Goal: Task Accomplishment & Management: Complete application form

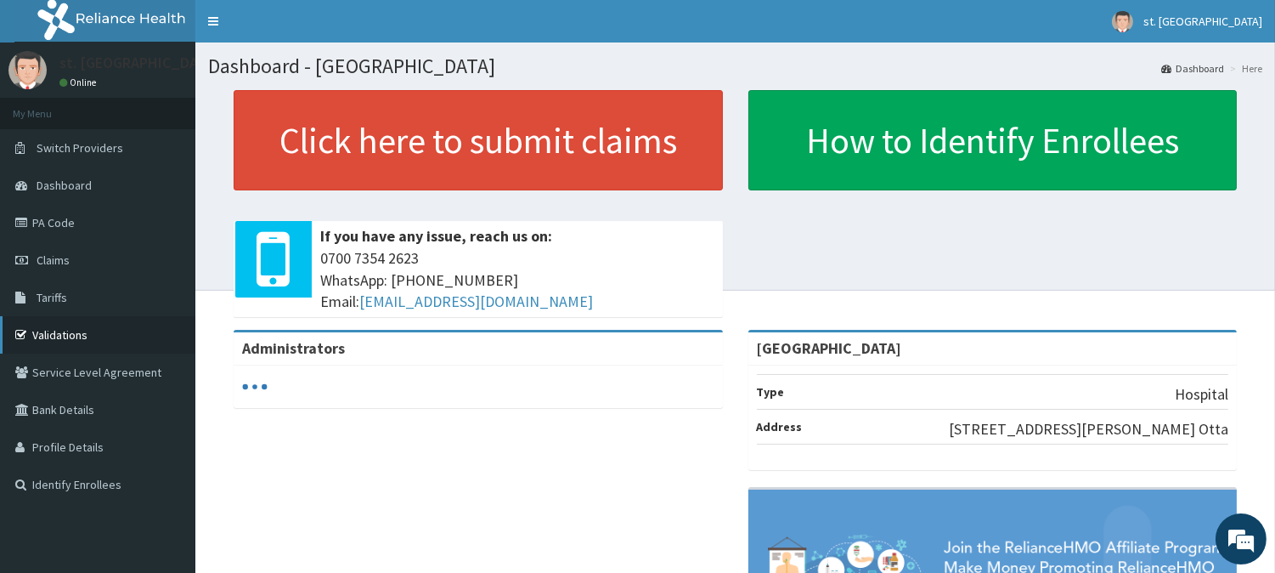
click at [49, 326] on link "Validations" at bounding box center [97, 334] width 195 height 37
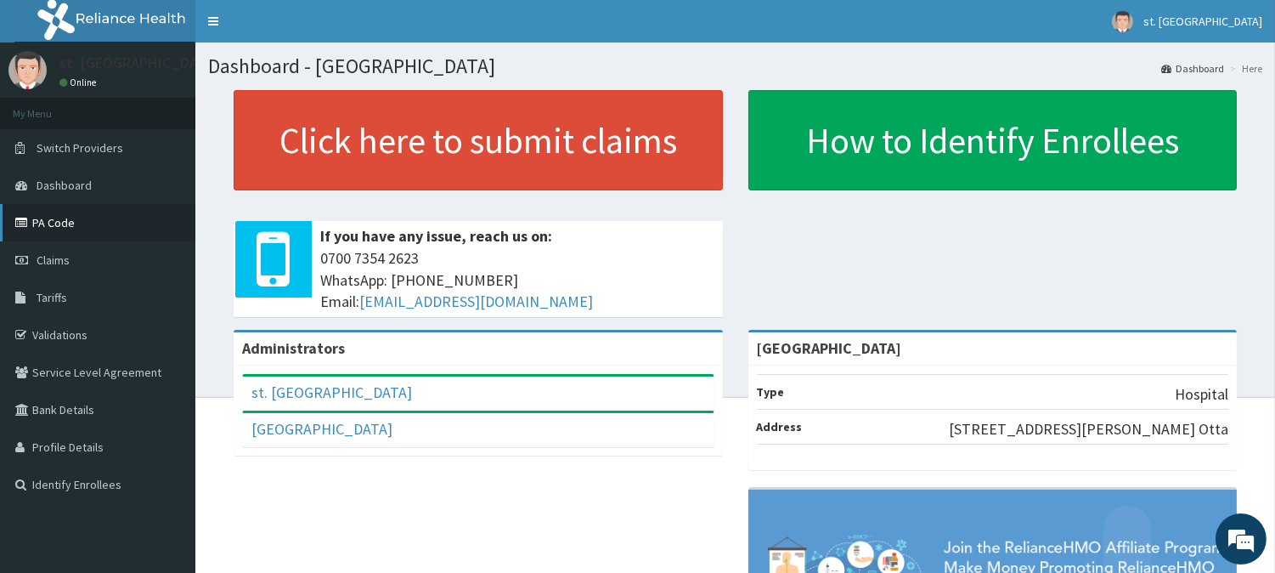
click at [59, 225] on link "PA Code" at bounding box center [97, 222] width 195 height 37
click at [54, 268] on link "Claims" at bounding box center [97, 259] width 195 height 37
click at [44, 258] on span "Claims" at bounding box center [53, 259] width 33 height 15
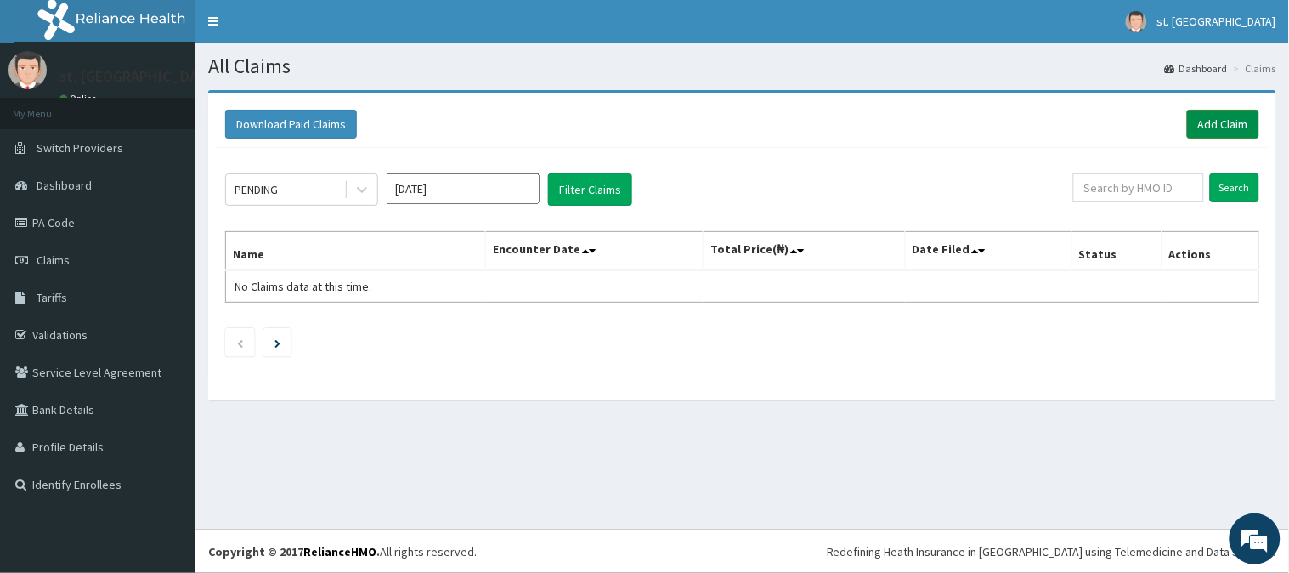
click at [1238, 121] on link "Add Claim" at bounding box center [1223, 124] width 72 height 29
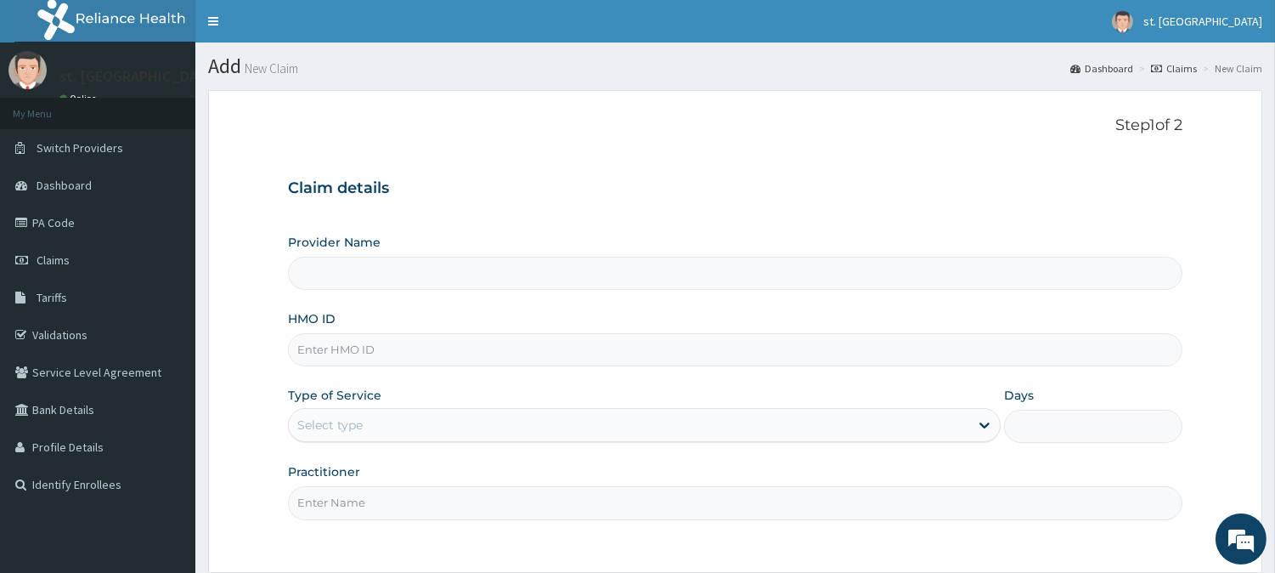
click at [340, 347] on input "HMO ID" at bounding box center [735, 349] width 894 height 33
type input "St. Shiloh Medical Centre"
paste input "Btr/10316/d"
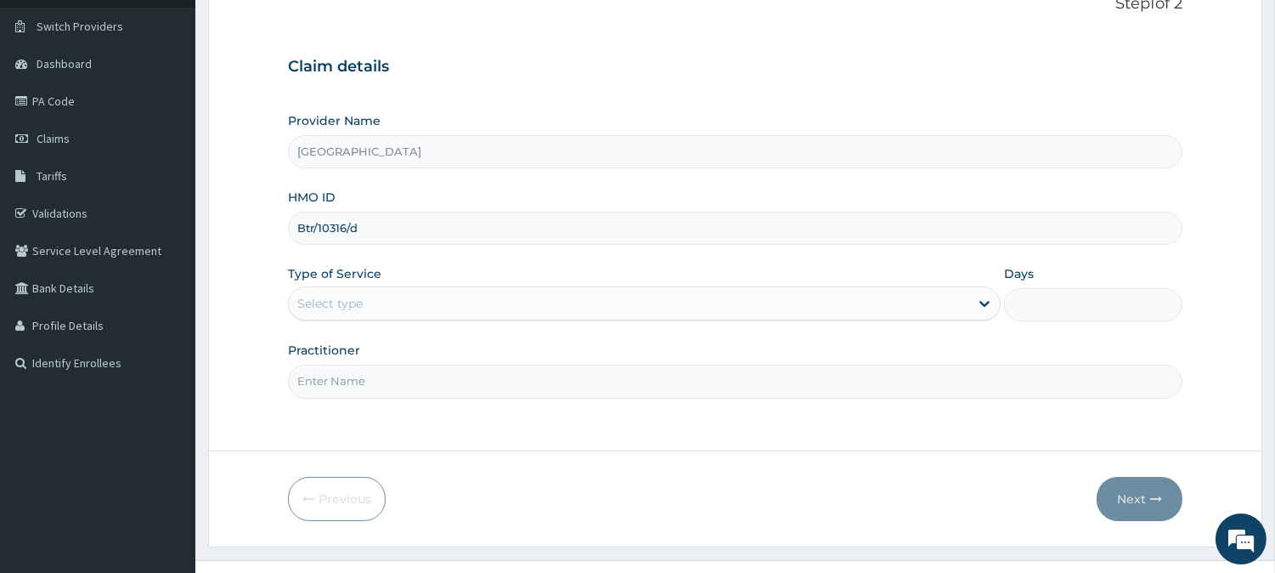
scroll to position [151, 0]
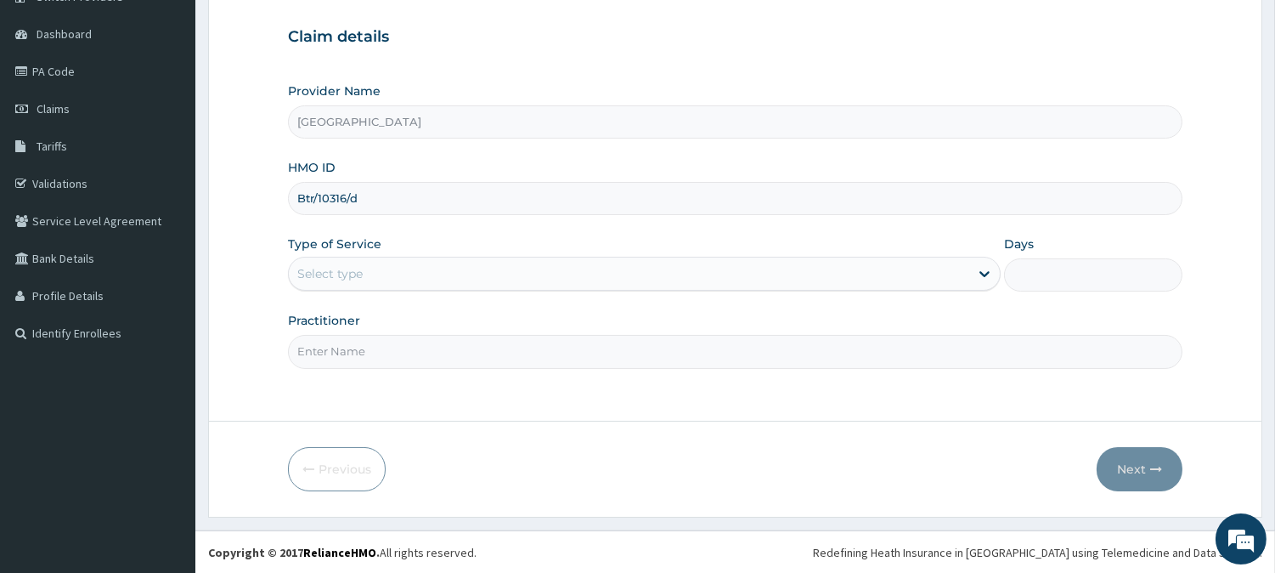
type input "Btr/10316/d"
click at [514, 274] on div "Select type" at bounding box center [629, 273] width 680 height 27
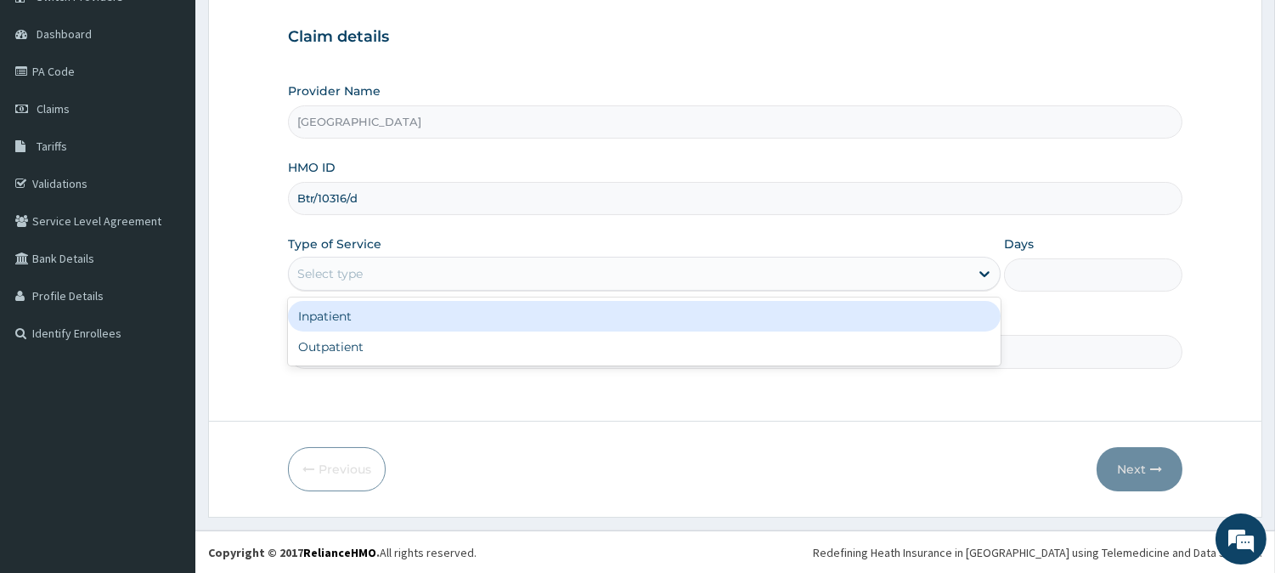
click at [387, 321] on div "Inpatient" at bounding box center [644, 316] width 713 height 31
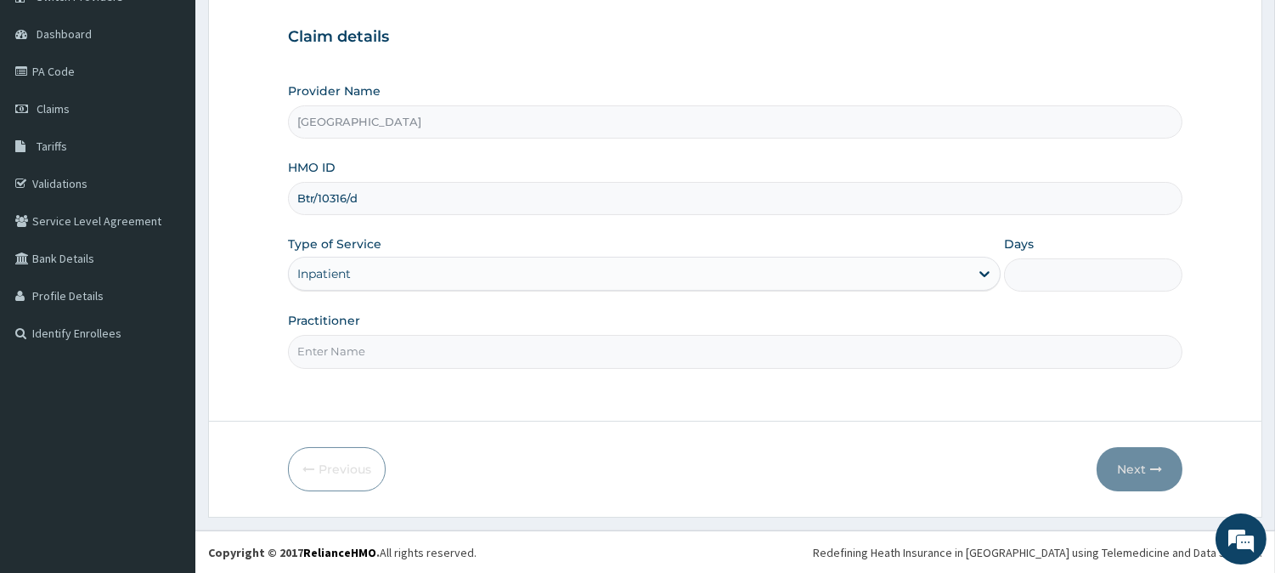
click at [1021, 276] on input "Days" at bounding box center [1093, 274] width 178 height 33
type input "2"
click at [511, 340] on input "Practitioner" at bounding box center [735, 351] width 894 height 33
type input "DR [PERSON_NAME]"
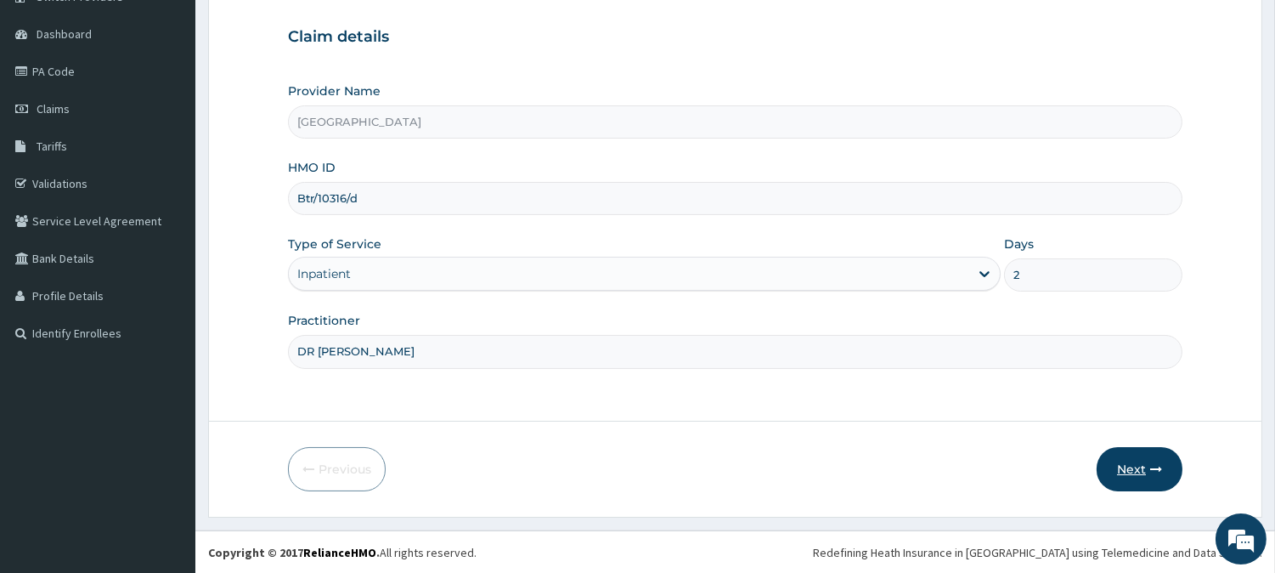
click at [1134, 462] on button "Next" at bounding box center [1140, 469] width 86 height 44
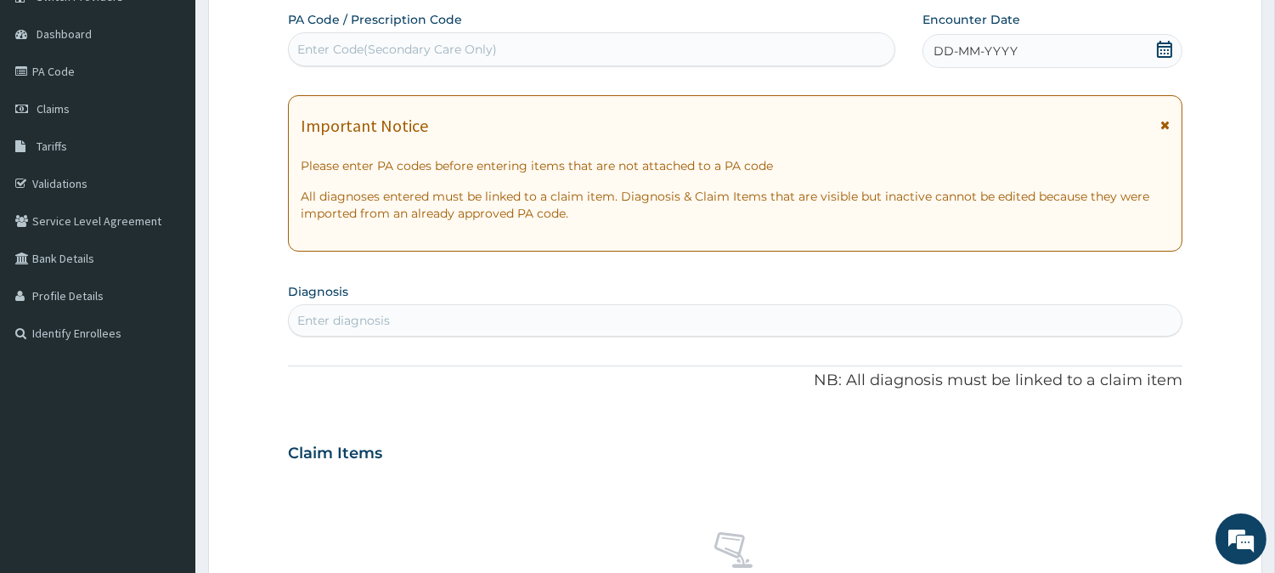
click at [567, 51] on div "Enter Code(Secondary Care Only)" at bounding box center [592, 49] width 606 height 27
paste input "PA/FA8C28"
type input "PA/FA8C28"
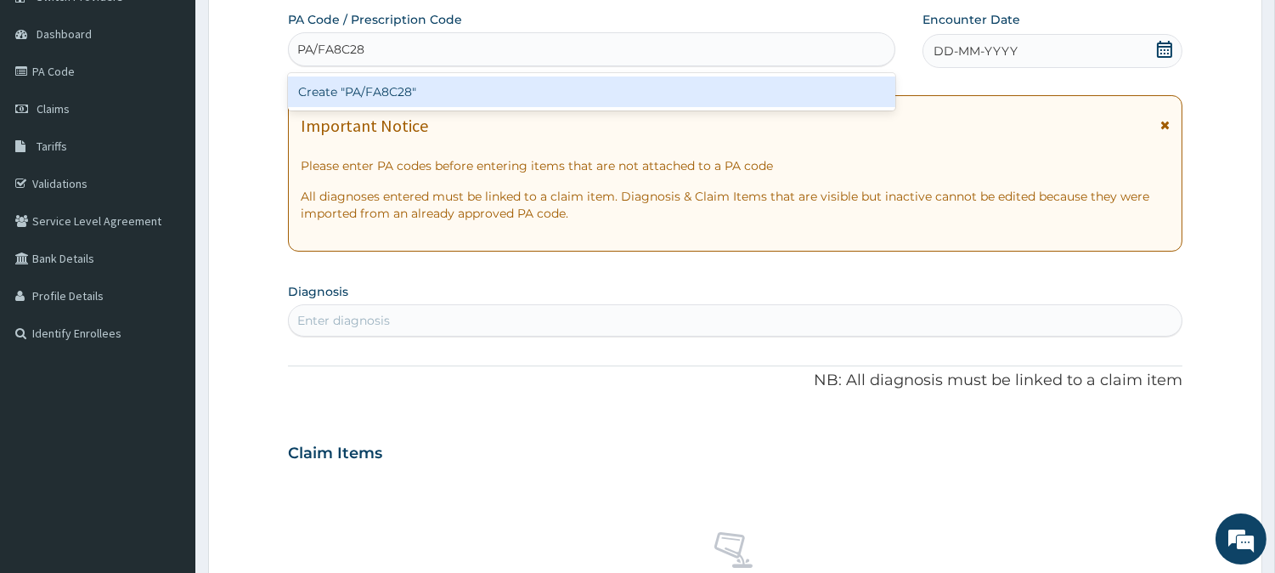
click at [486, 83] on div "Create "PA/FA8C28"" at bounding box center [591, 91] width 607 height 31
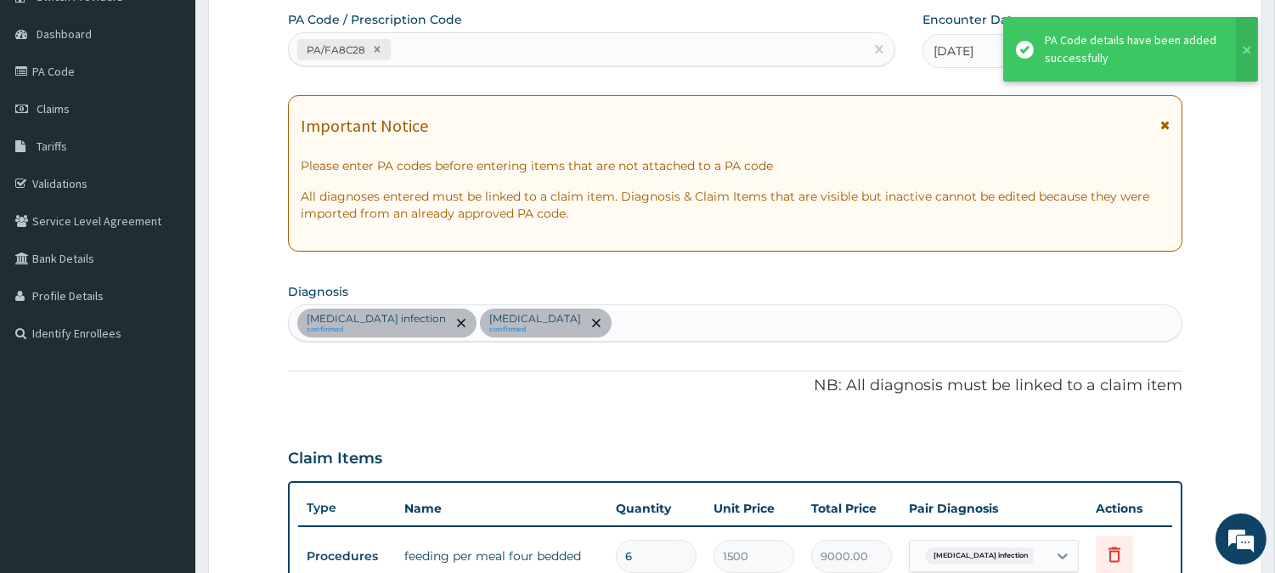
scroll to position [478, 0]
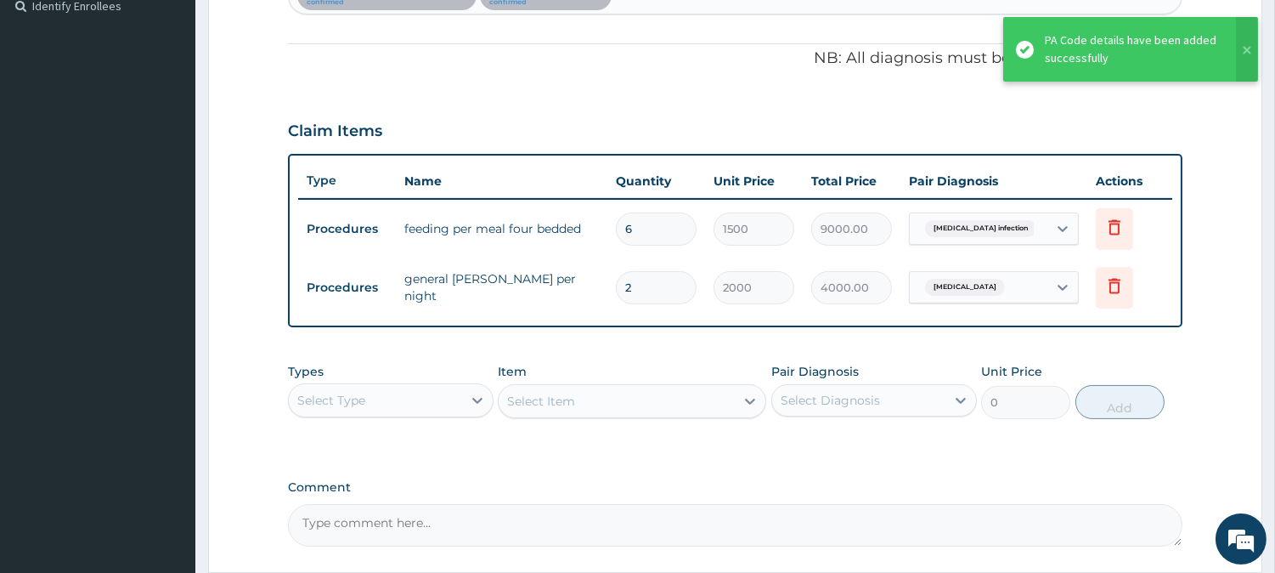
click at [1260, 155] on form "Step 2 of 2 PA Code / Prescription Code PA/FA8C28 Encounter Date 10-08-2025 Imp…" at bounding box center [735, 140] width 1054 height 1056
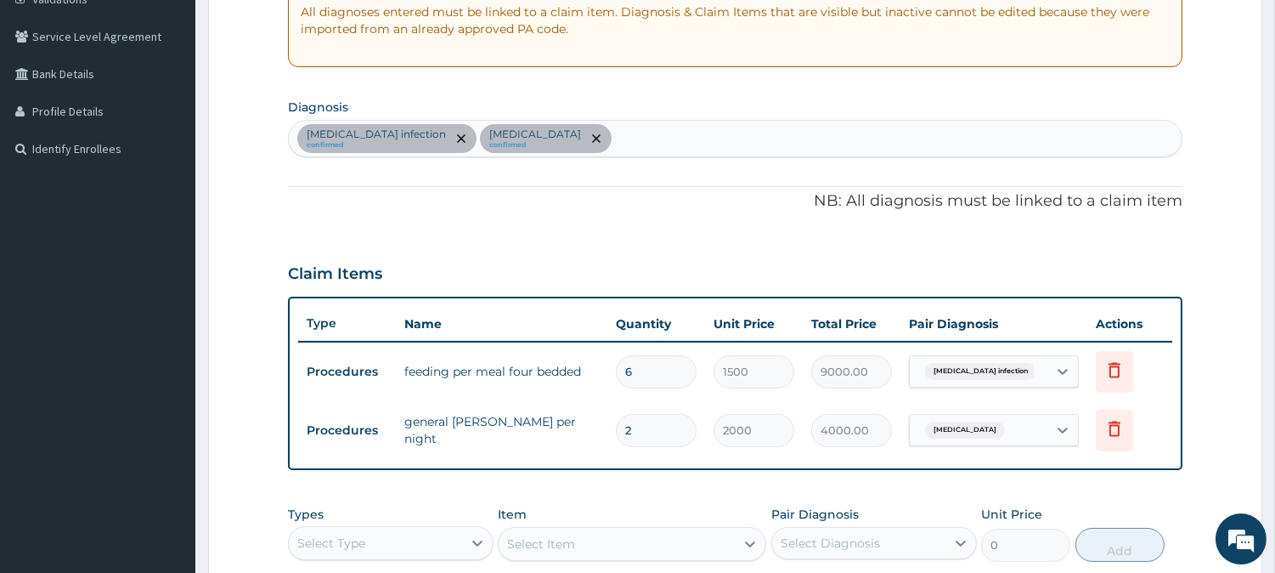
scroll to position [324, 0]
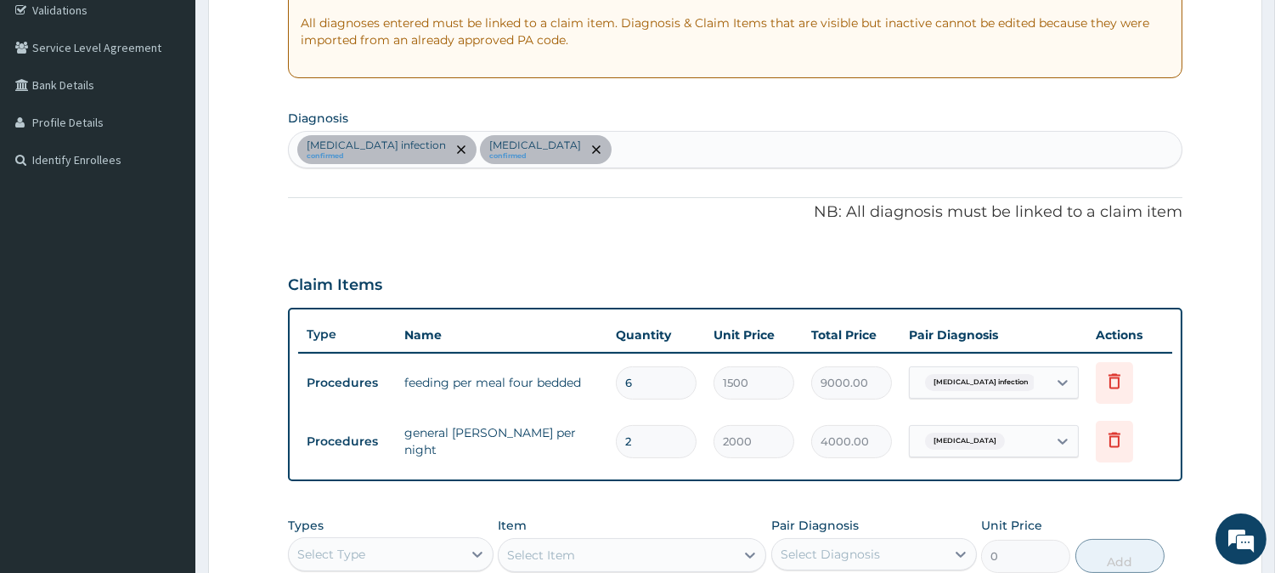
click at [606, 138] on div "Salmonella infection confirmed Malaria confirmed" at bounding box center [735, 150] width 893 height 36
type input "GASTROE"
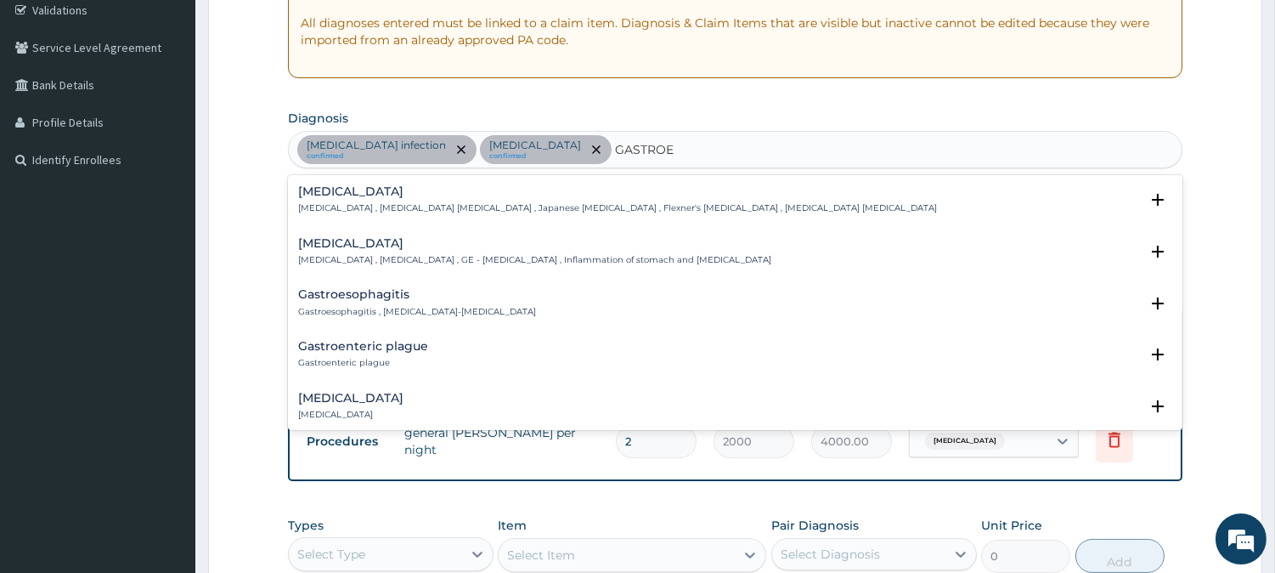
click at [403, 257] on p "Gastroenteritis , Gastroenteropathy , GE - Gastroenteritis , Inflammation of st…" at bounding box center [534, 260] width 473 height 12
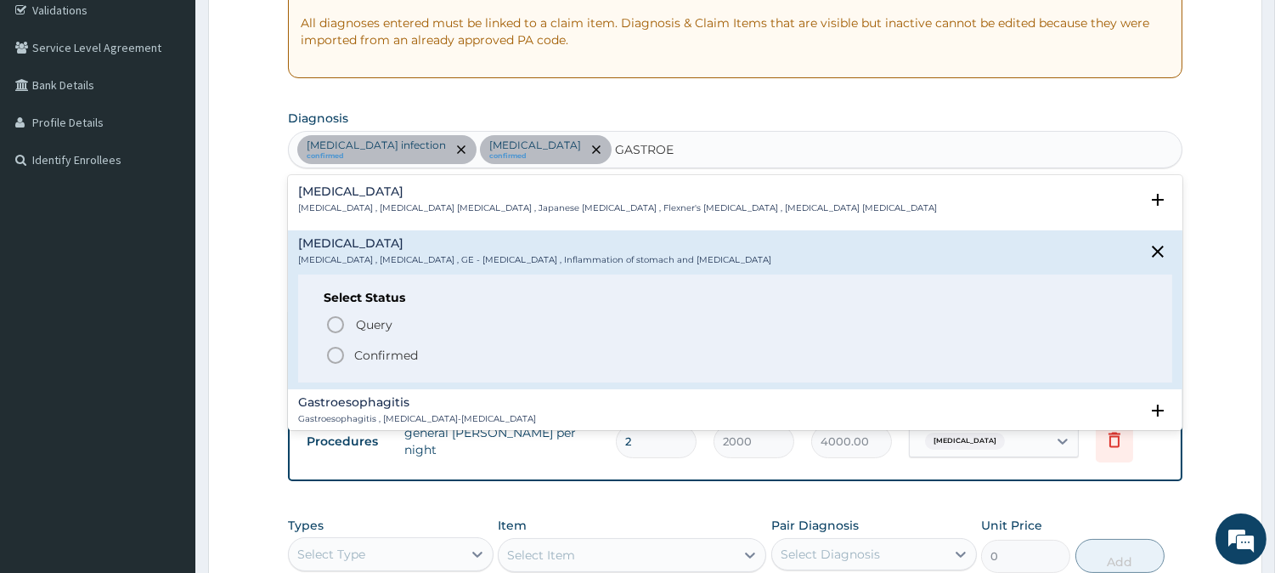
click at [338, 348] on circle "status option filled" at bounding box center [335, 354] width 15 height 15
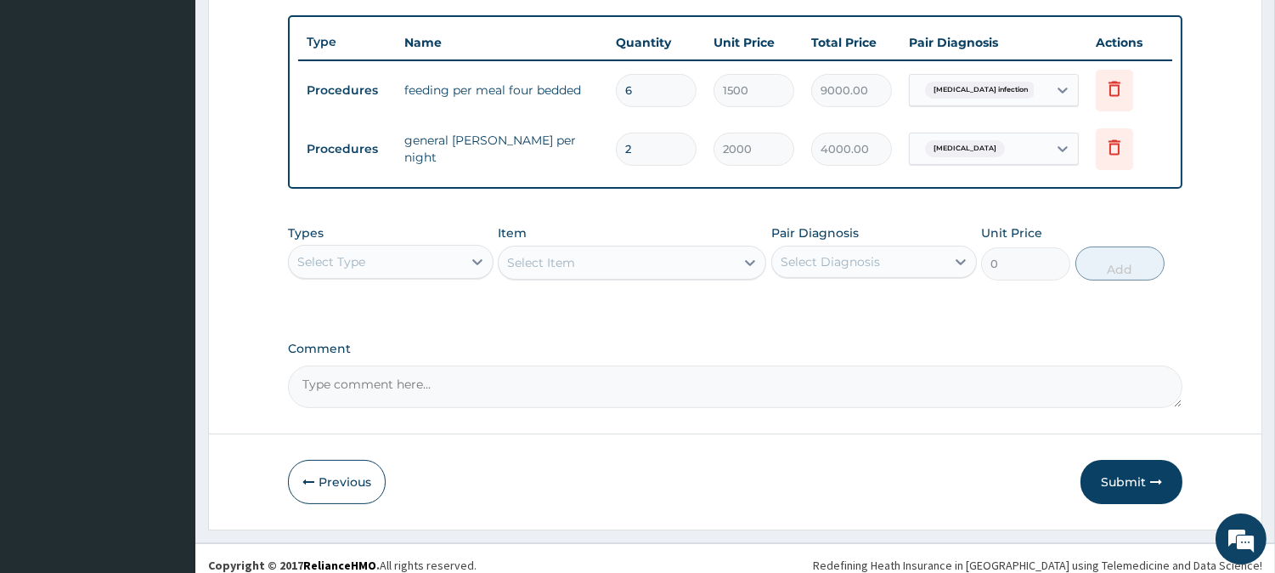
scroll to position [629, 0]
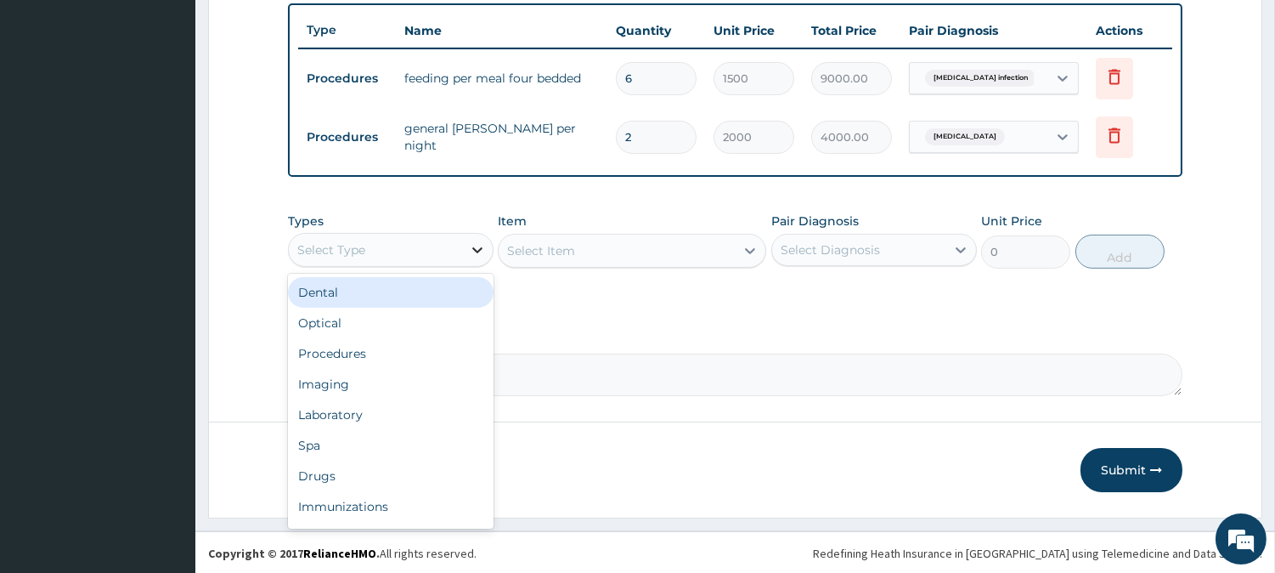
click at [482, 252] on icon at bounding box center [477, 249] width 17 height 17
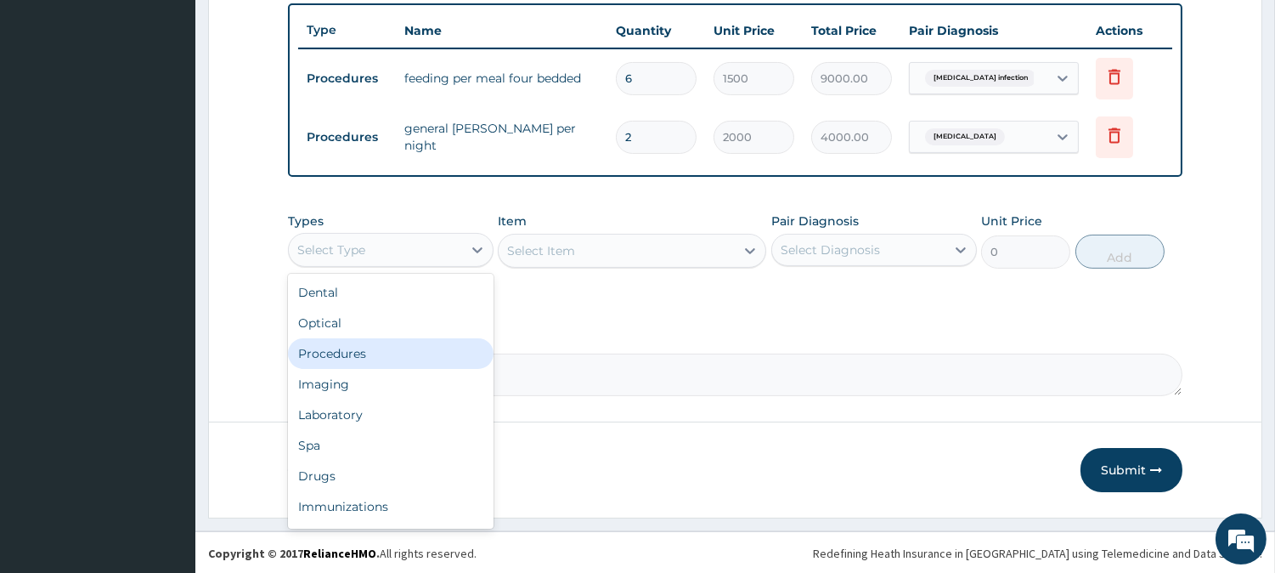
click at [345, 353] on div "Procedures" at bounding box center [391, 353] width 206 height 31
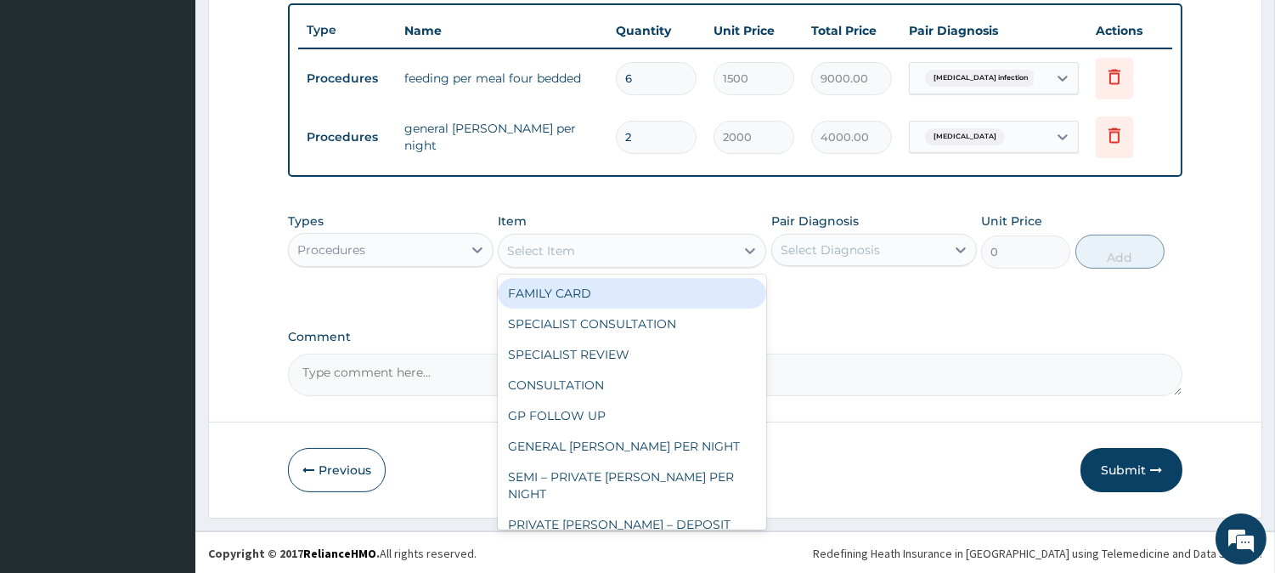
click at [612, 251] on div "Select Item" at bounding box center [617, 250] width 236 height 27
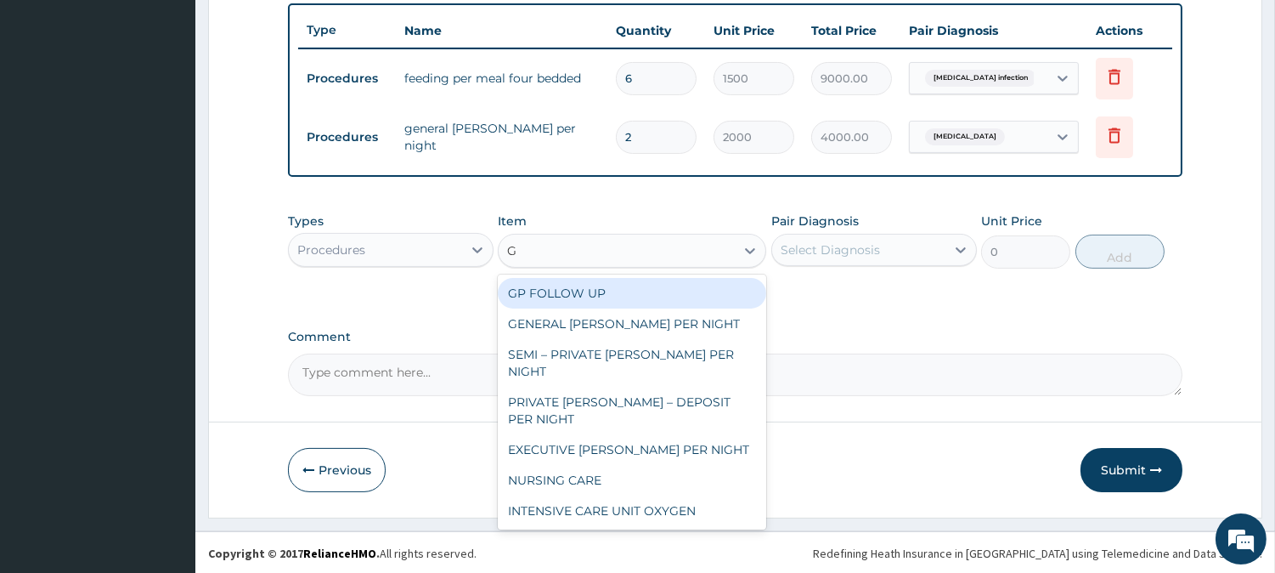
type input "GP"
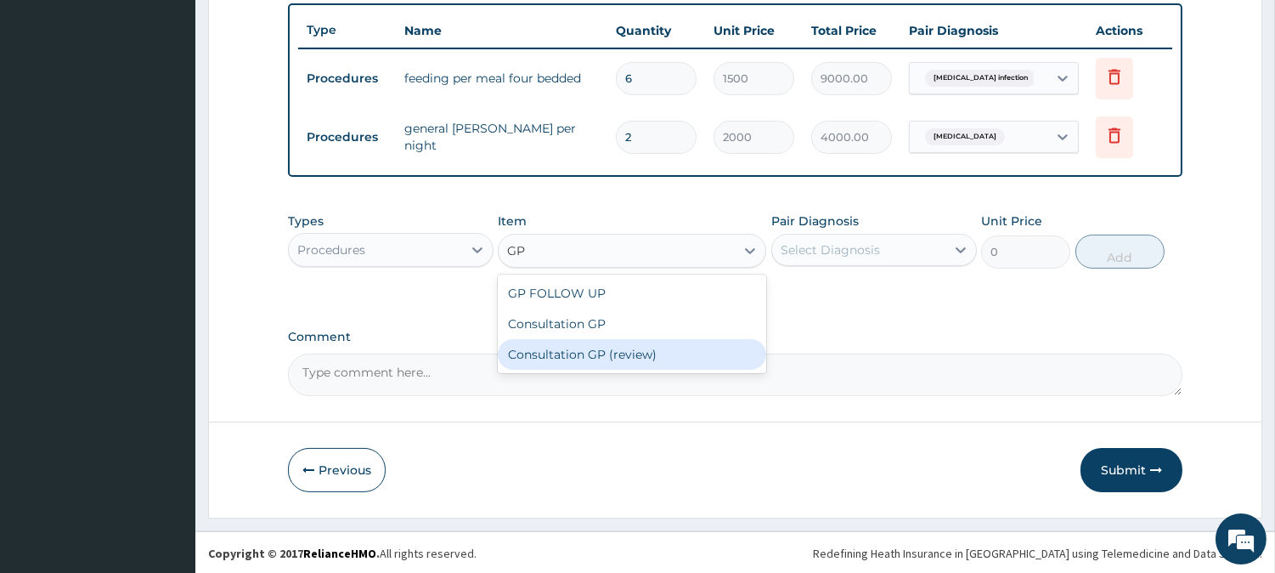
click at [598, 346] on div "Consultation GP (review)" at bounding box center [632, 354] width 268 height 31
type input "2000"
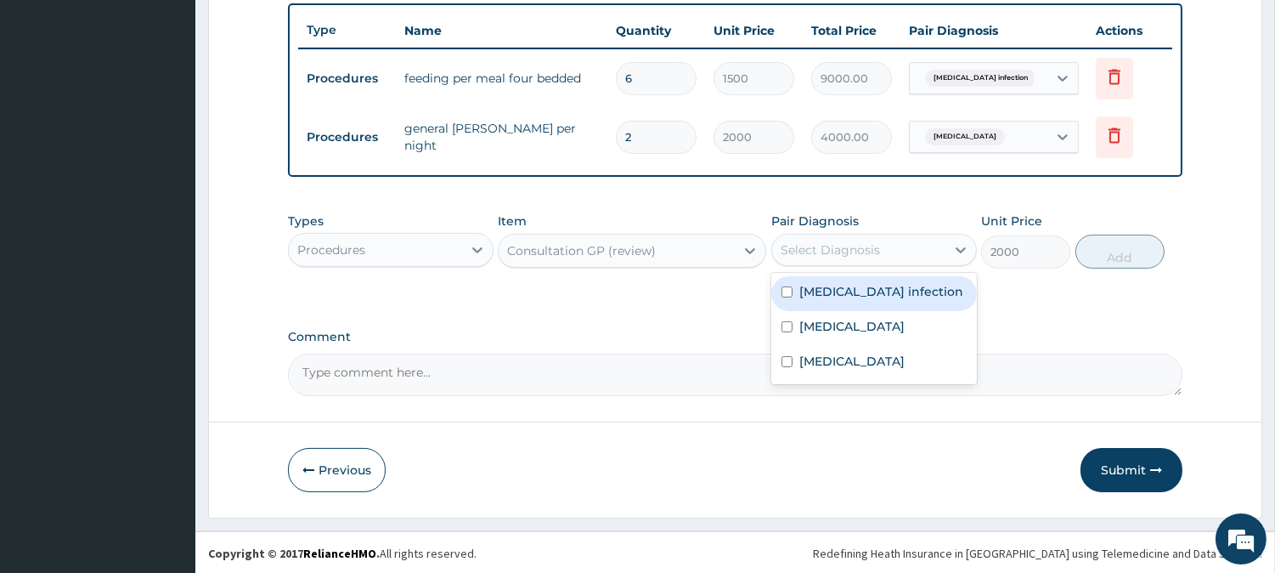
click at [889, 257] on div "Select Diagnosis" at bounding box center [858, 249] width 173 height 27
click at [858, 286] on label "Salmonella infection" at bounding box center [881, 291] width 164 height 17
checkbox input "true"
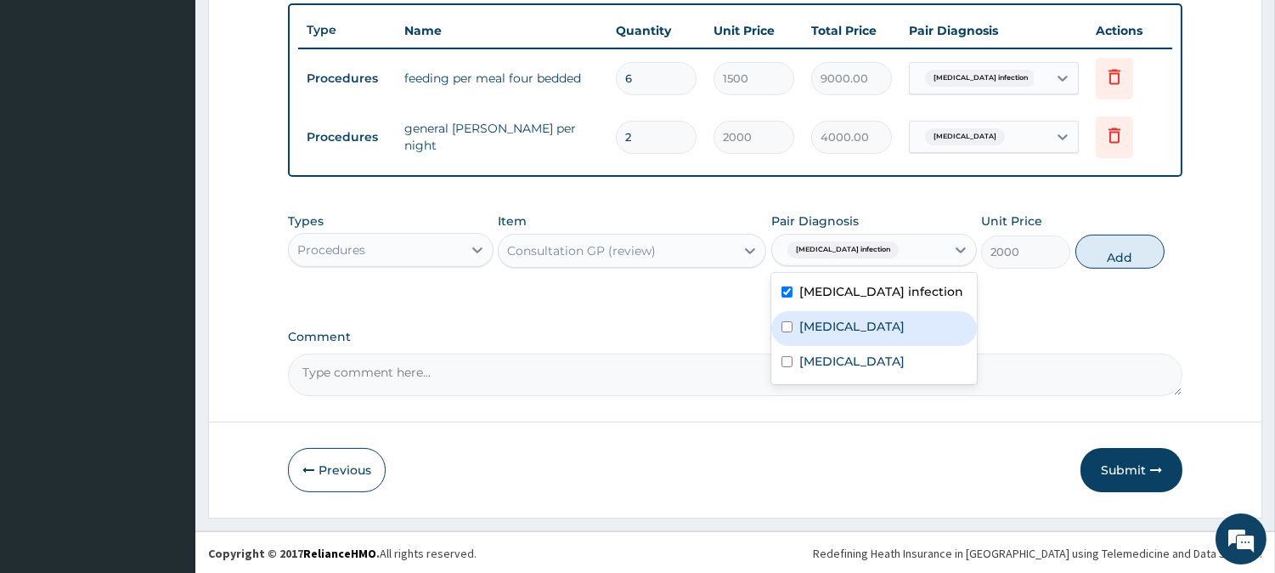
click at [845, 320] on div "Malaria" at bounding box center [874, 328] width 206 height 35
checkbox input "true"
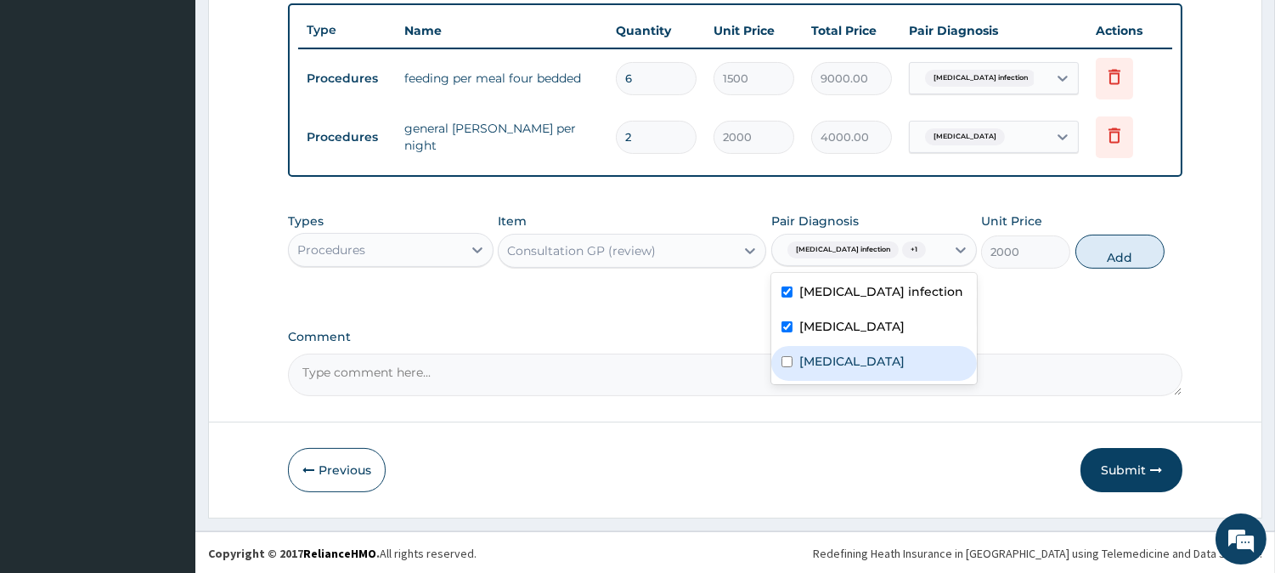
click at [849, 347] on div "Gastroenteritis" at bounding box center [874, 363] width 206 height 35
checkbox input "true"
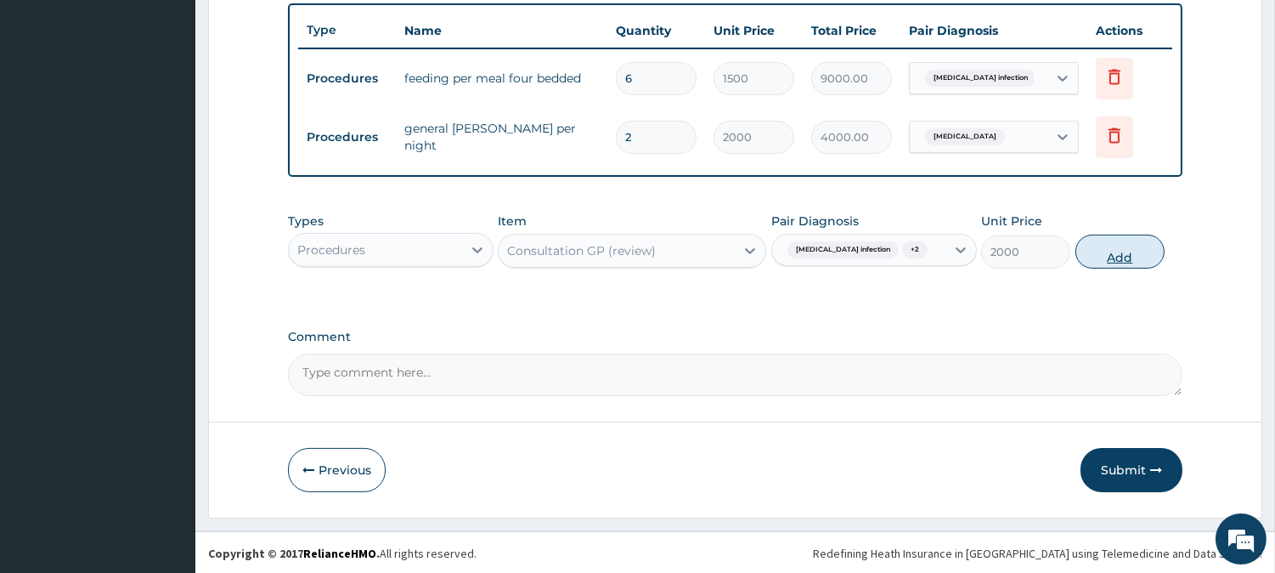
click at [1101, 257] on button "Add" at bounding box center [1119, 251] width 89 height 34
type input "0"
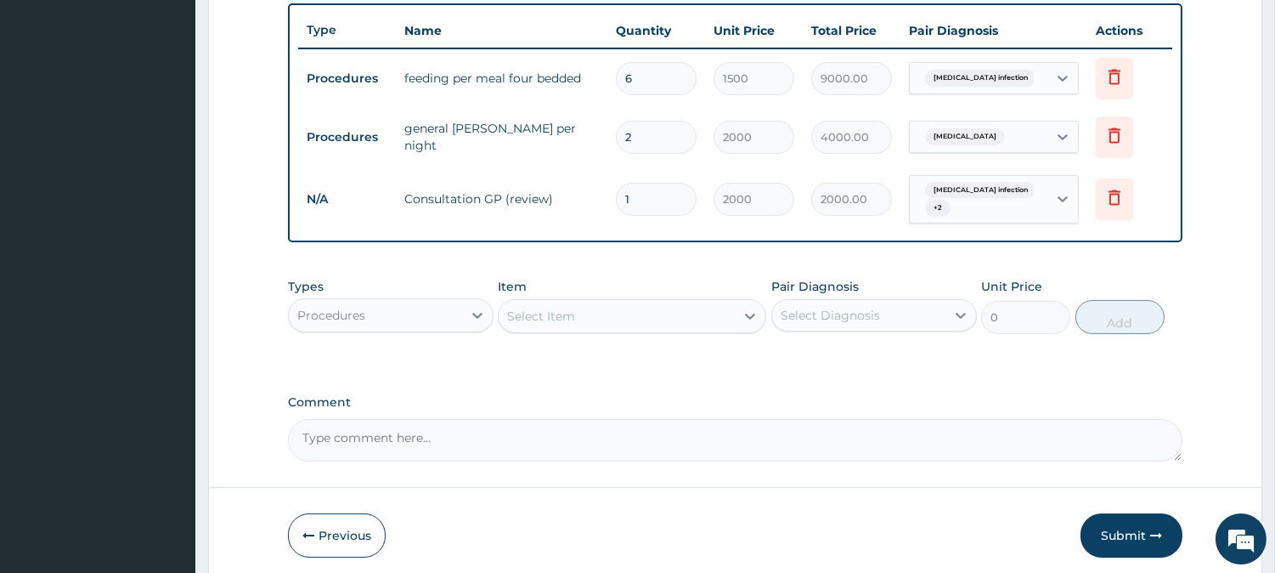
scroll to position [694, 0]
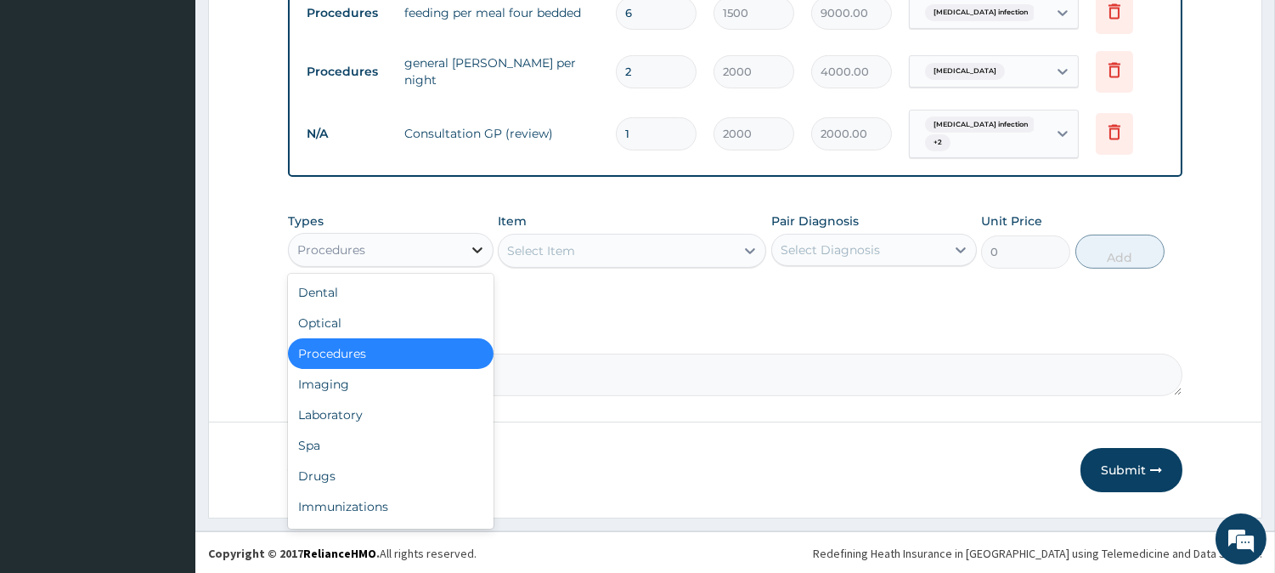
click at [465, 250] on div at bounding box center [477, 249] width 31 height 31
click at [327, 477] on div "Drugs" at bounding box center [391, 475] width 206 height 31
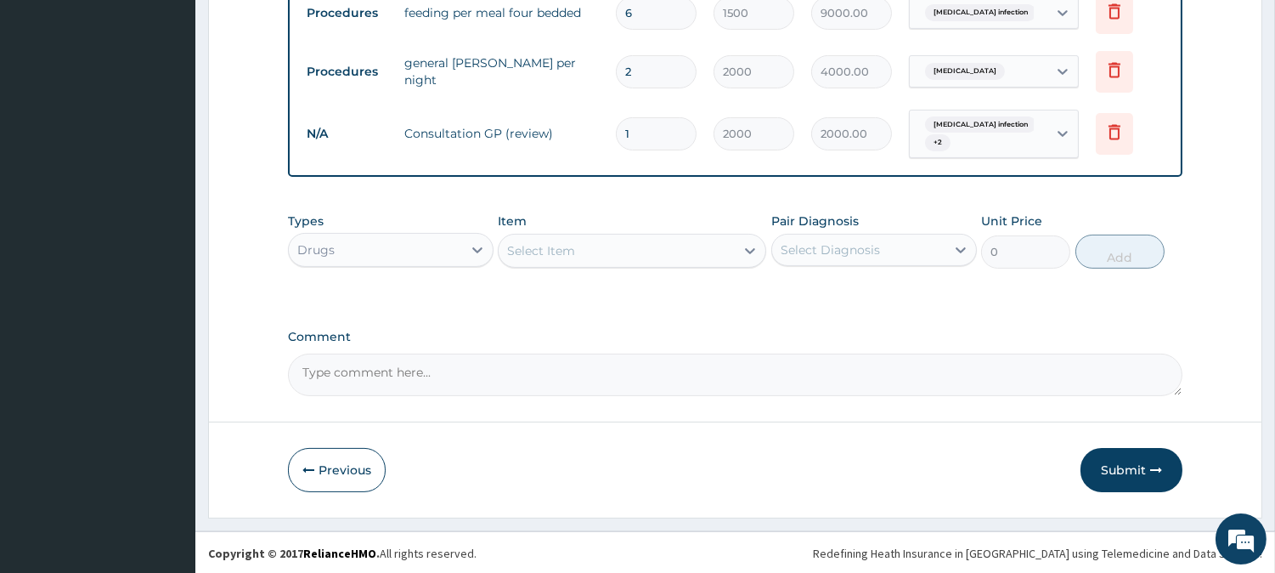
click at [616, 253] on div "Select Item" at bounding box center [632, 251] width 268 height 34
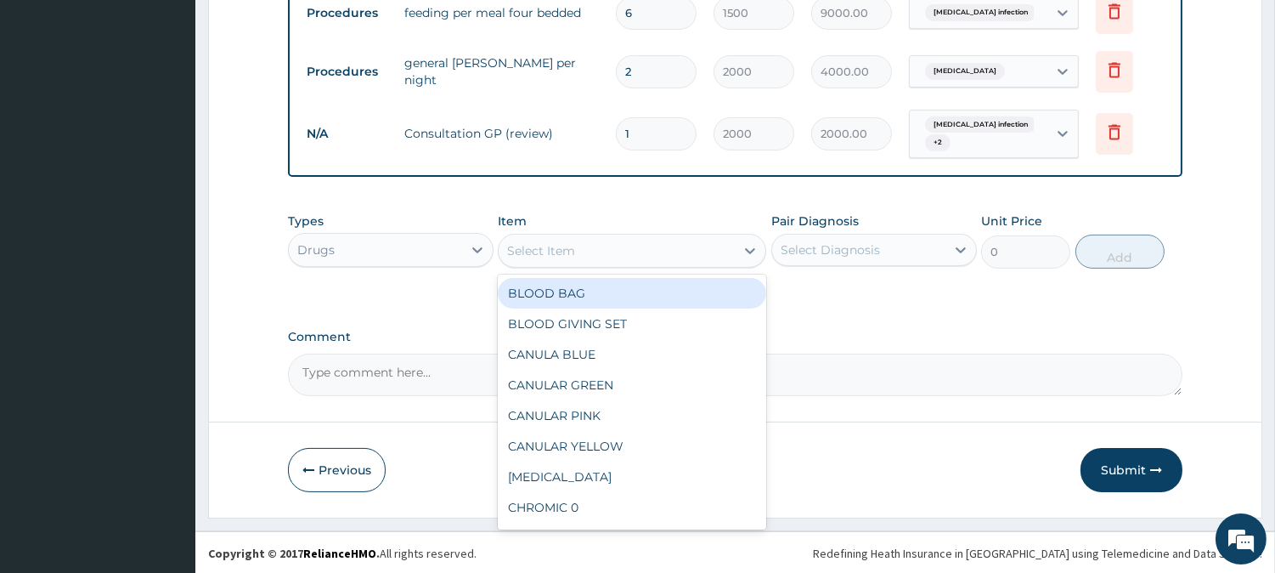
click at [616, 253] on div "Select Item" at bounding box center [617, 250] width 236 height 27
type input "PROM"
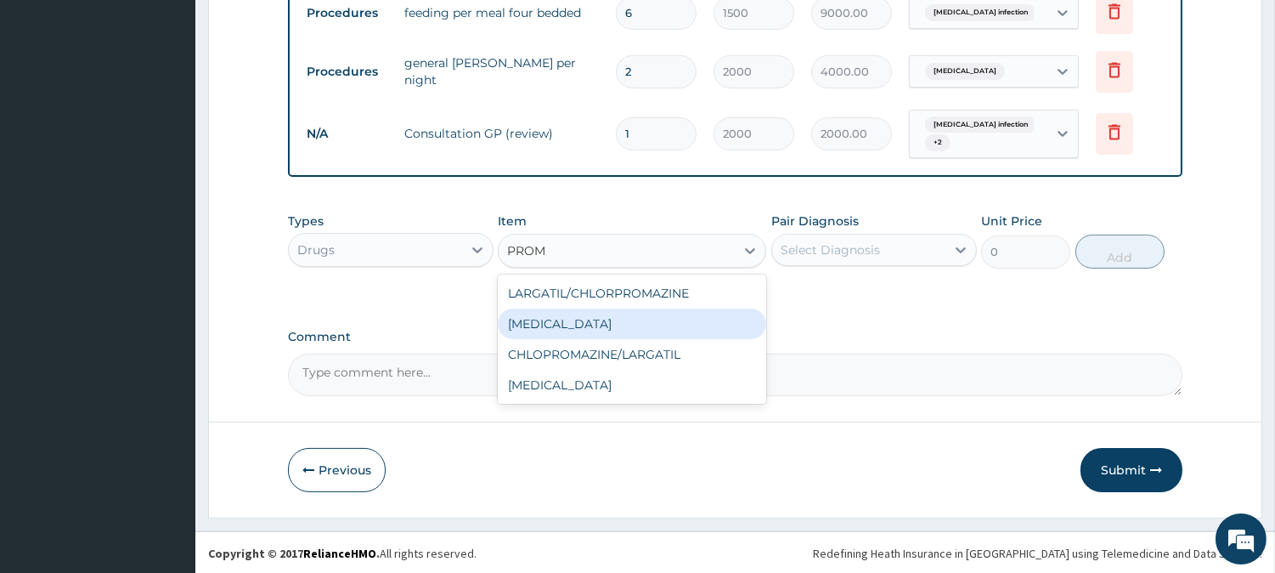
click at [590, 317] on div "PROMETHAZINE" at bounding box center [632, 323] width 268 height 31
type input "200"
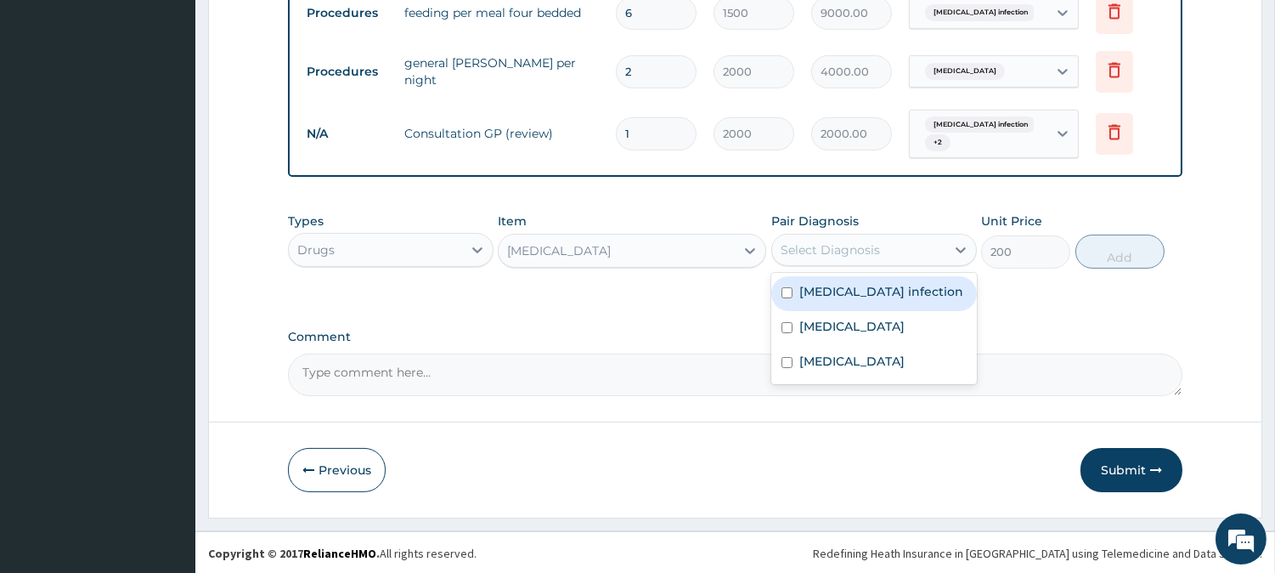
click at [855, 239] on div "Select Diagnosis" at bounding box center [858, 249] width 173 height 27
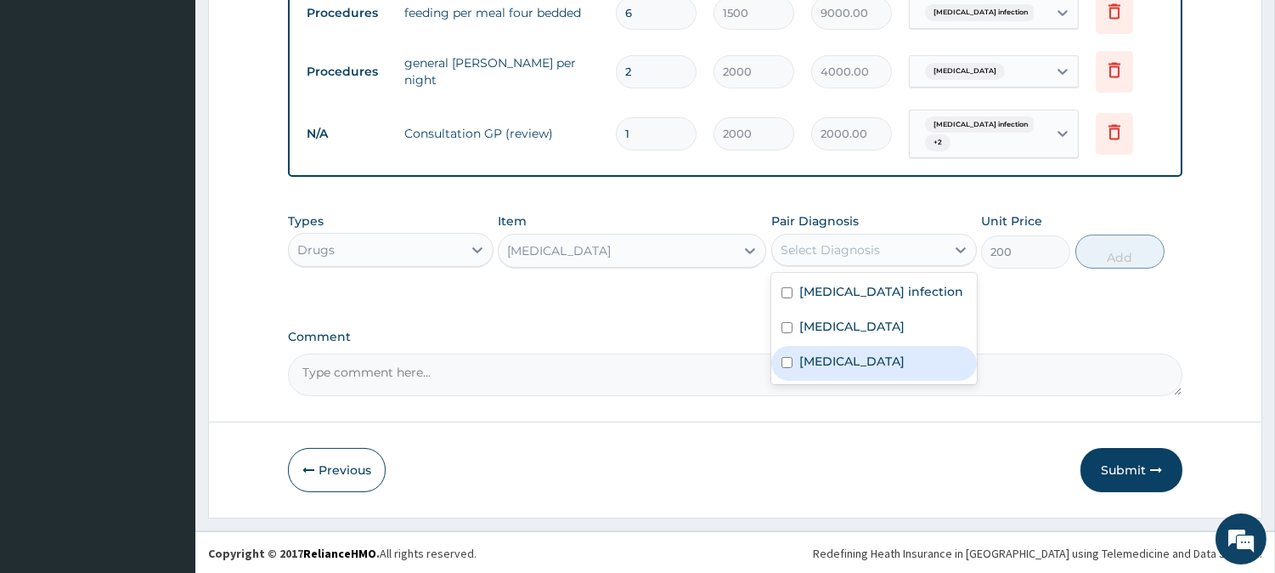
click at [832, 362] on label "Gastroenteritis" at bounding box center [851, 361] width 105 height 17
checkbox input "true"
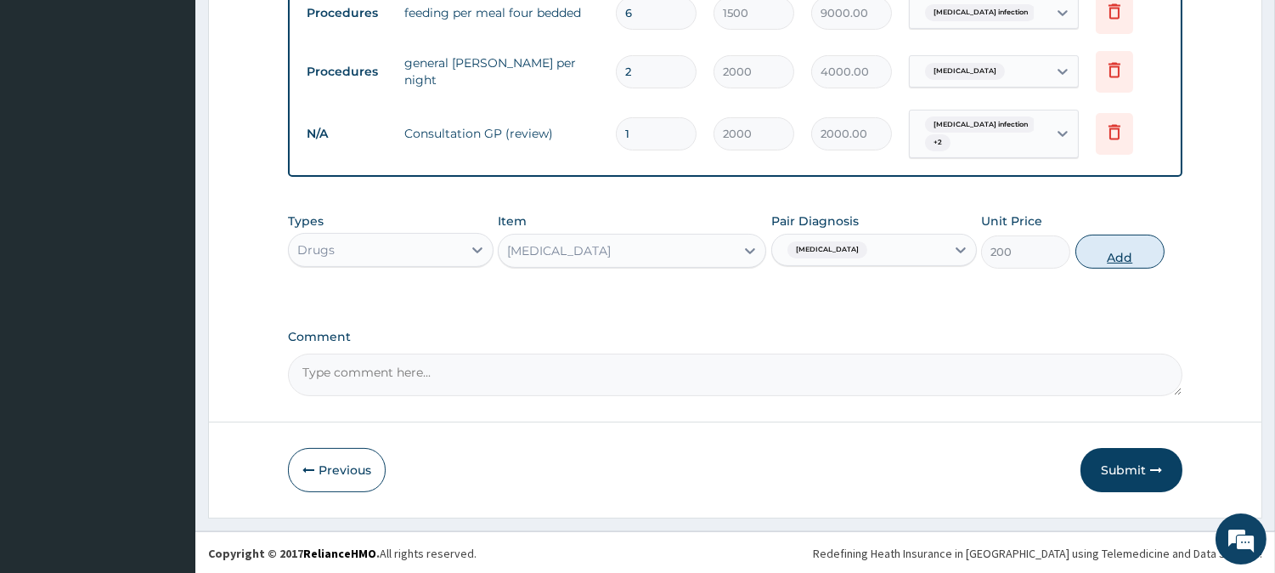
click at [1109, 256] on button "Add" at bounding box center [1119, 251] width 89 height 34
type input "0"
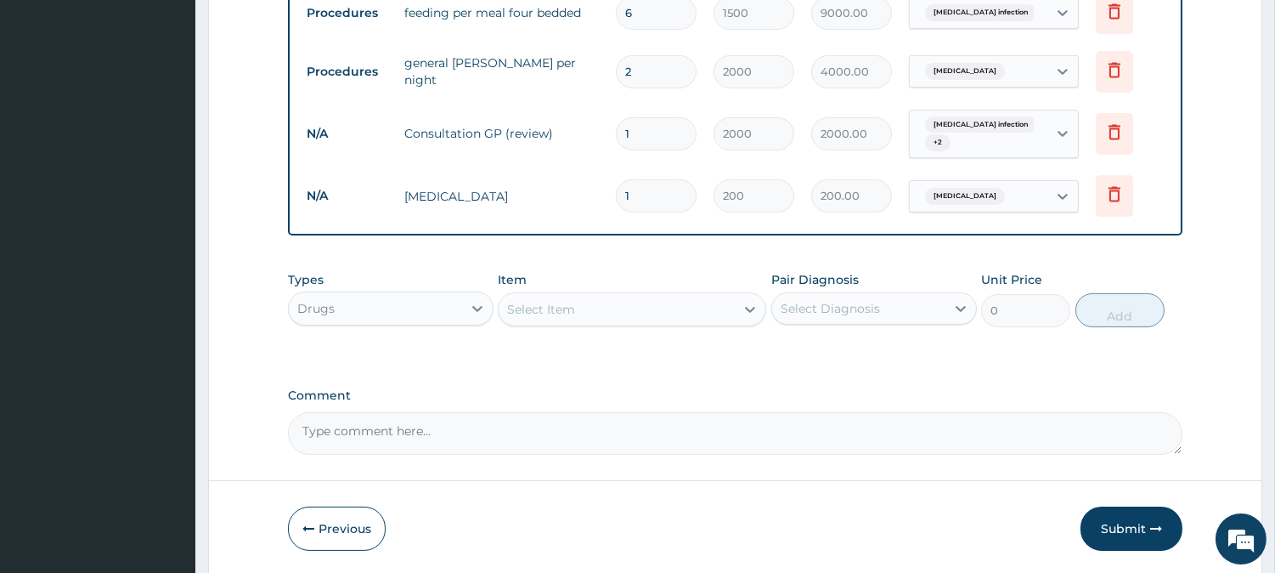
click at [708, 307] on div "Select Item" at bounding box center [617, 309] width 236 height 27
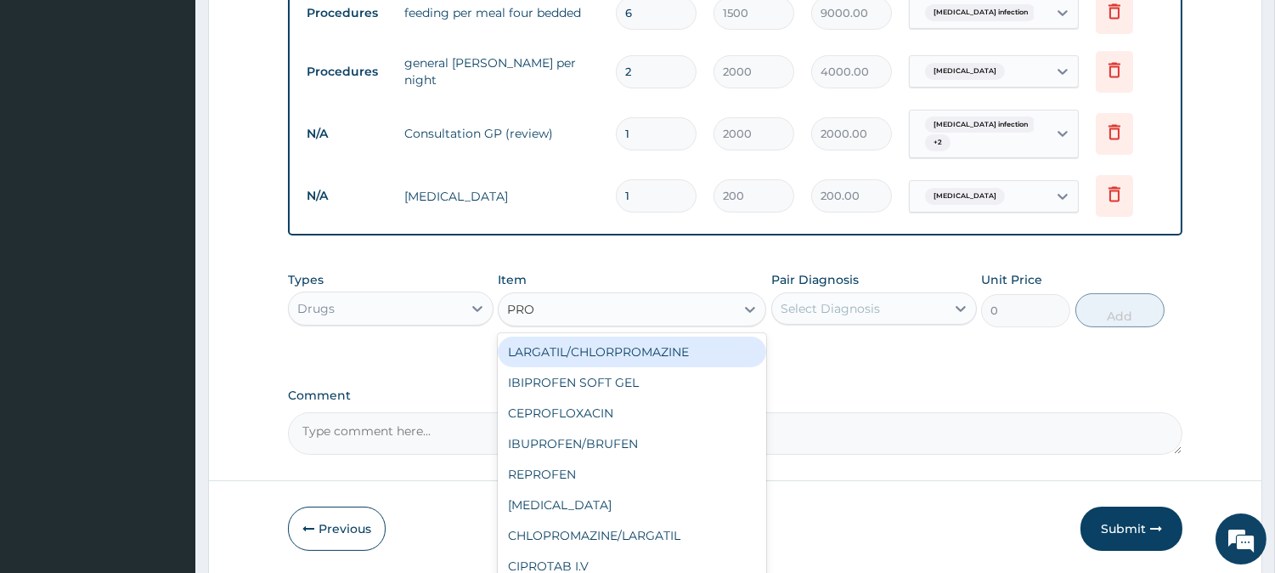
type input "PROM"
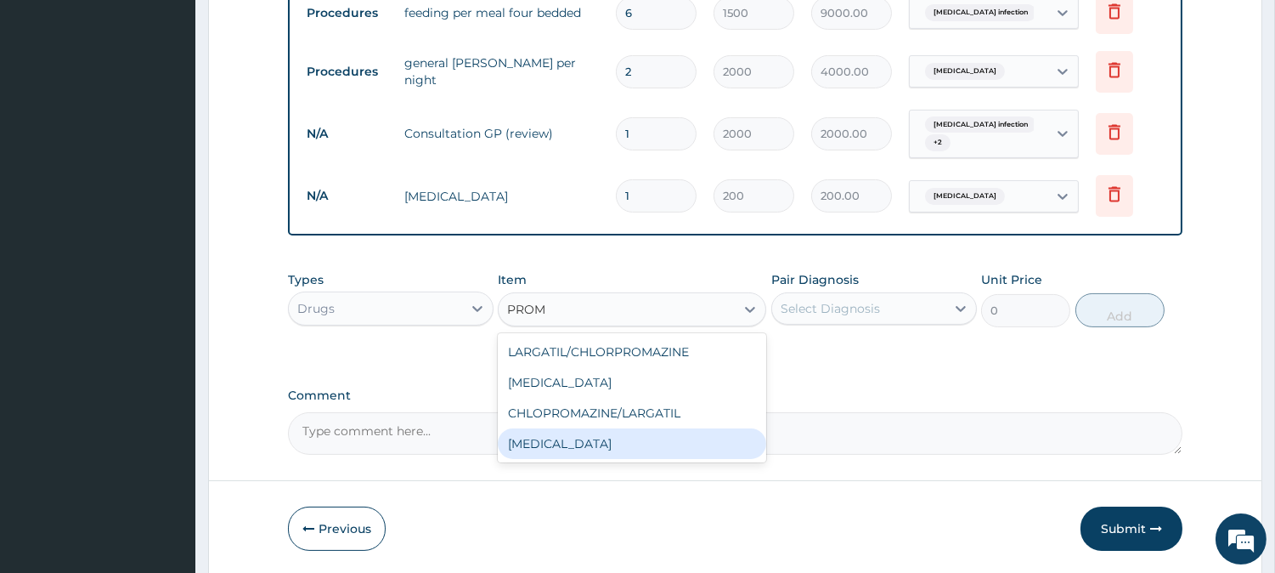
click at [578, 442] on div "PROMETHAZINE" at bounding box center [632, 443] width 268 height 31
type input "80"
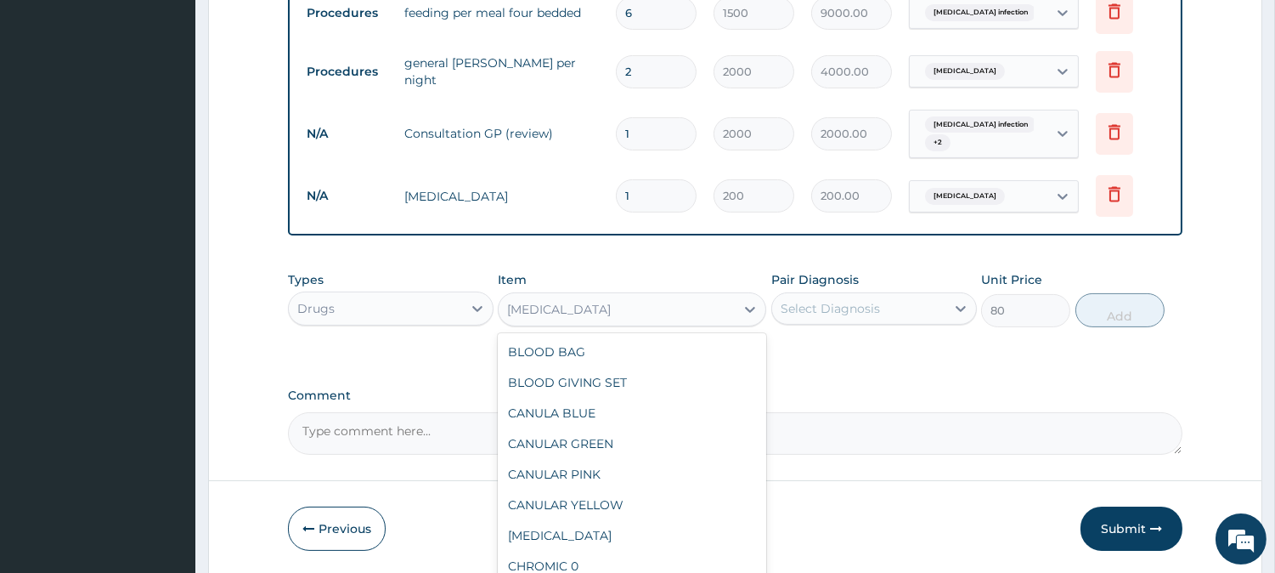
scroll to position [6294, 0]
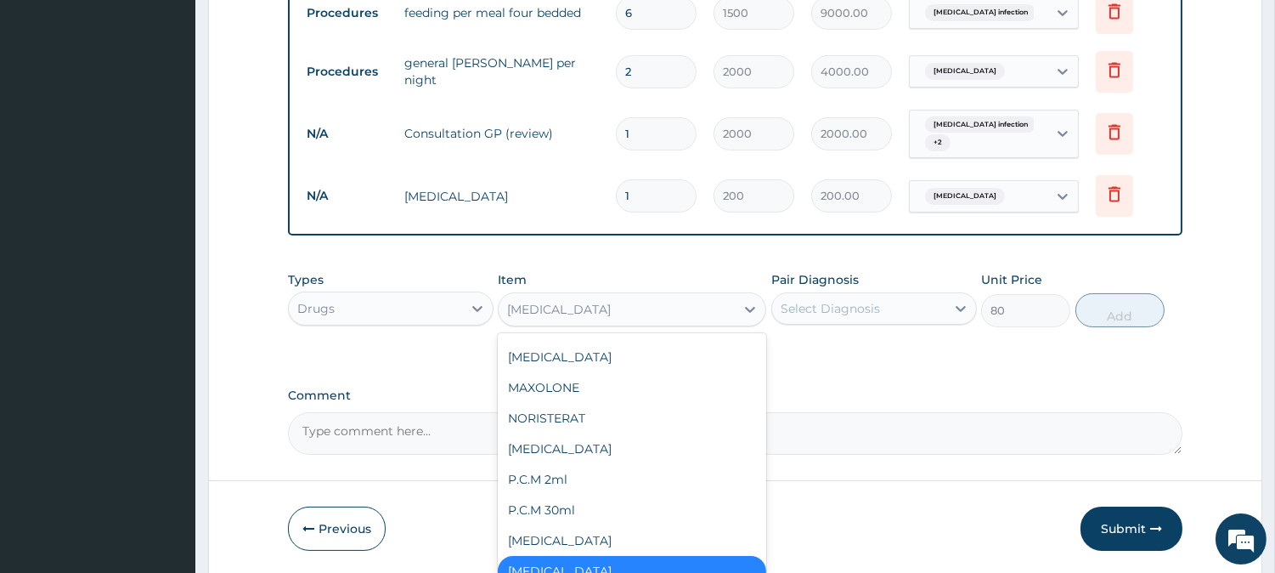
click at [559, 307] on div "PROMETHAZINE" at bounding box center [559, 309] width 104 height 17
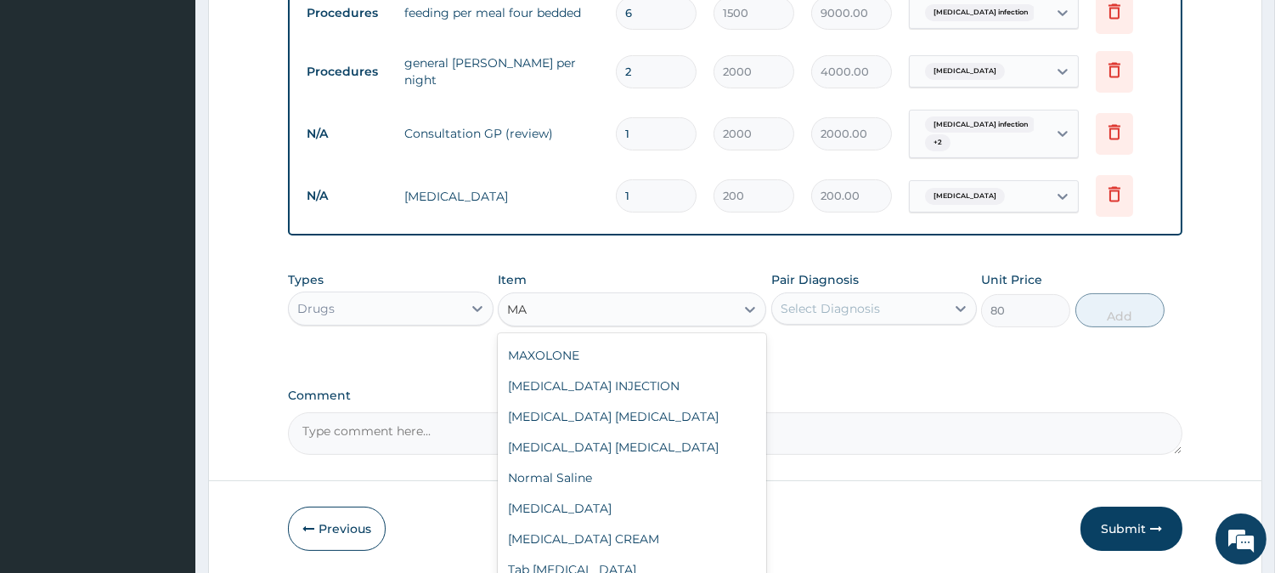
scroll to position [399, 0]
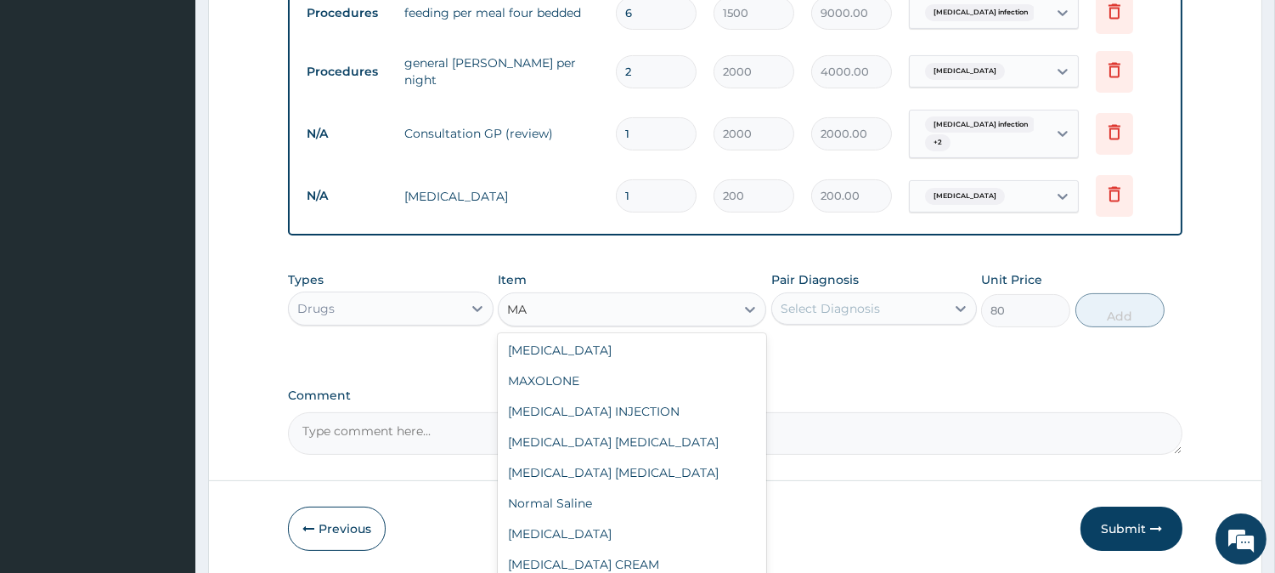
type input "MAX"
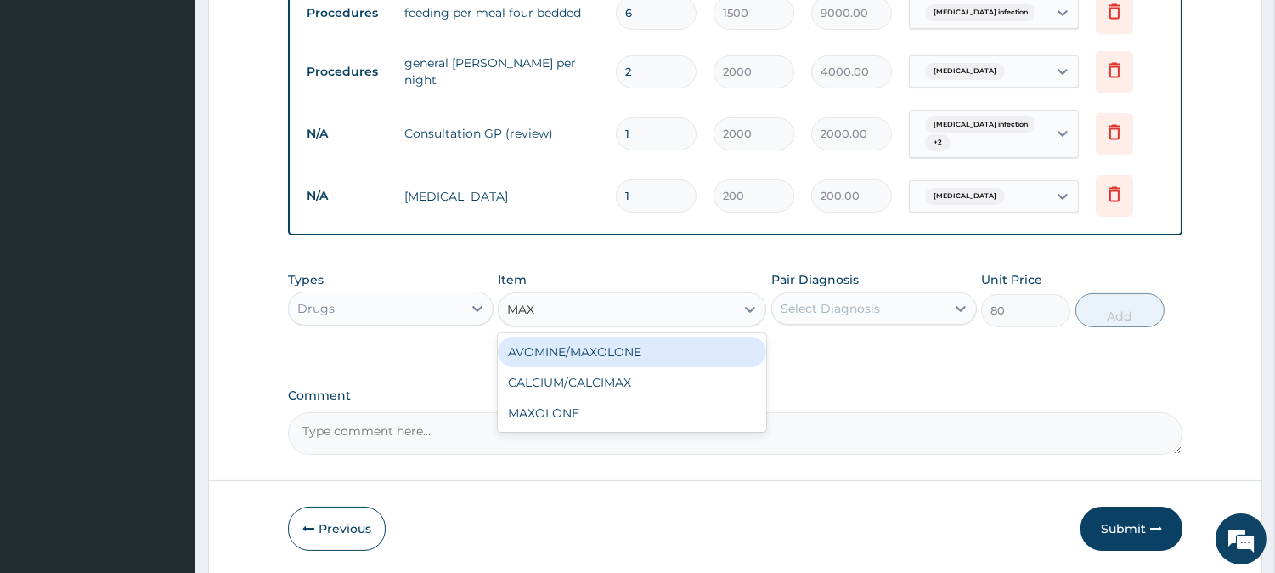
scroll to position [0, 0]
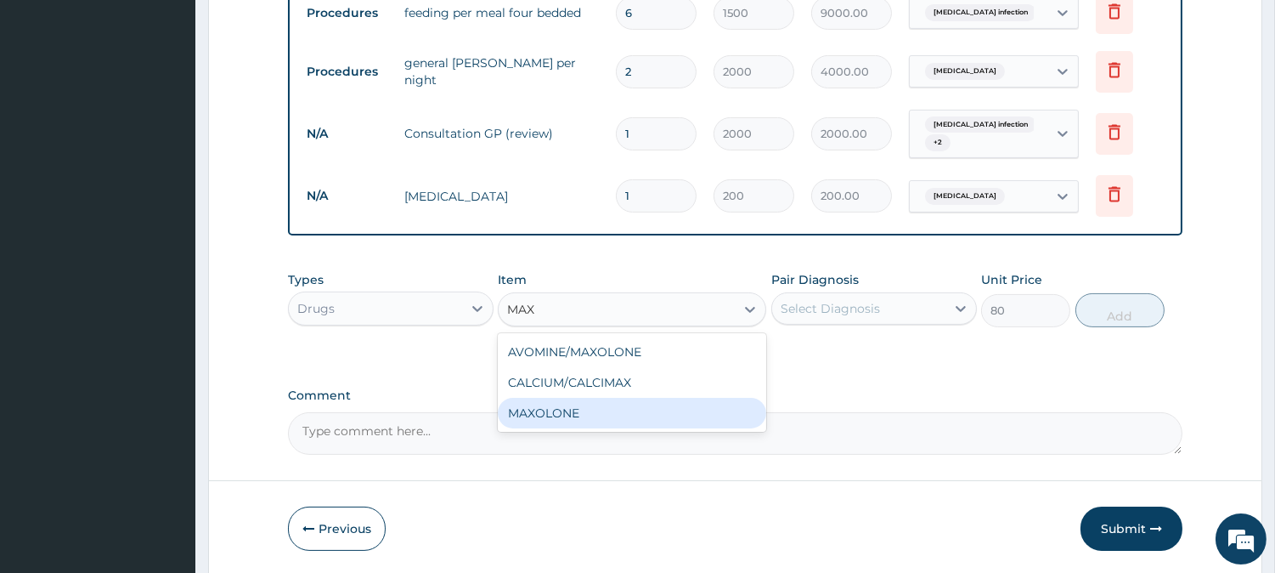
click at [564, 416] on div "MAXOLONE" at bounding box center [632, 413] width 268 height 31
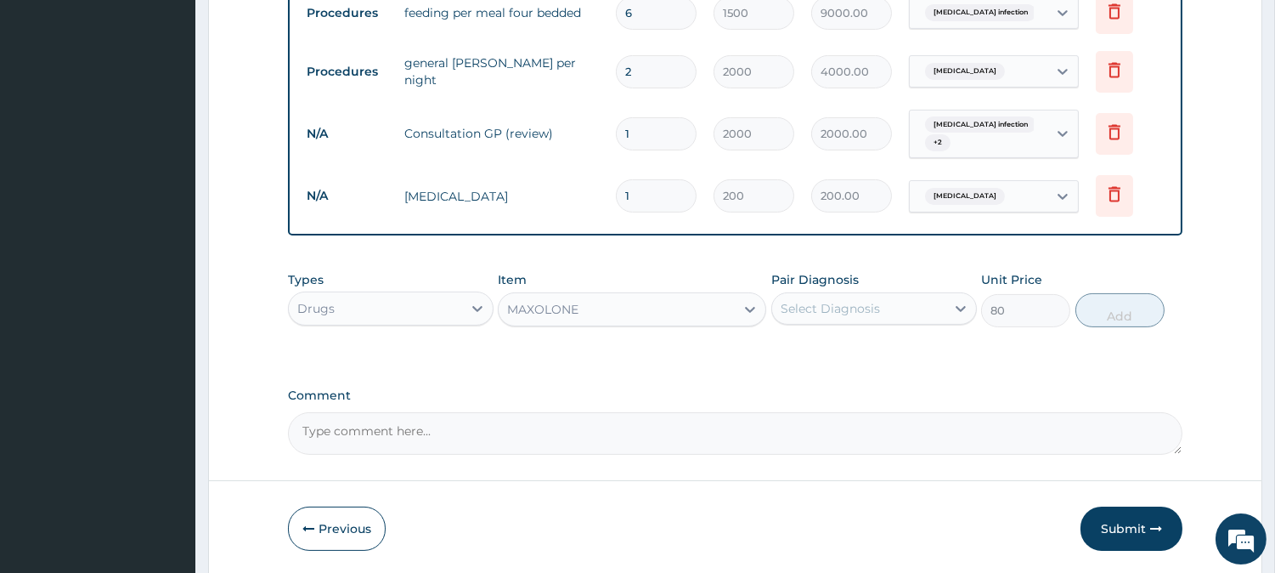
click at [604, 313] on div "MAXOLONE" at bounding box center [617, 309] width 236 height 27
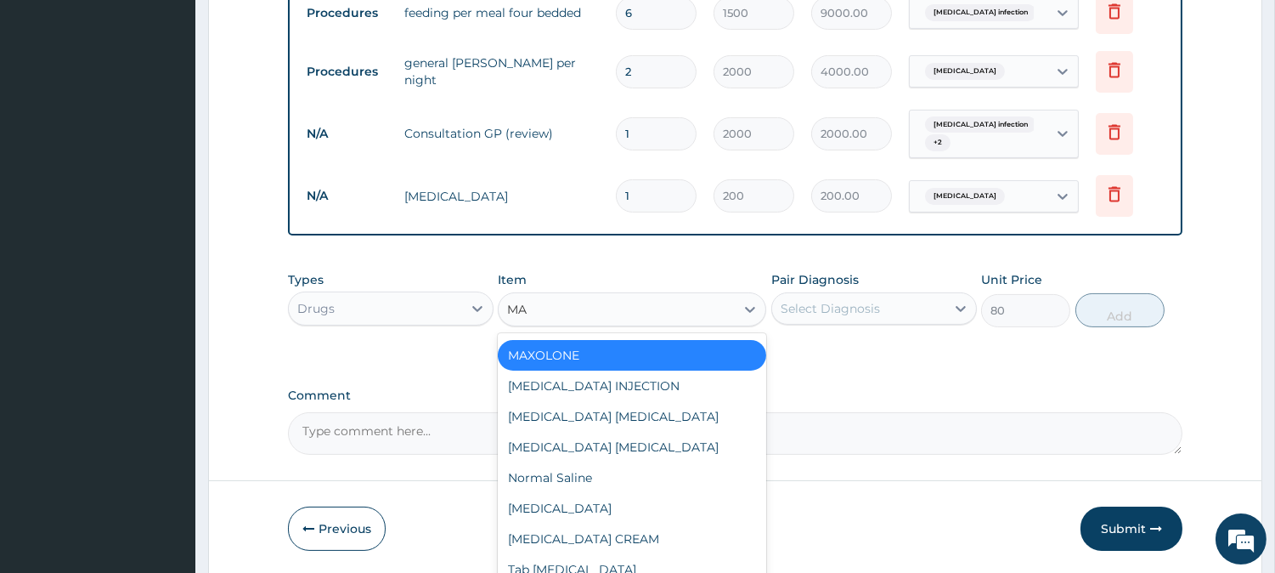
scroll to position [308, 0]
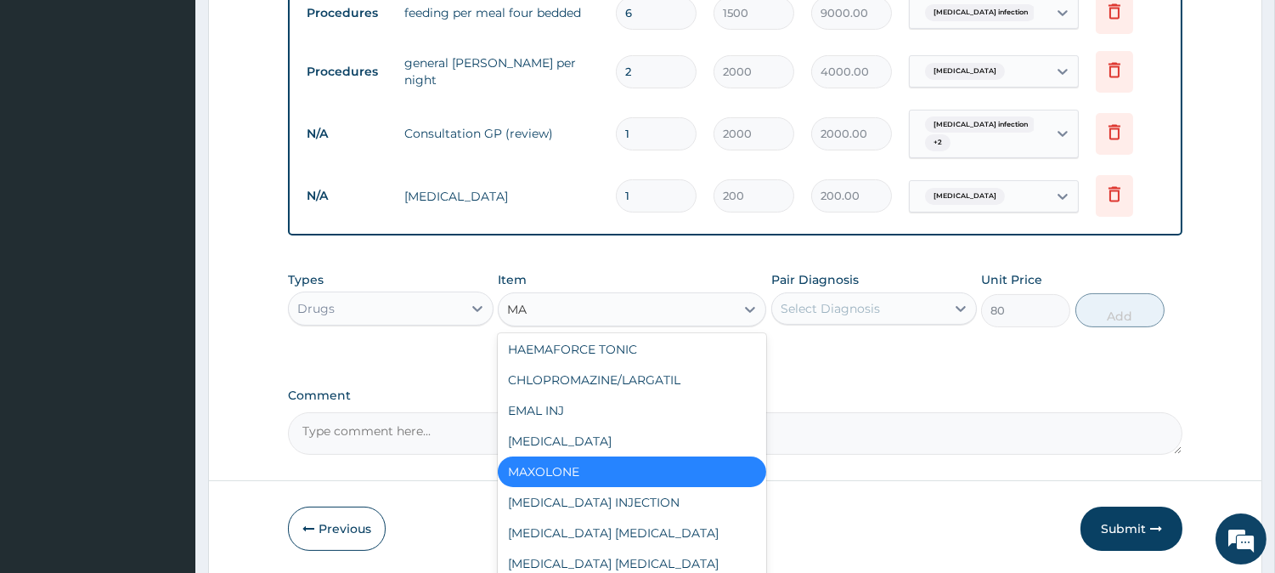
type input "MAX"
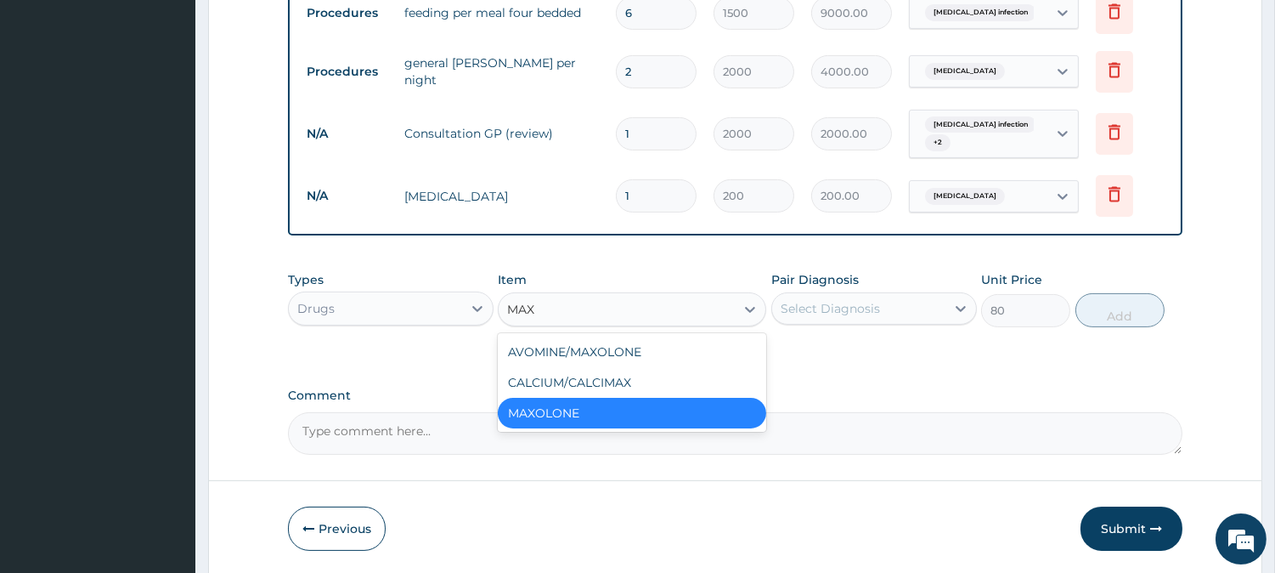
scroll to position [0, 0]
click at [581, 349] on div "AVOMINE/MAXOLONE" at bounding box center [632, 351] width 268 height 31
type input "17"
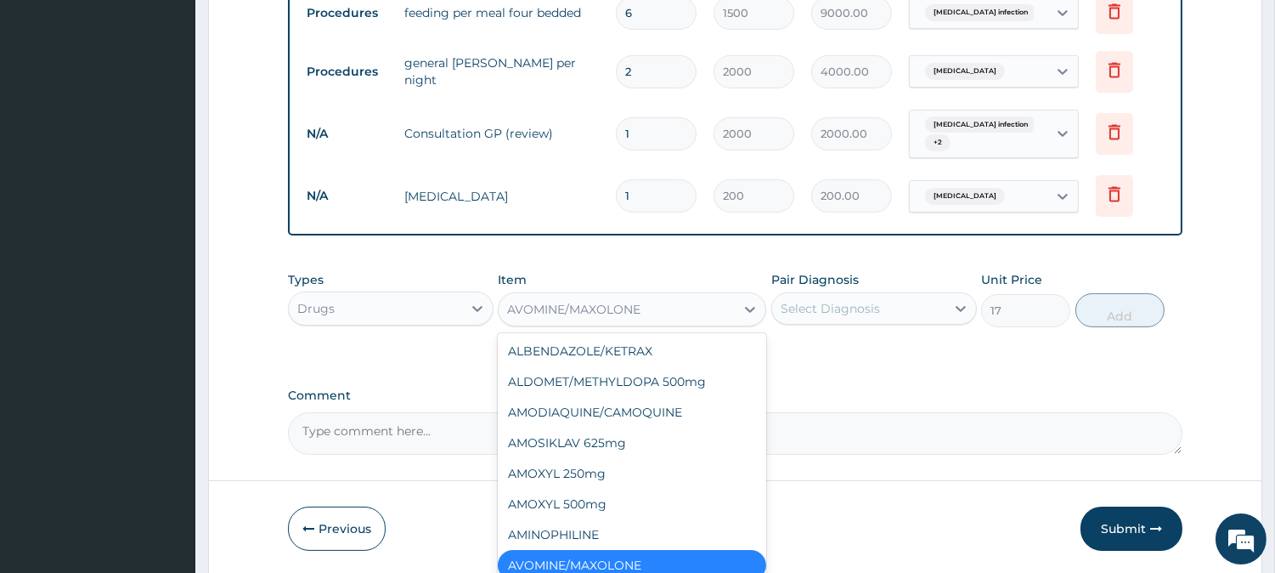
click at [639, 306] on div "AVOMINE/MAXOLONE" at bounding box center [573, 309] width 133 height 17
type input "A"
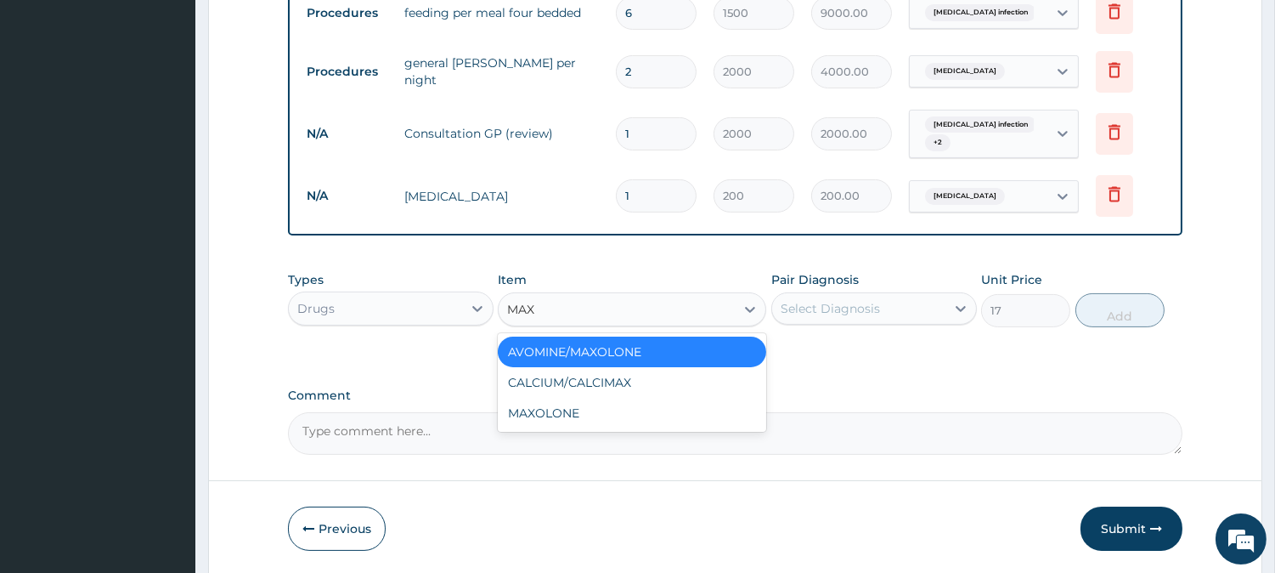
type input "MAXO"
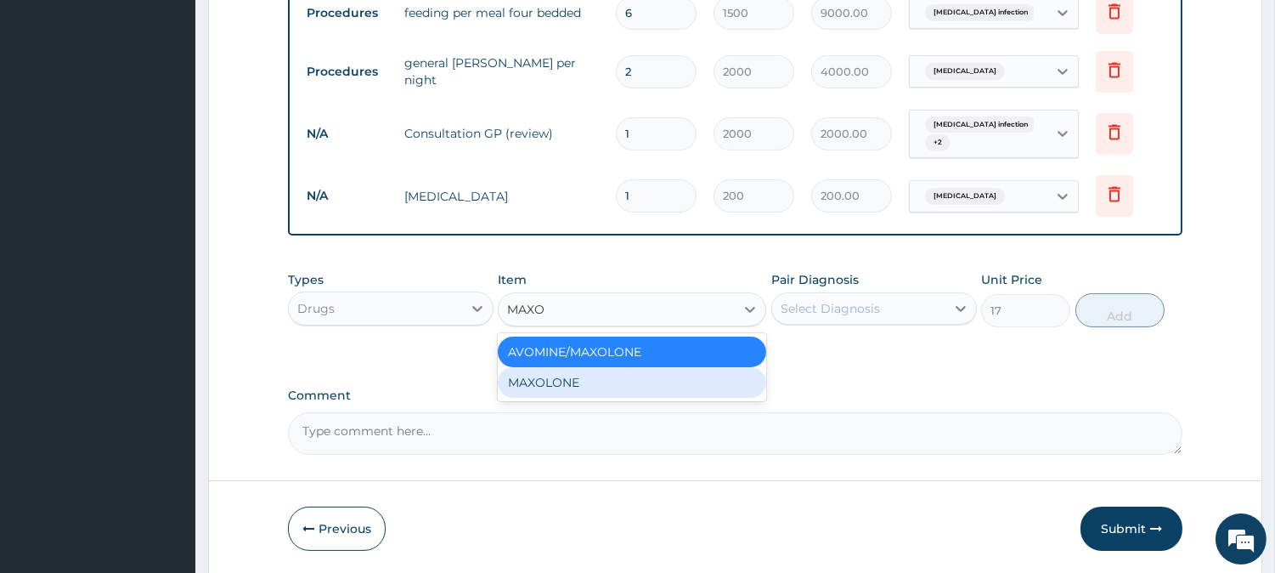
click at [599, 384] on div "MAXOLONE" at bounding box center [632, 382] width 268 height 31
type input "80"
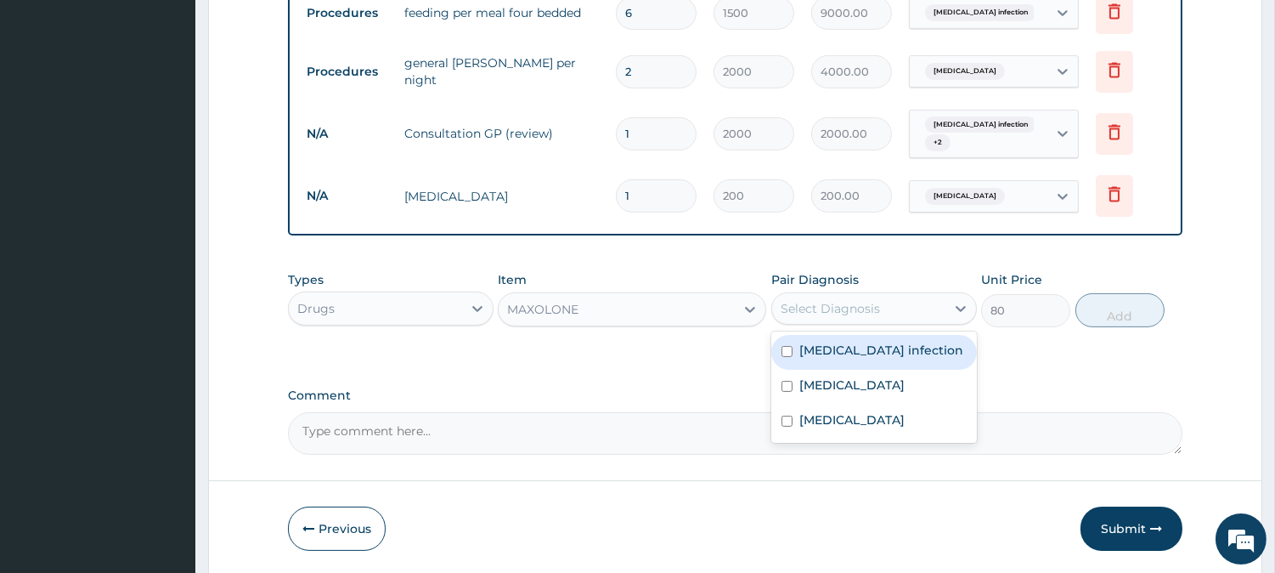
click at [862, 316] on div "Select Diagnosis" at bounding box center [858, 308] width 173 height 27
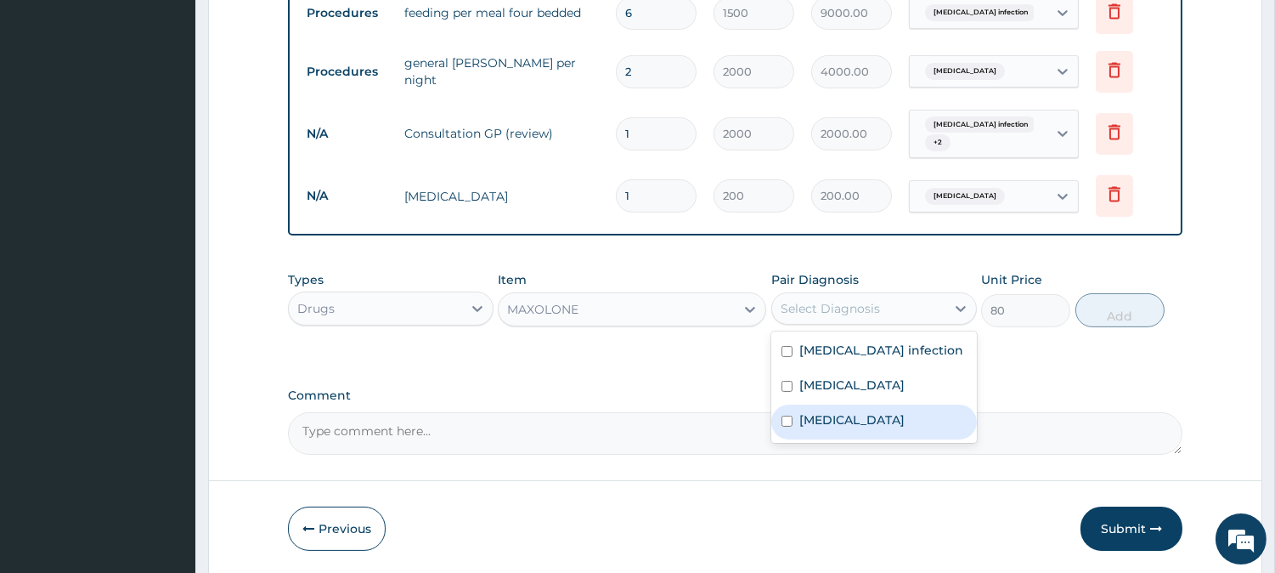
click at [828, 420] on label "Gastroenteritis" at bounding box center [851, 419] width 105 height 17
checkbox input "true"
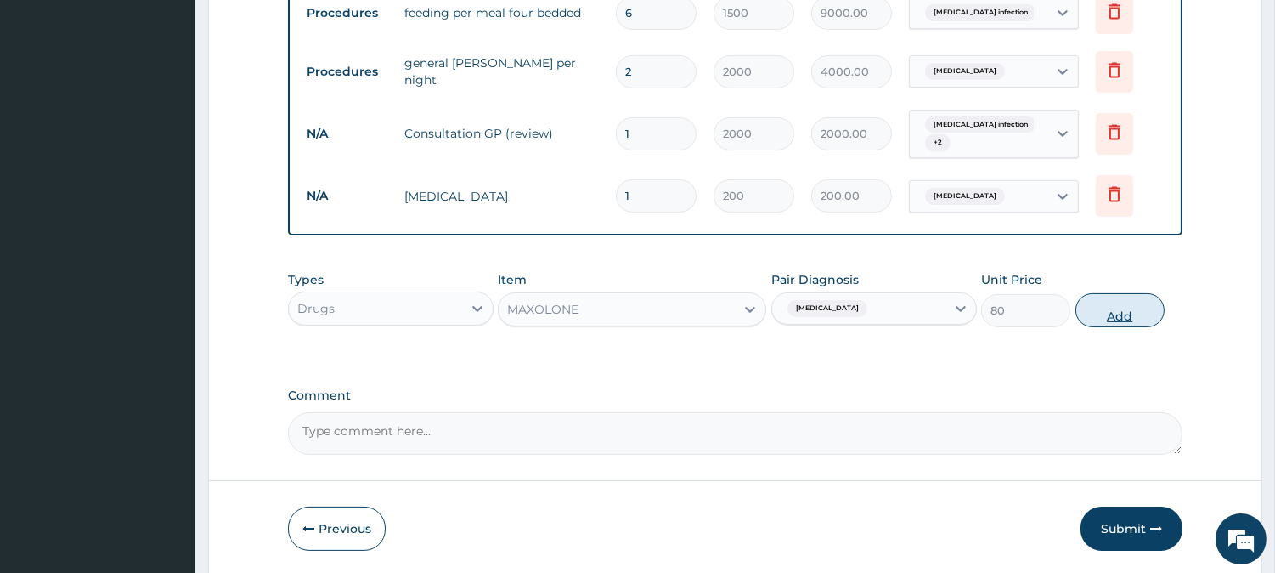
click at [1119, 316] on button "Add" at bounding box center [1119, 310] width 89 height 34
type input "0"
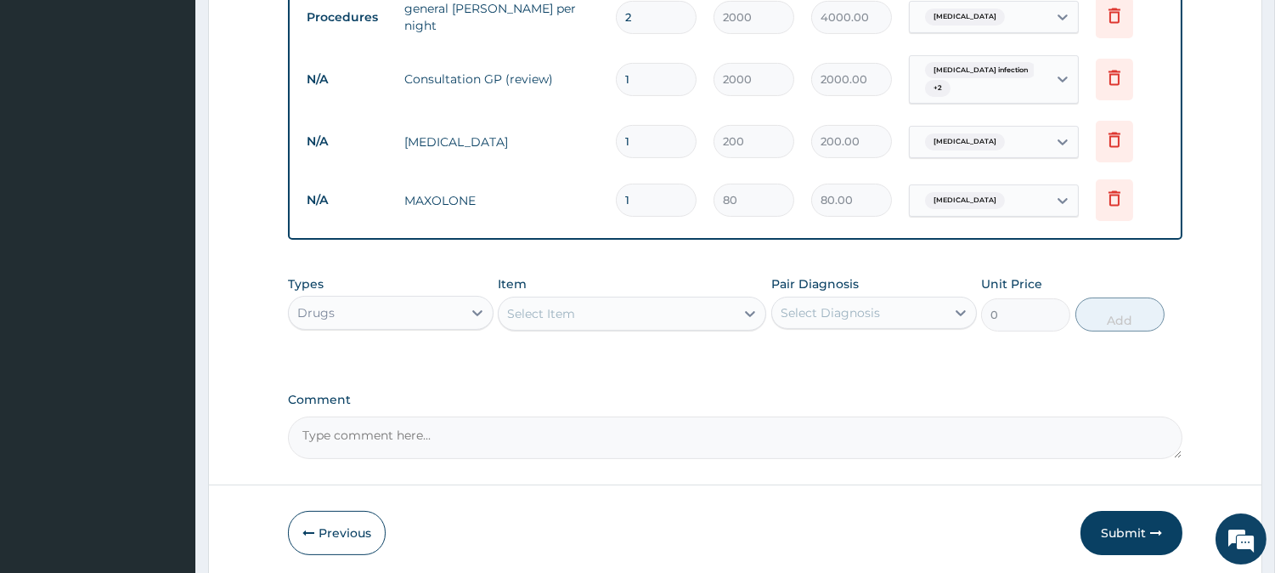
scroll to position [813, 0]
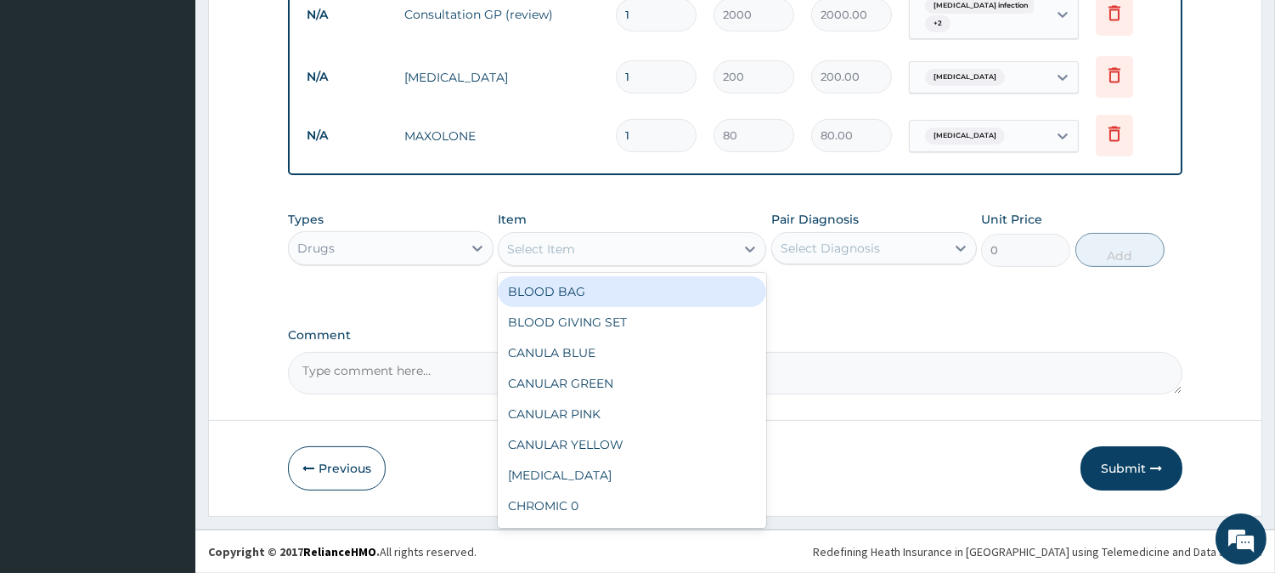
click at [724, 245] on div "Select Item" at bounding box center [617, 248] width 236 height 27
type input "CEFT"
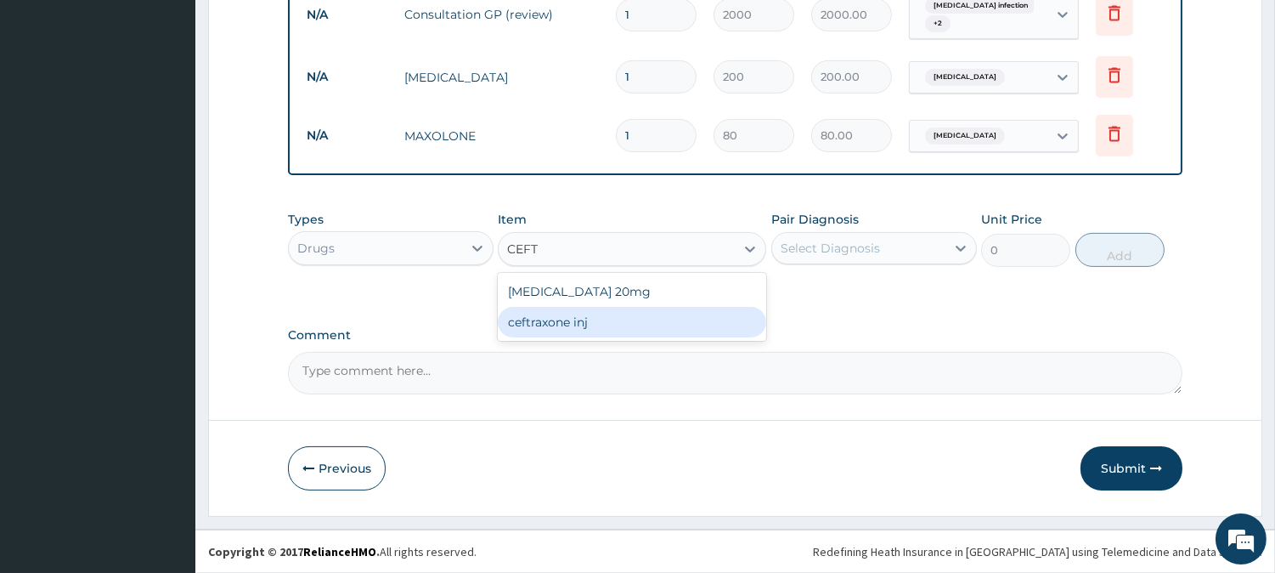
click at [621, 326] on div "ceftraxone inj" at bounding box center [632, 322] width 268 height 31
type input "2000"
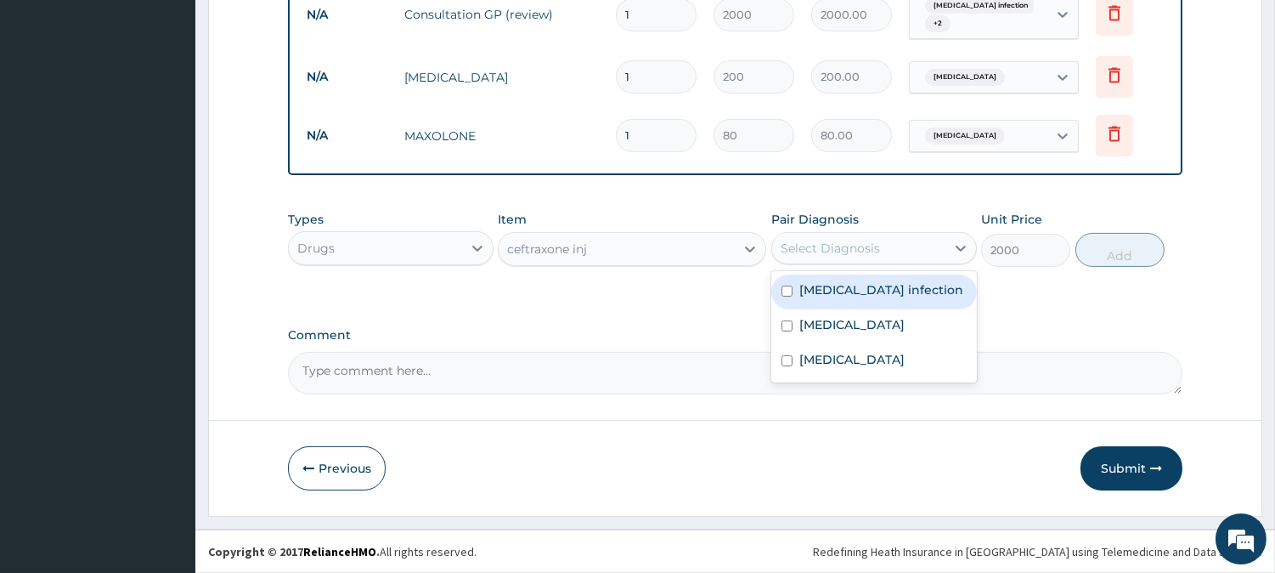
click at [848, 251] on div "Select Diagnosis" at bounding box center [830, 248] width 99 height 17
click at [817, 289] on label "Salmonella infection" at bounding box center [881, 289] width 164 height 17
checkbox input "true"
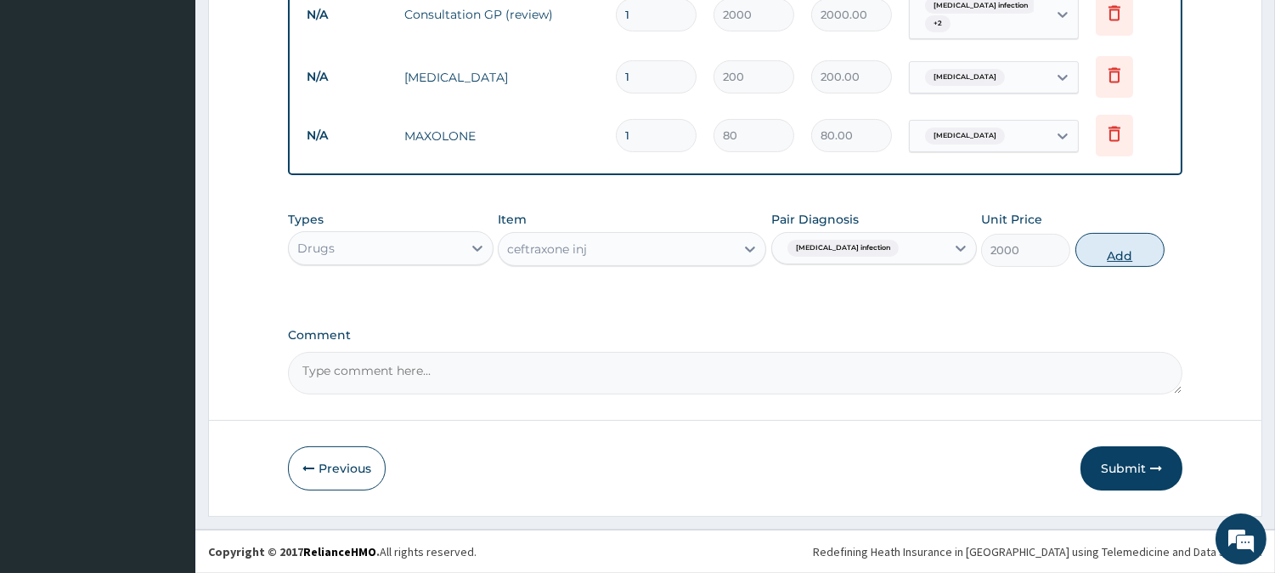
click at [1125, 252] on button "Add" at bounding box center [1119, 250] width 89 height 34
type input "0"
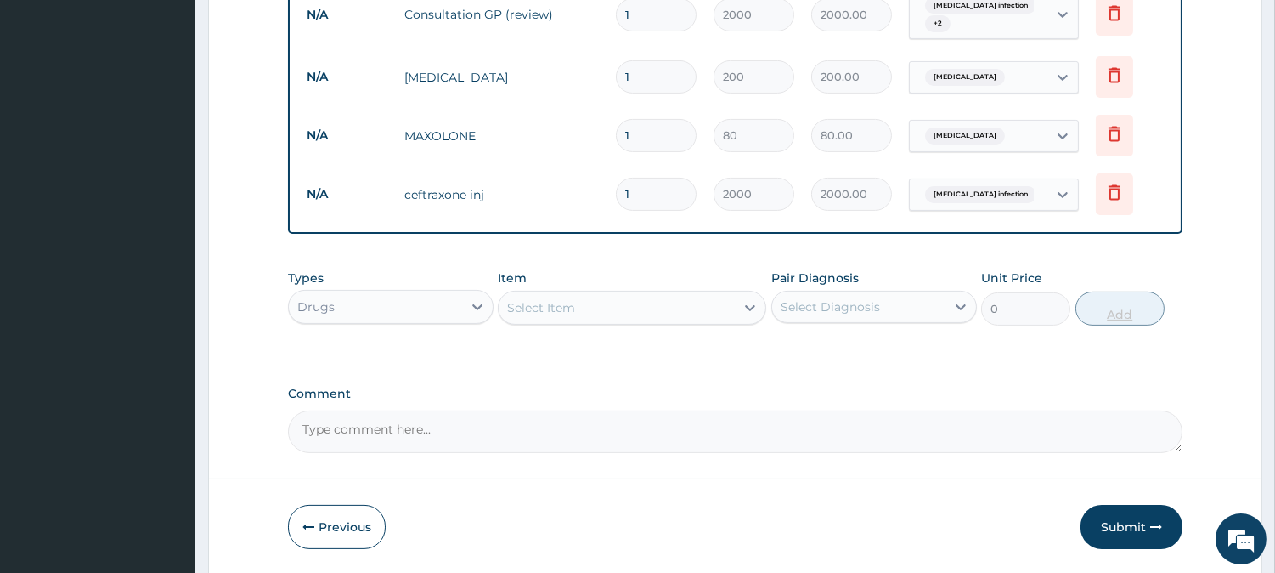
type input "0.00"
type input "3"
type input "6000.00"
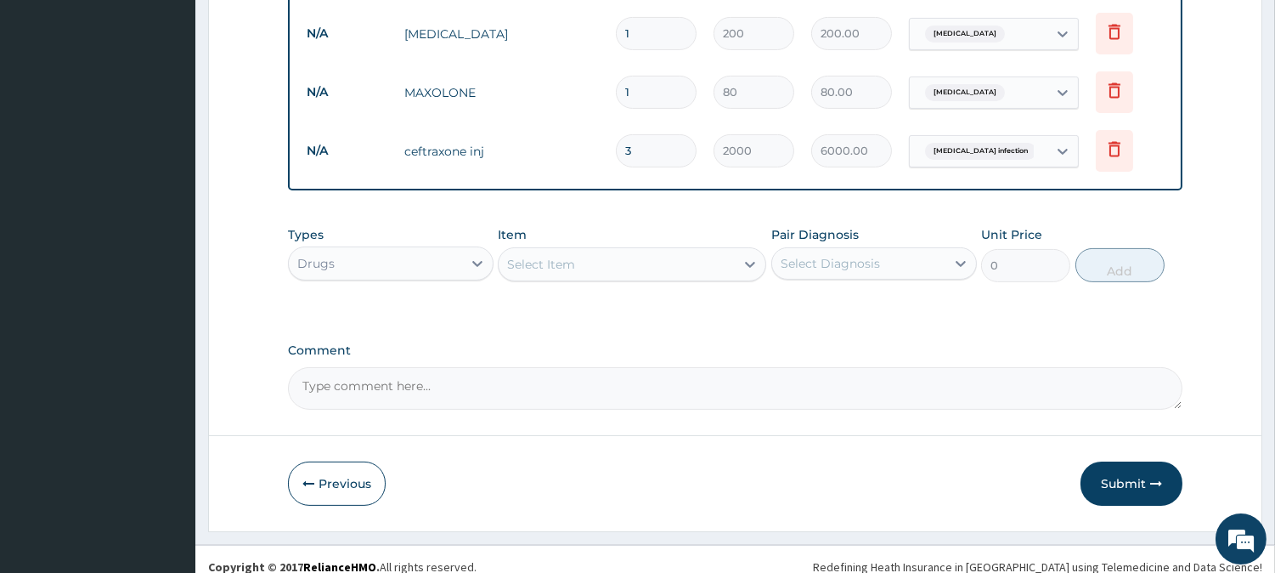
scroll to position [872, 0]
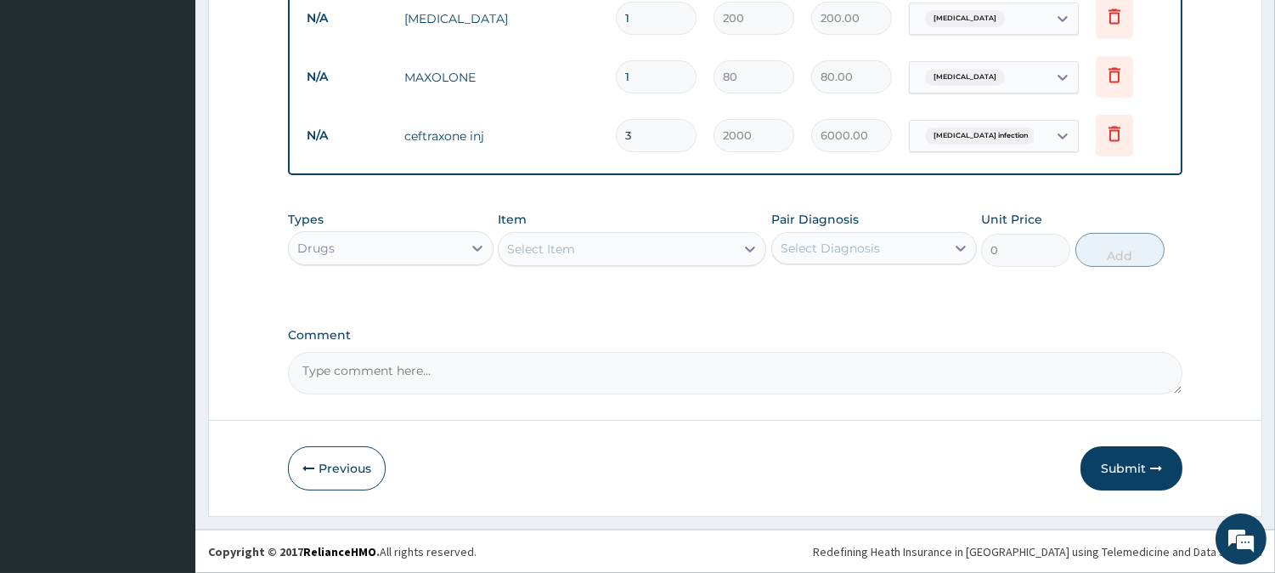
type input "3"
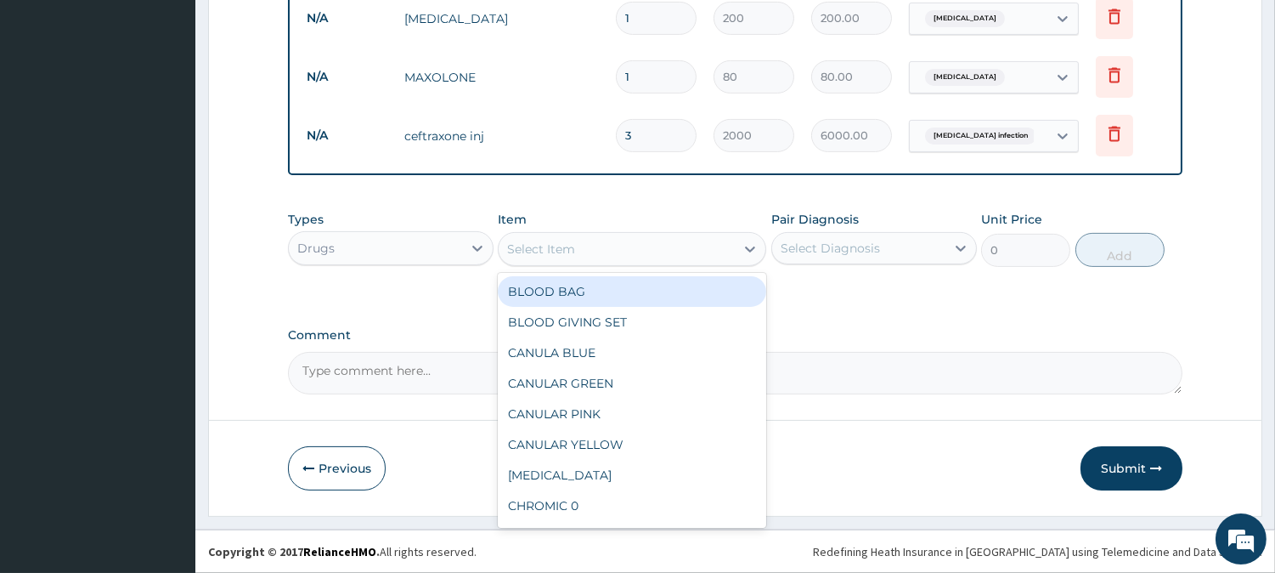
click at [574, 251] on div "Select Item" at bounding box center [541, 248] width 68 height 17
type input "DEX"
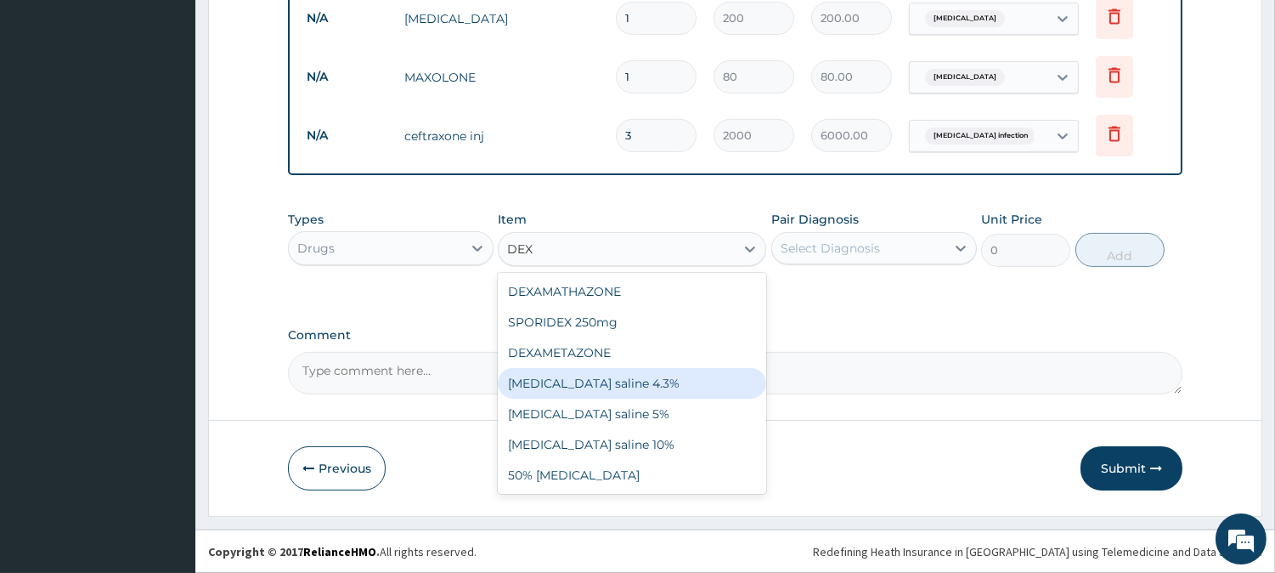
click at [574, 381] on div "Dextrose saline 4.3%" at bounding box center [632, 383] width 268 height 31
type input "1000"
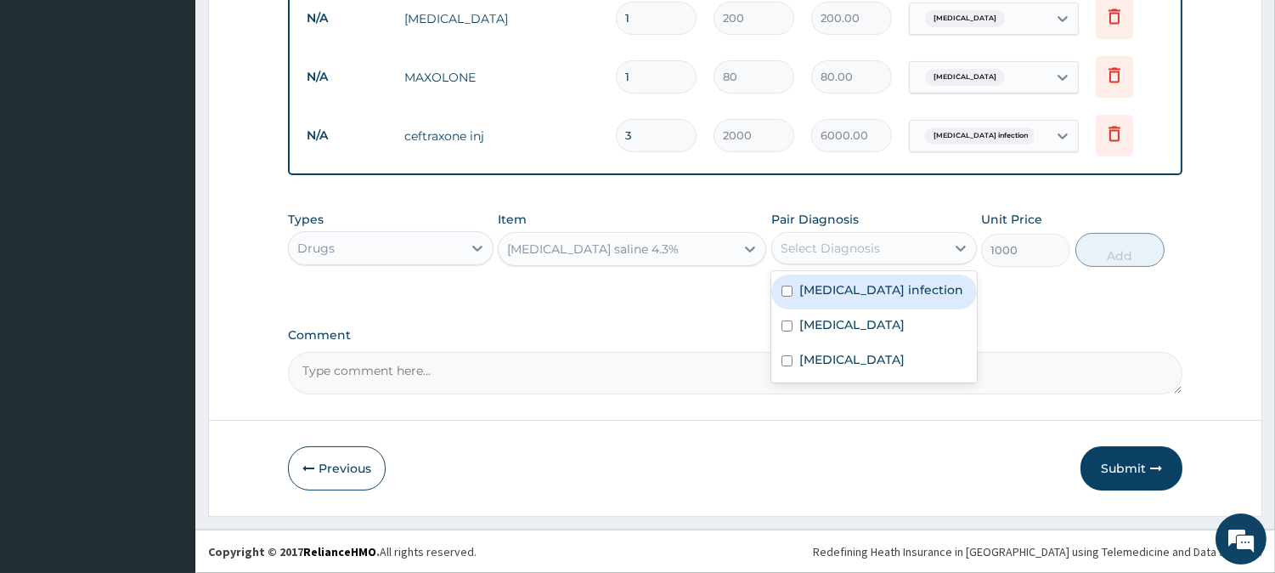
click at [834, 257] on div "Select Diagnosis" at bounding box center [830, 248] width 99 height 17
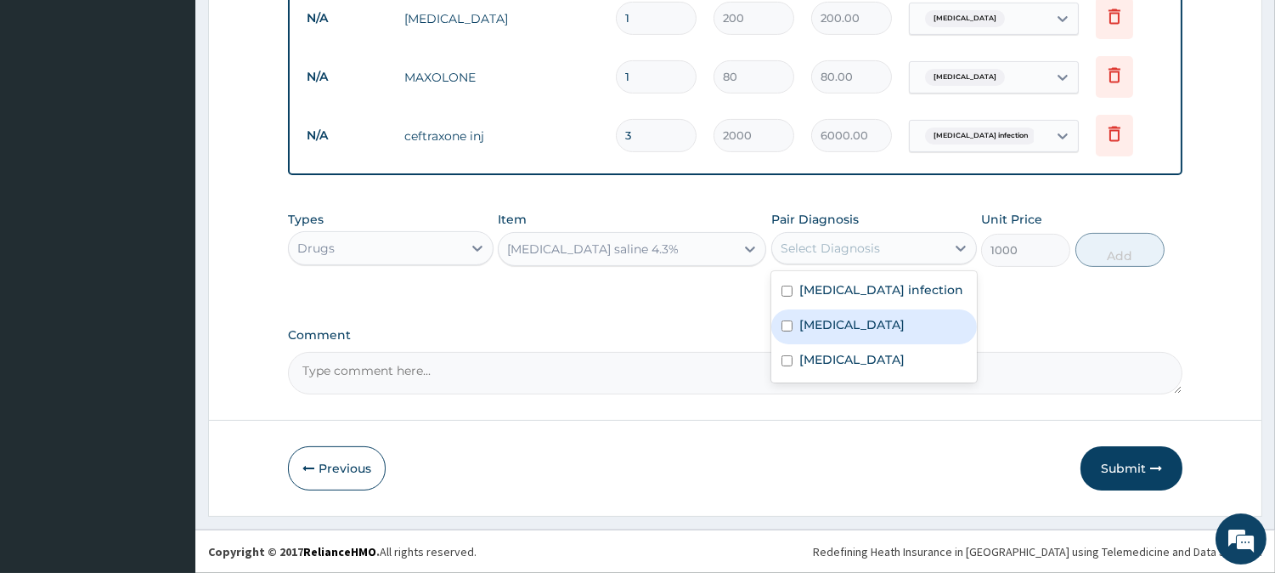
click at [822, 324] on label "Malaria" at bounding box center [851, 324] width 105 height 17
checkbox input "true"
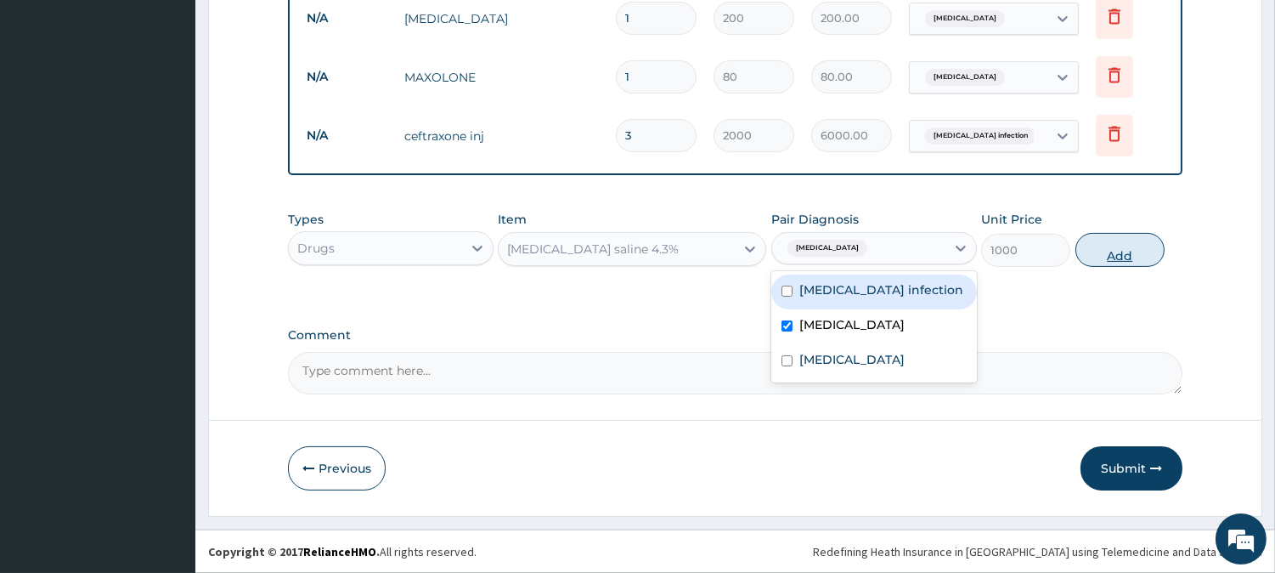
click at [1113, 251] on button "Add" at bounding box center [1119, 250] width 89 height 34
type input "0"
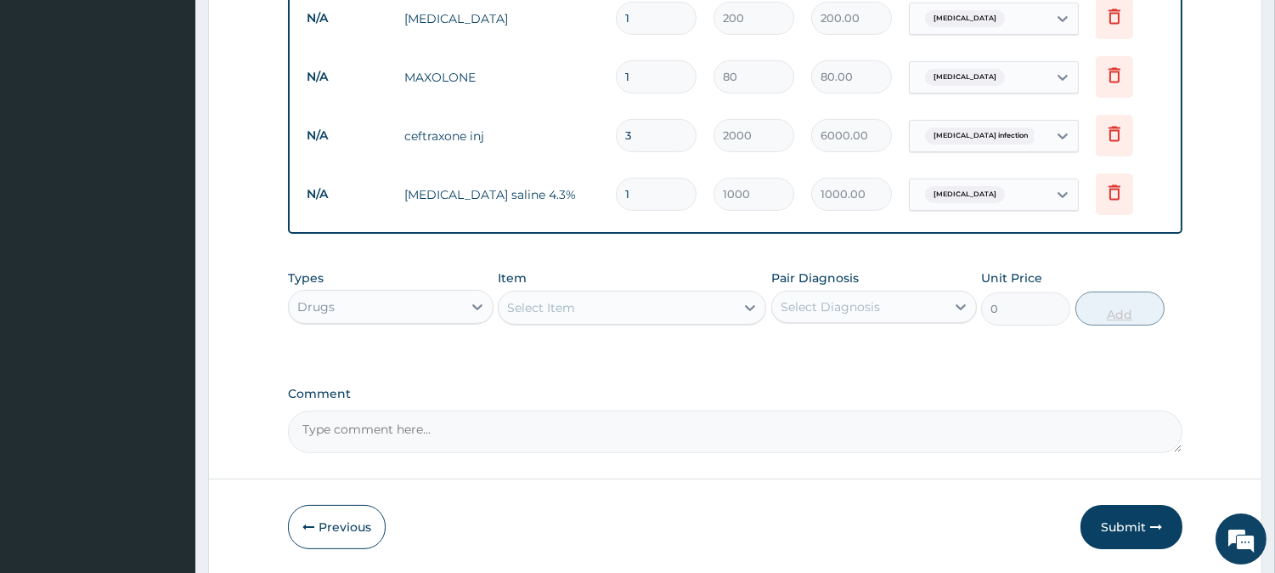
type input "0.00"
type input "3"
type input "3000.00"
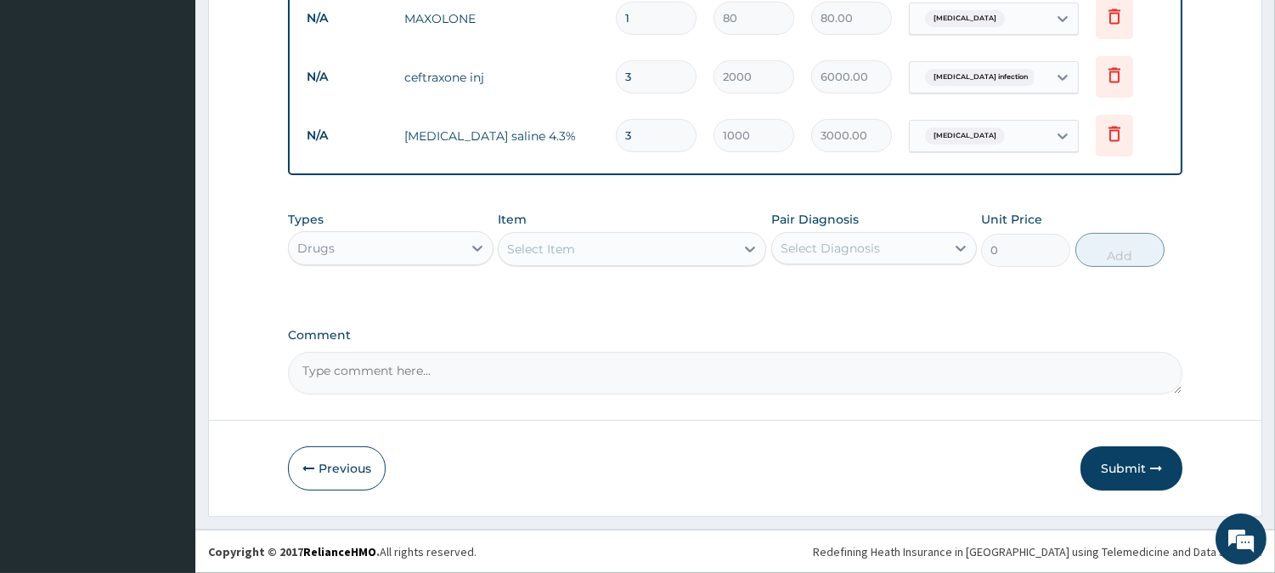
type input "3"
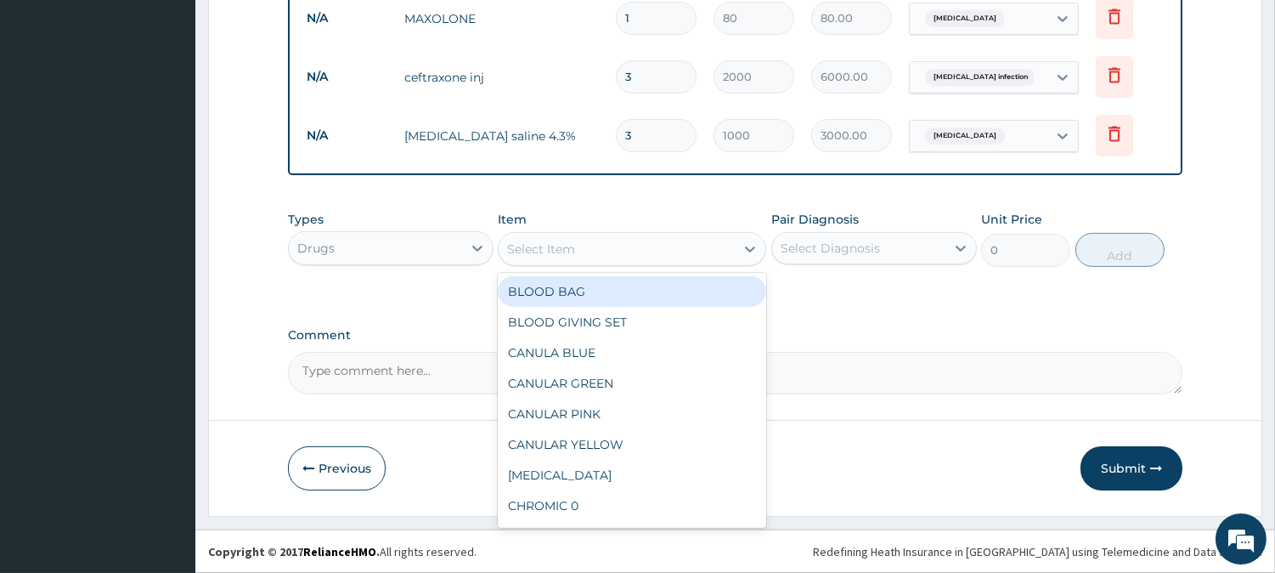
click at [627, 257] on div "Select Item" at bounding box center [617, 248] width 236 height 27
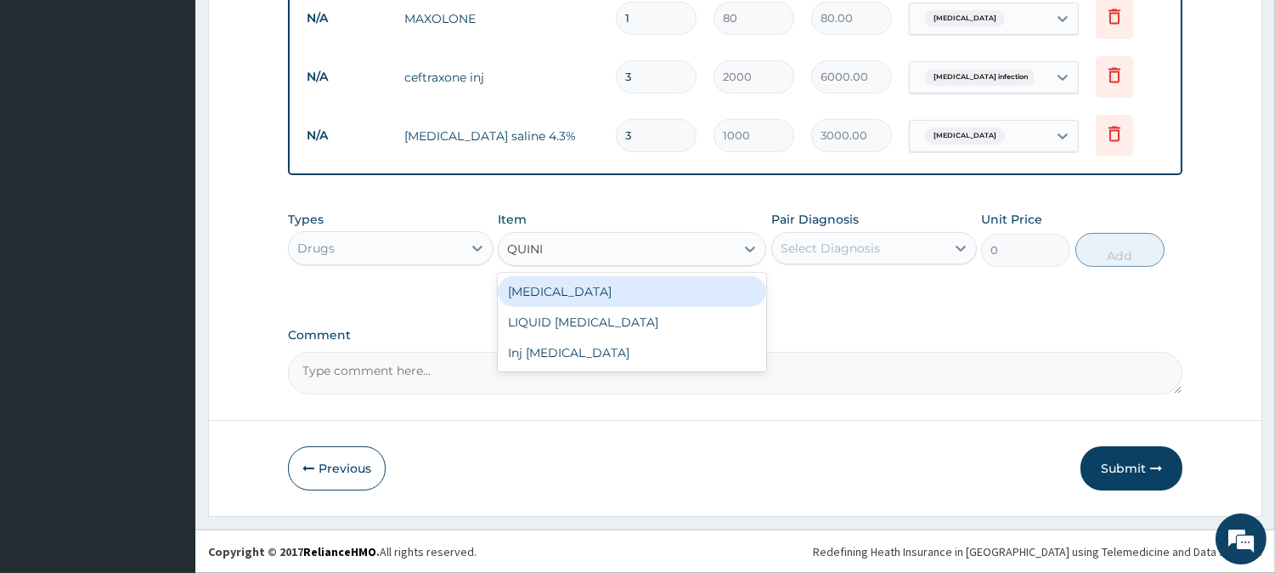
type input "QUININ"
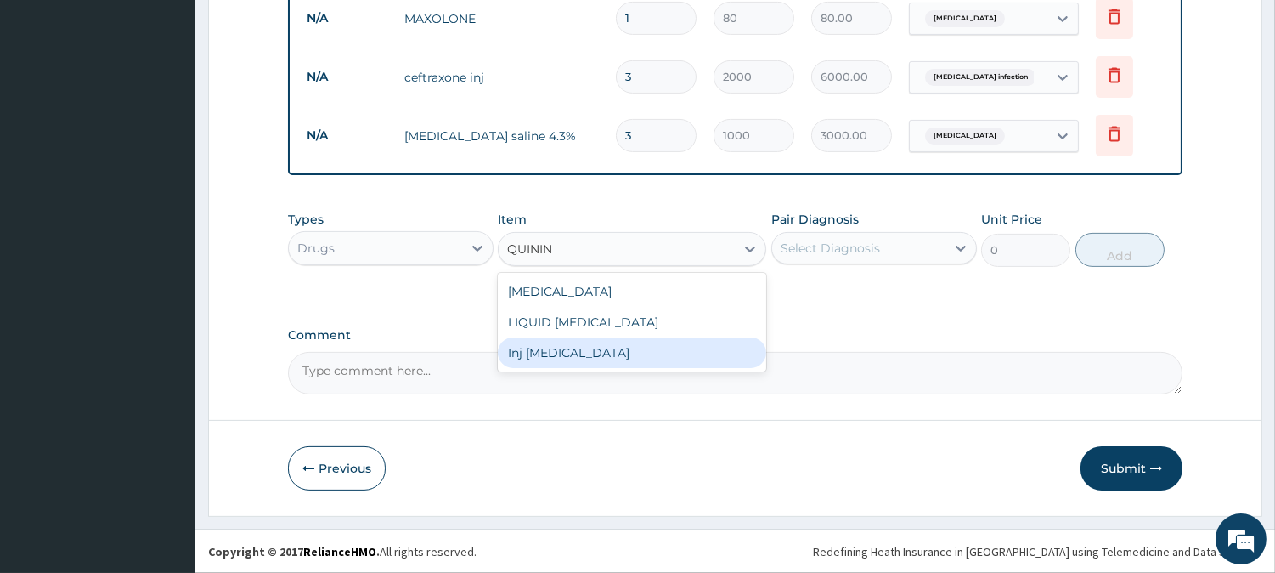
click at [598, 363] on div "Inj Quinine" at bounding box center [632, 352] width 268 height 31
type input "500"
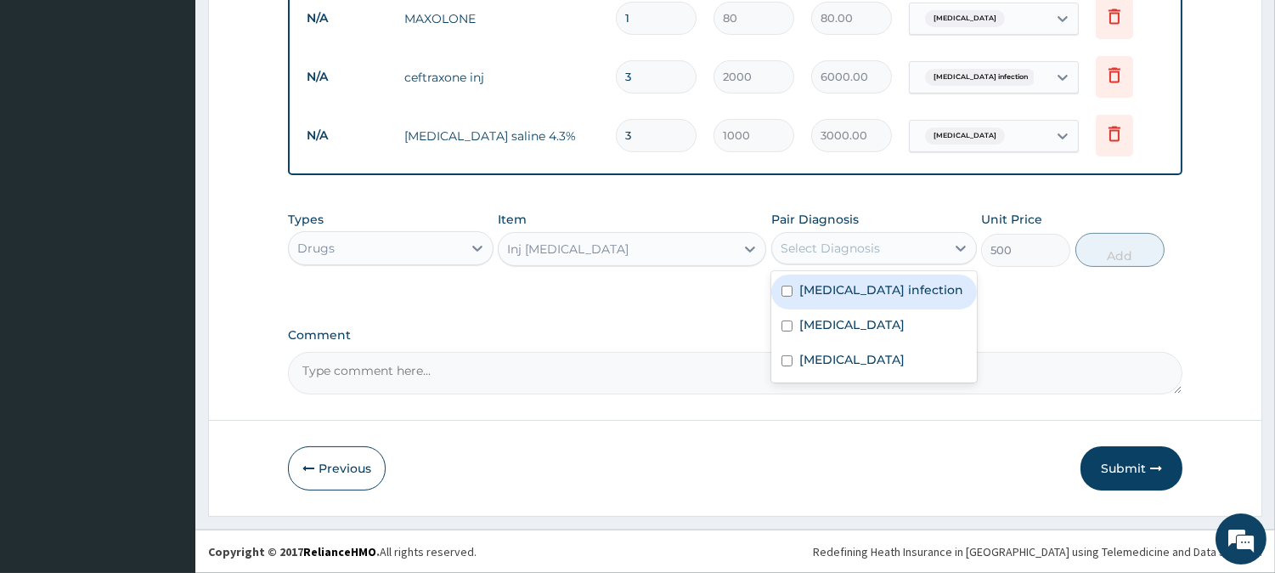
click at [885, 245] on div "Select Diagnosis" at bounding box center [858, 247] width 173 height 27
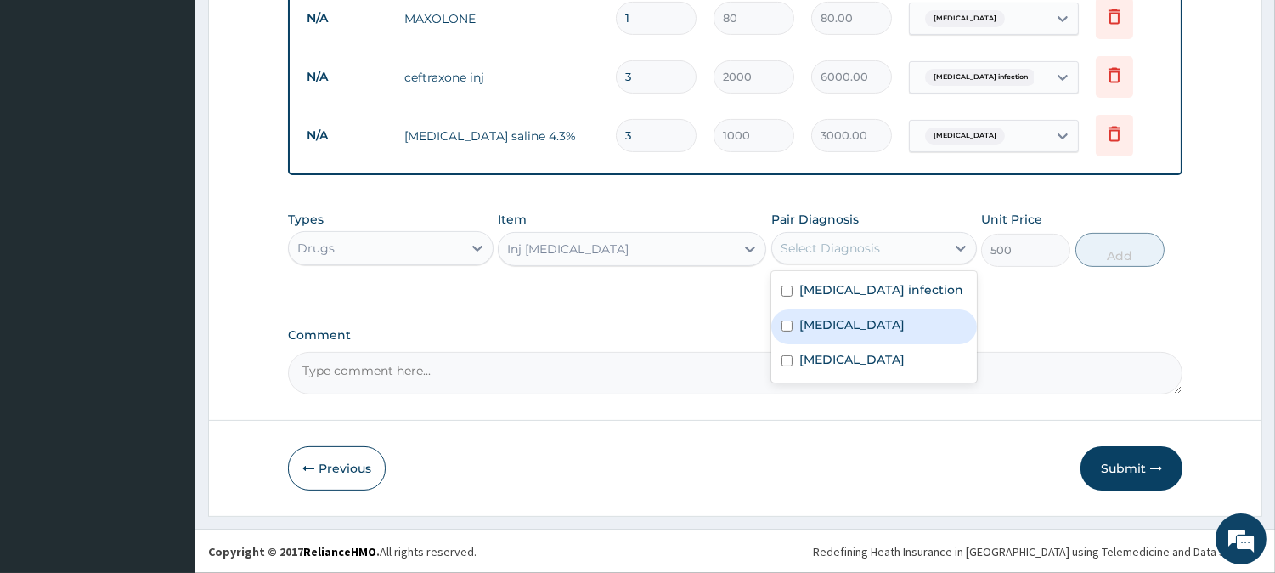
click at [826, 328] on label "Malaria" at bounding box center [851, 324] width 105 height 17
checkbox input "true"
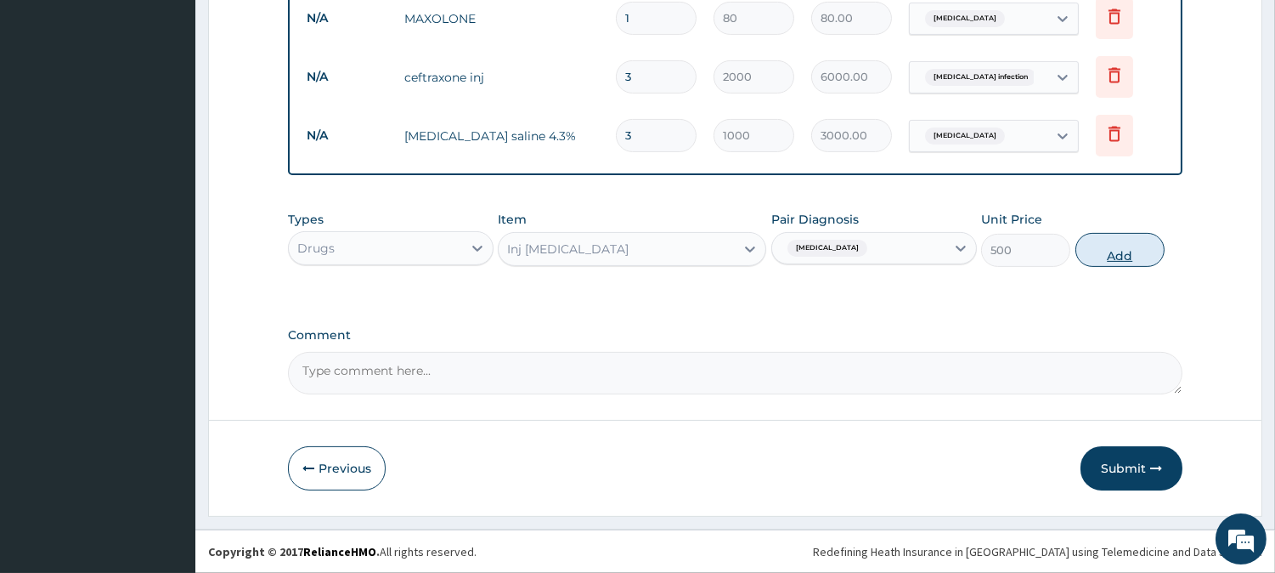
click at [1115, 248] on button "Add" at bounding box center [1119, 250] width 89 height 34
type input "0"
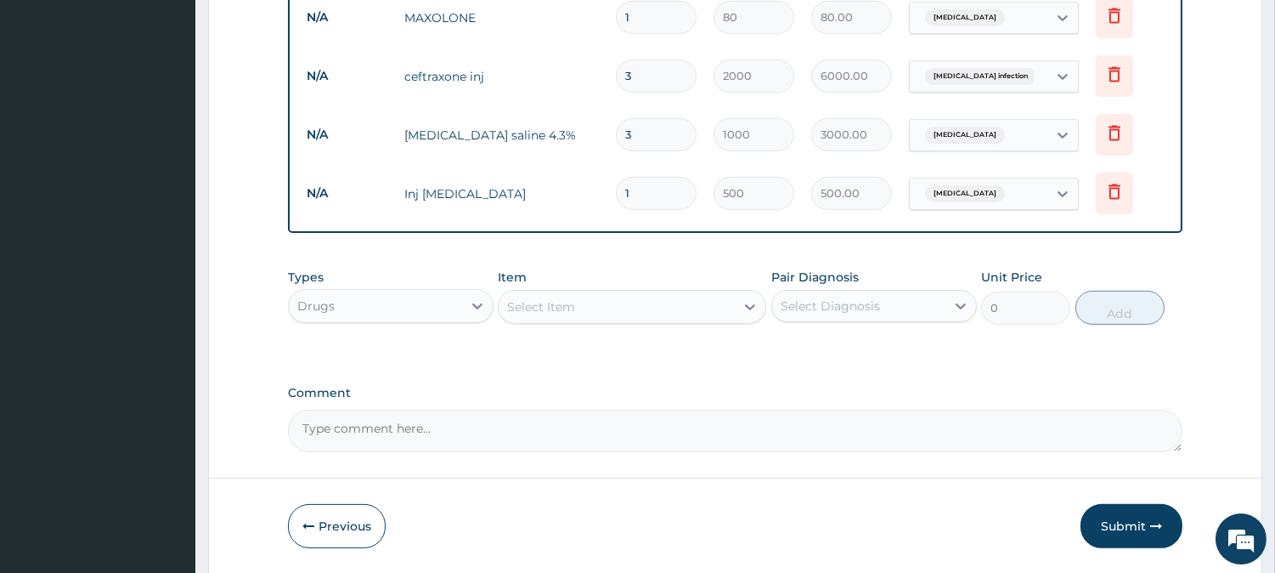
type input "0.00"
type input "3"
type input "1500.00"
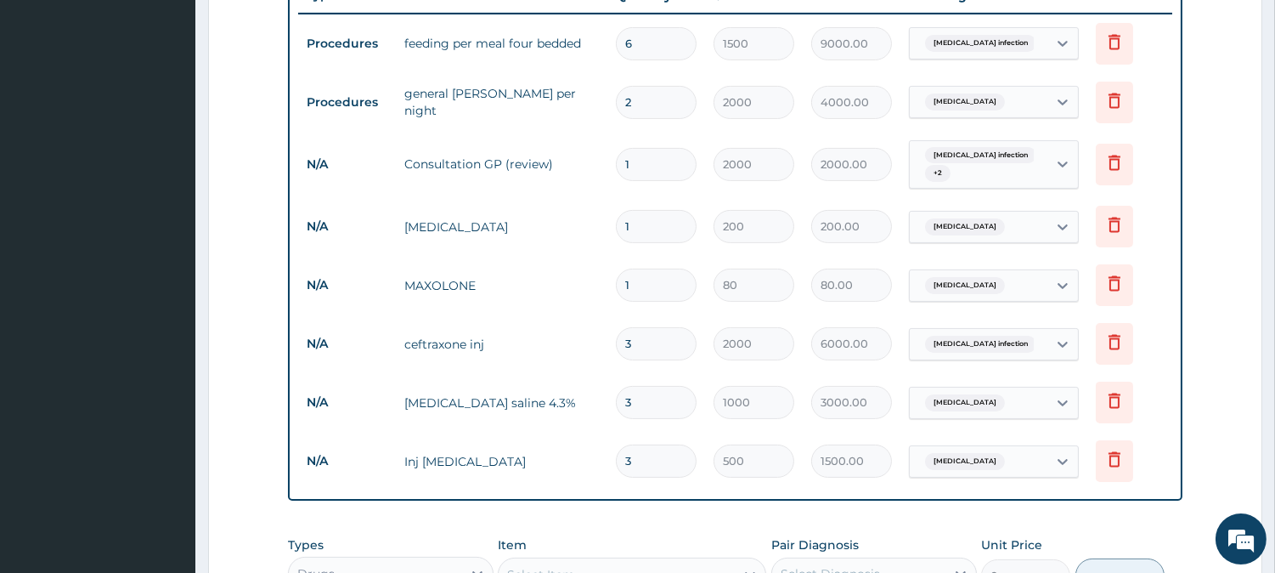
scroll to position [666, 0]
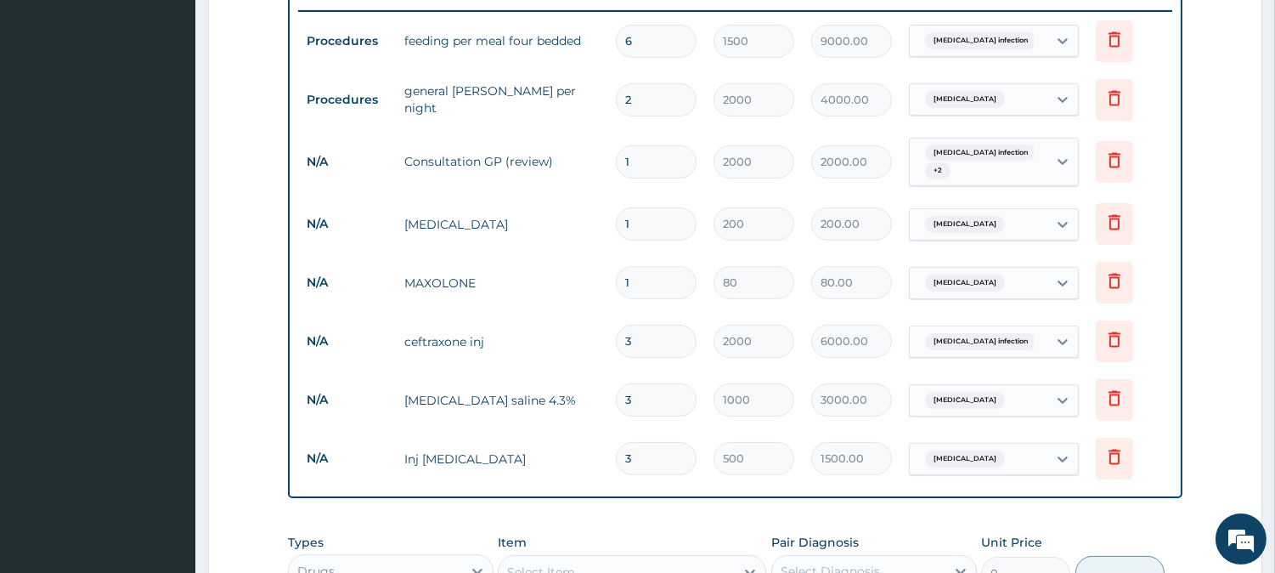
type input "3"
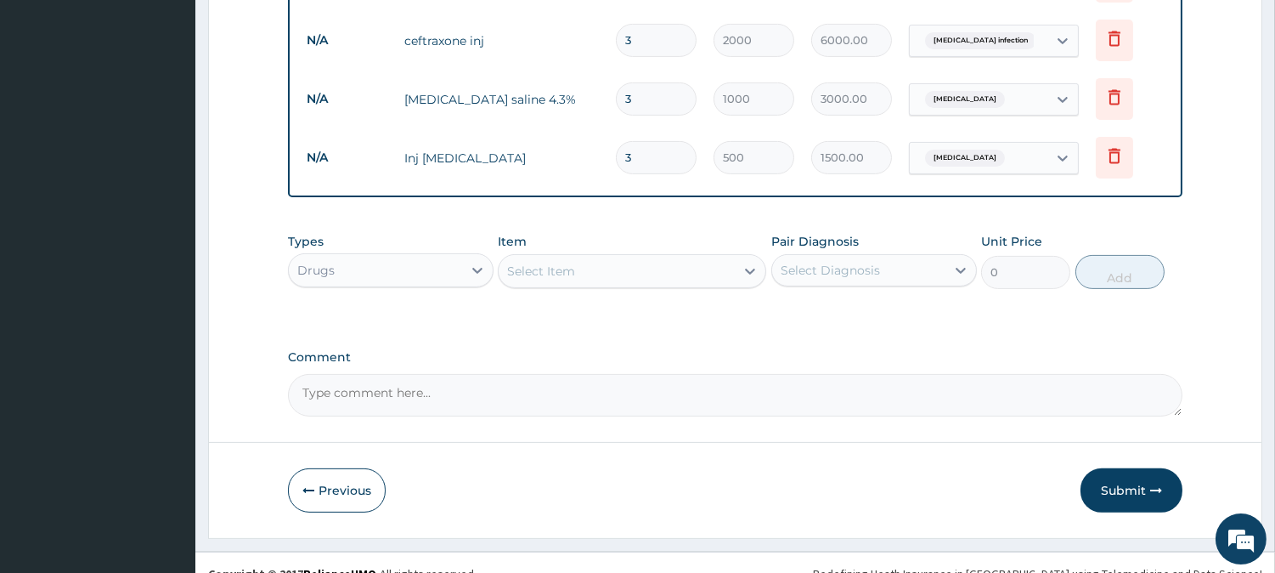
scroll to position [983, 0]
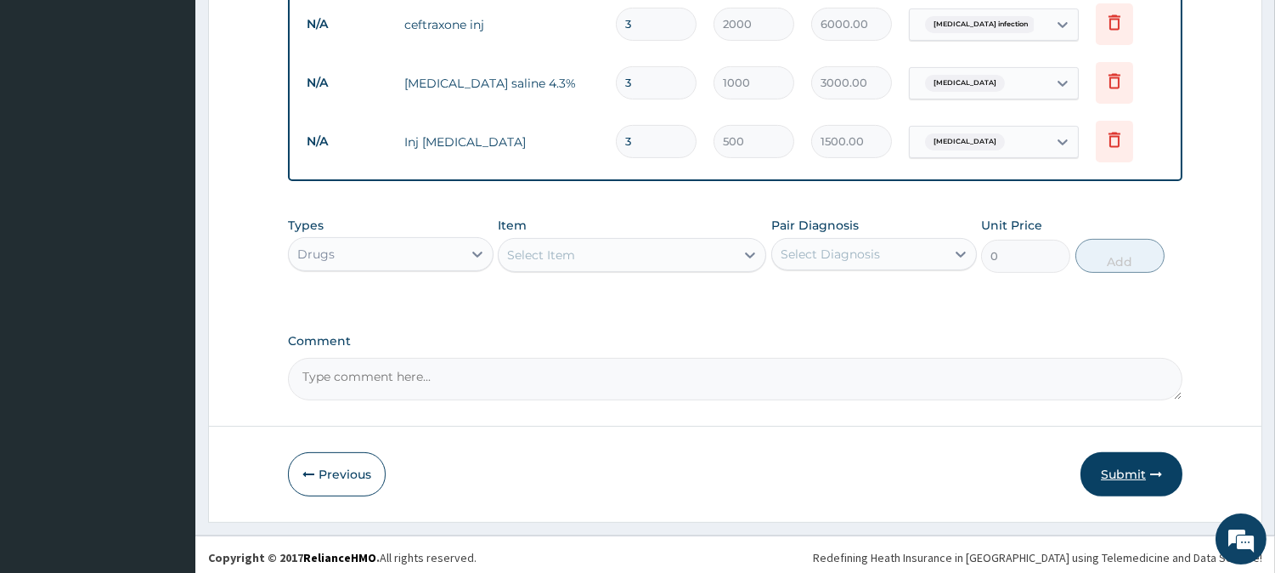
click at [1136, 476] on button "Submit" at bounding box center [1131, 474] width 102 height 44
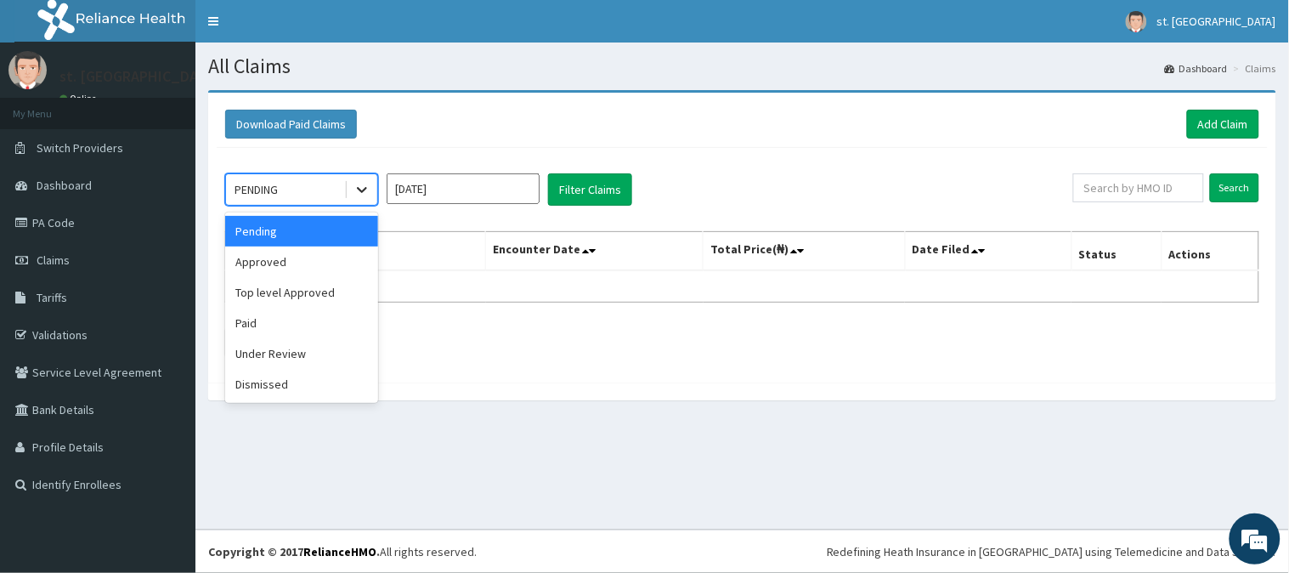
click at [364, 189] on icon at bounding box center [362, 191] width 10 height 6
click at [291, 264] on div "Approved" at bounding box center [301, 261] width 153 height 31
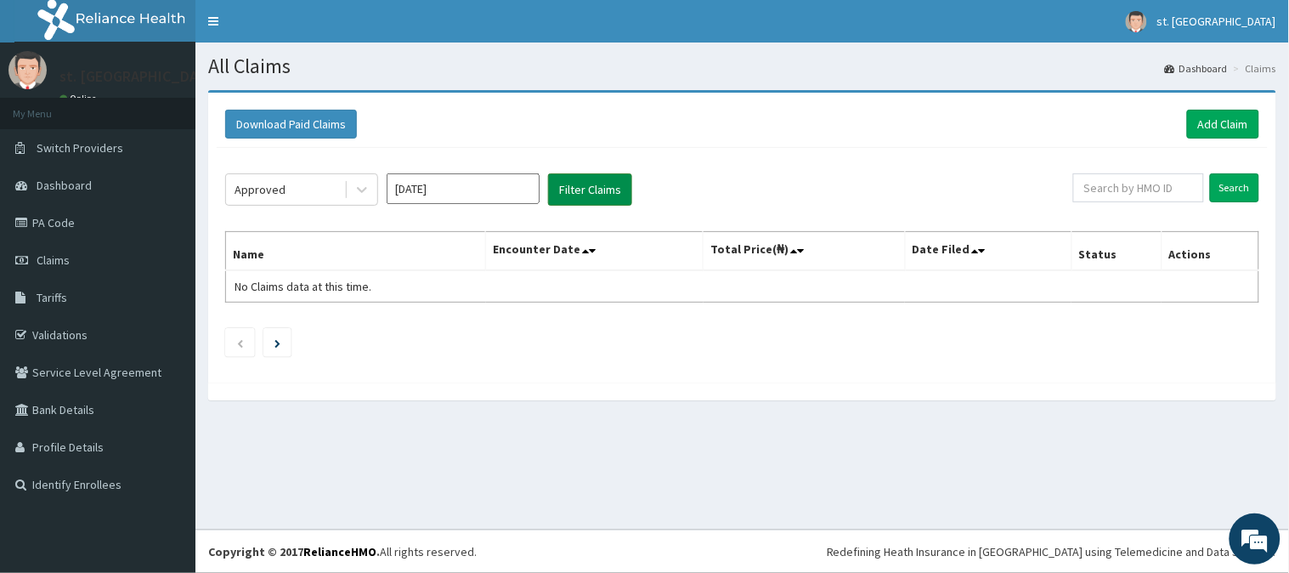
click at [601, 187] on button "Filter Claims" at bounding box center [590, 189] width 84 height 32
click at [582, 192] on button "Filter Claims" at bounding box center [590, 189] width 84 height 32
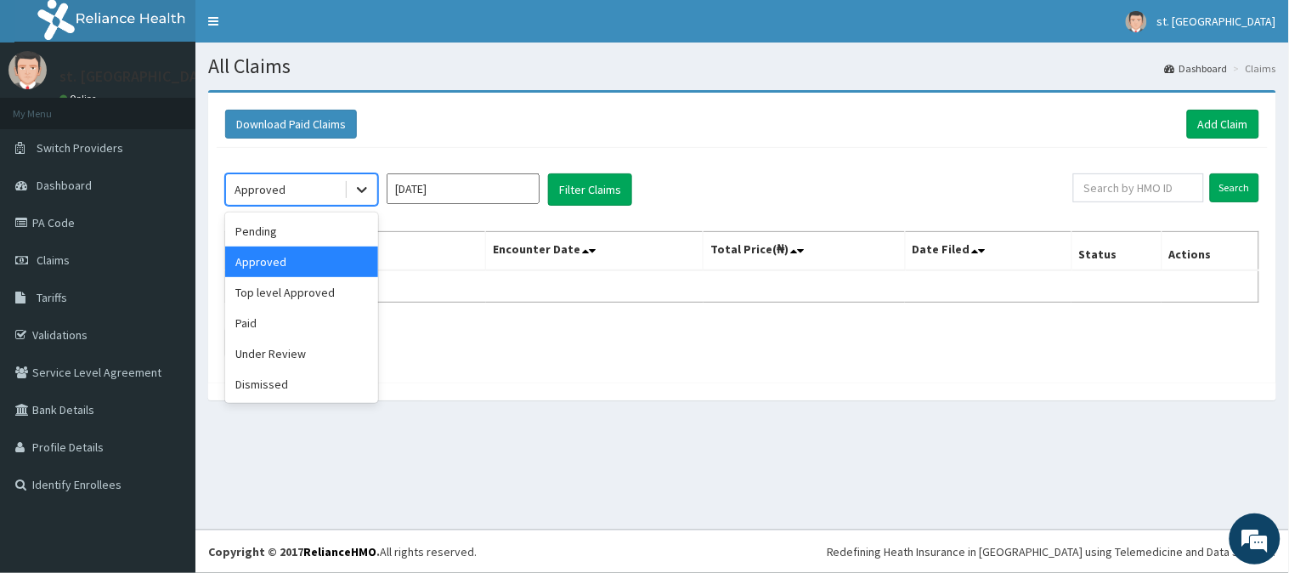
click at [361, 188] on icon at bounding box center [361, 189] width 17 height 17
click at [268, 263] on div "Approved" at bounding box center [301, 261] width 153 height 31
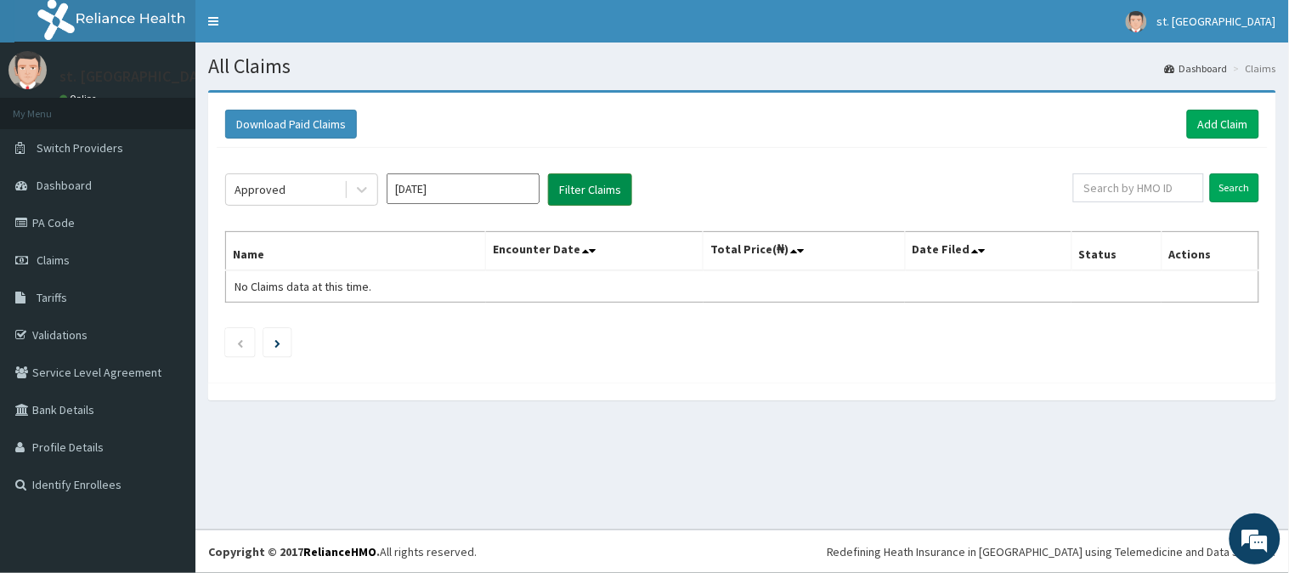
click at [584, 193] on button "Filter Claims" at bounding box center [590, 189] width 84 height 32
click at [1090, 180] on input "text" at bounding box center [1138, 187] width 131 height 29
paste input "Btr/10316/d"
type input "Btr/10316/d"
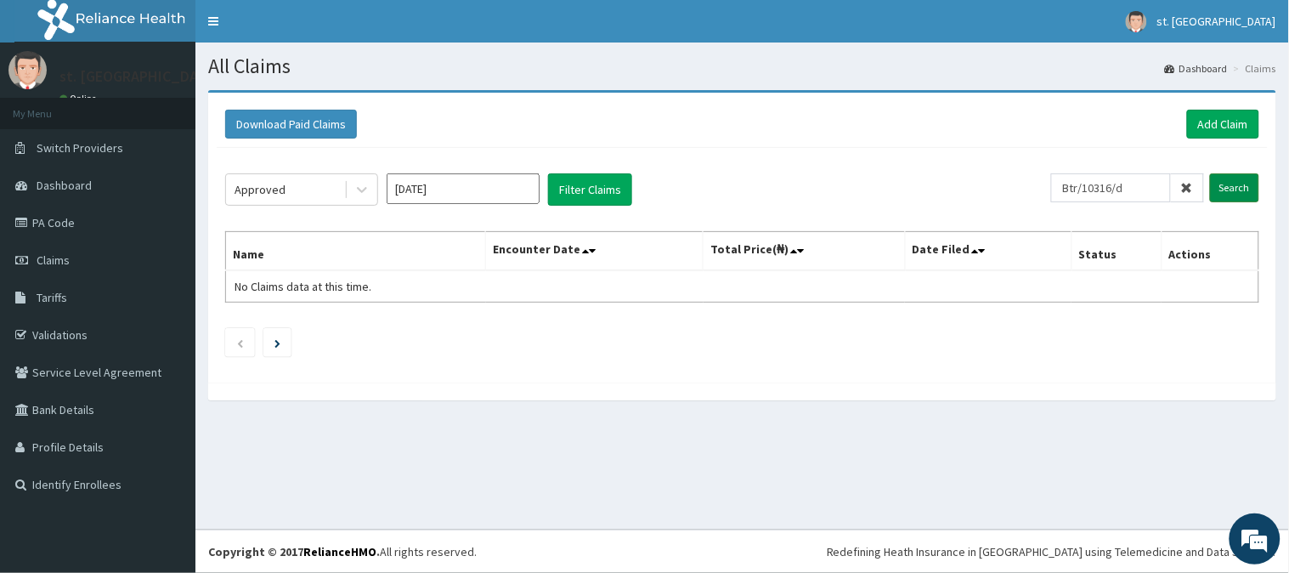
click at [1232, 193] on input "Search" at bounding box center [1234, 187] width 49 height 29
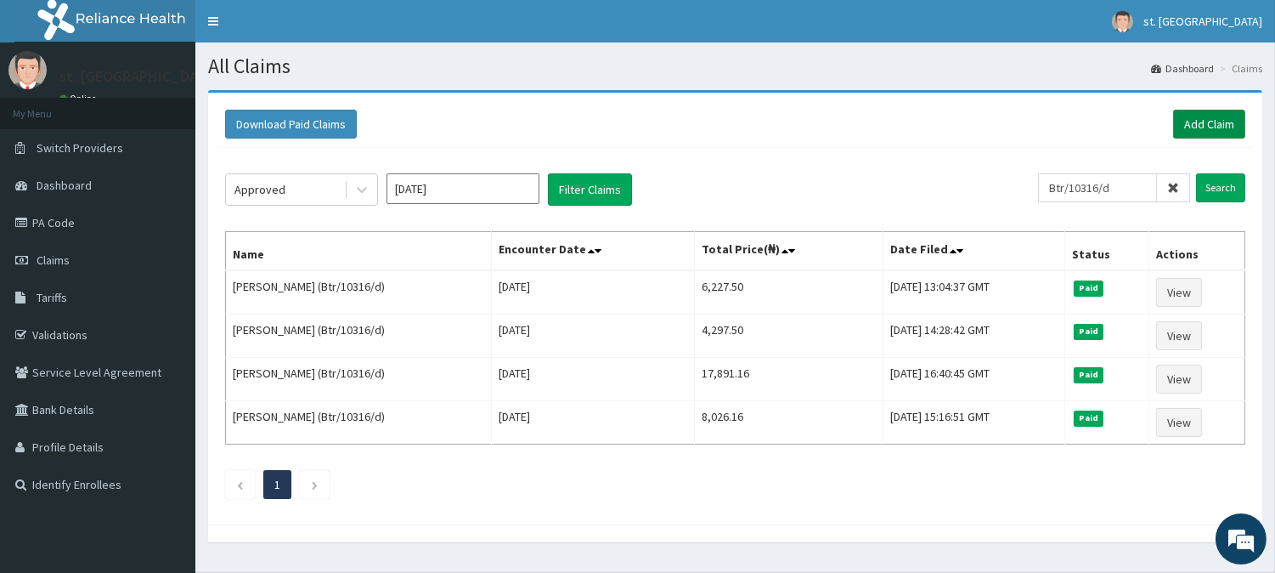
click at [1204, 123] on link "Add Claim" at bounding box center [1209, 124] width 72 height 29
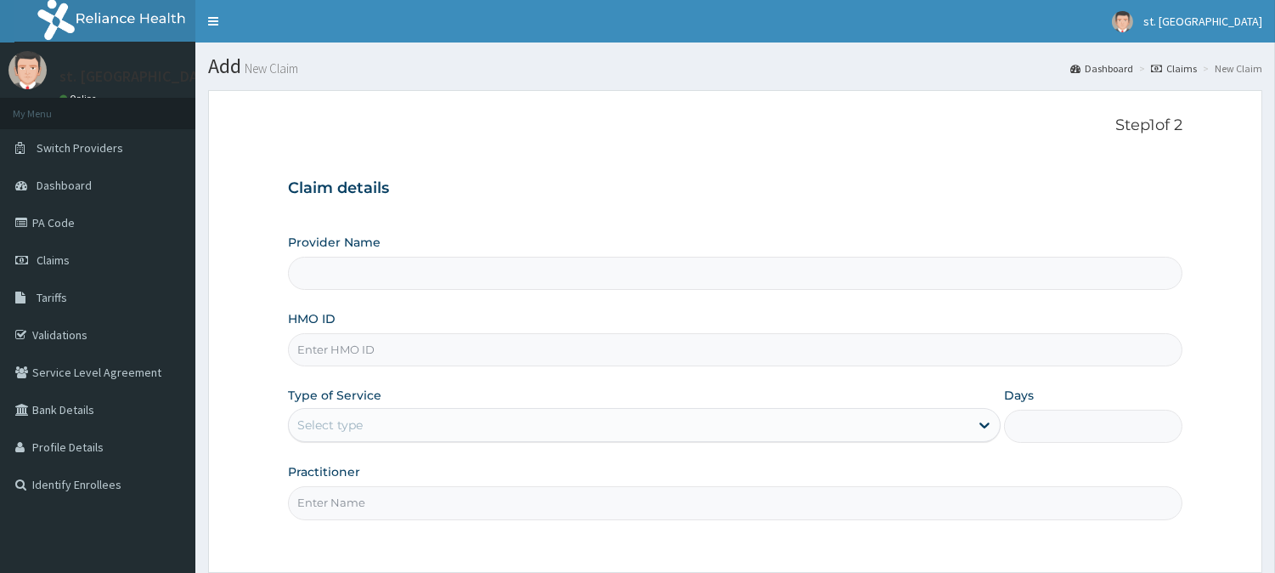
click at [351, 354] on input "HMO ID" at bounding box center [735, 349] width 894 height 33
paste input "Btr/10316/d"
type input "Btr/10316/d"
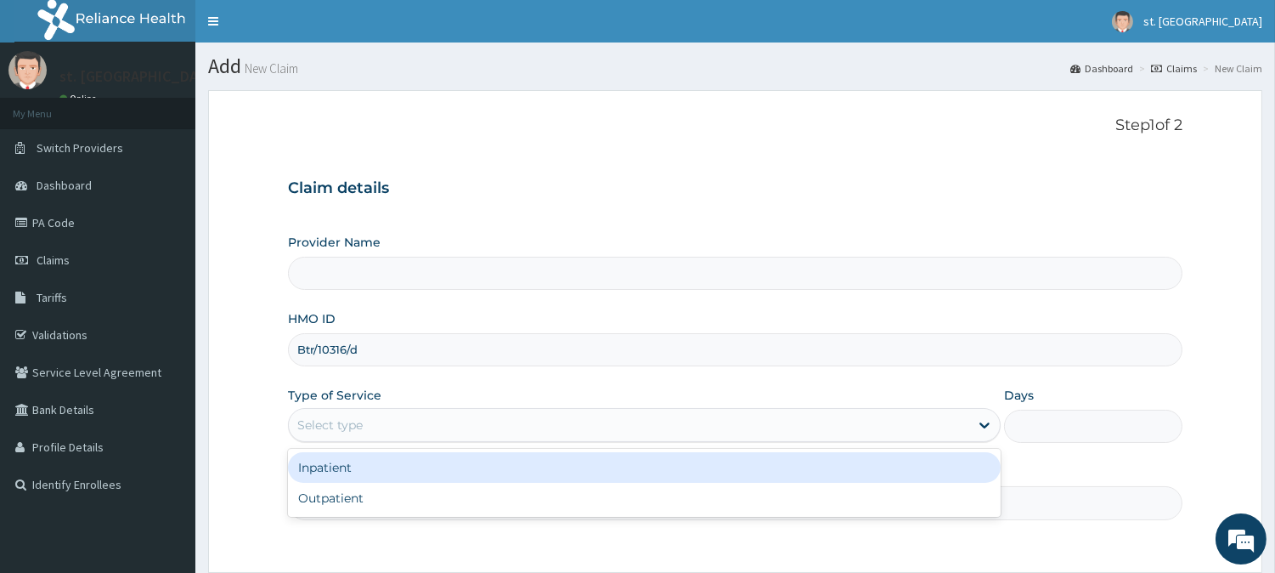
click at [344, 418] on div "Select type" at bounding box center [329, 424] width 65 height 17
type input "St. Shiloh Medical Centre"
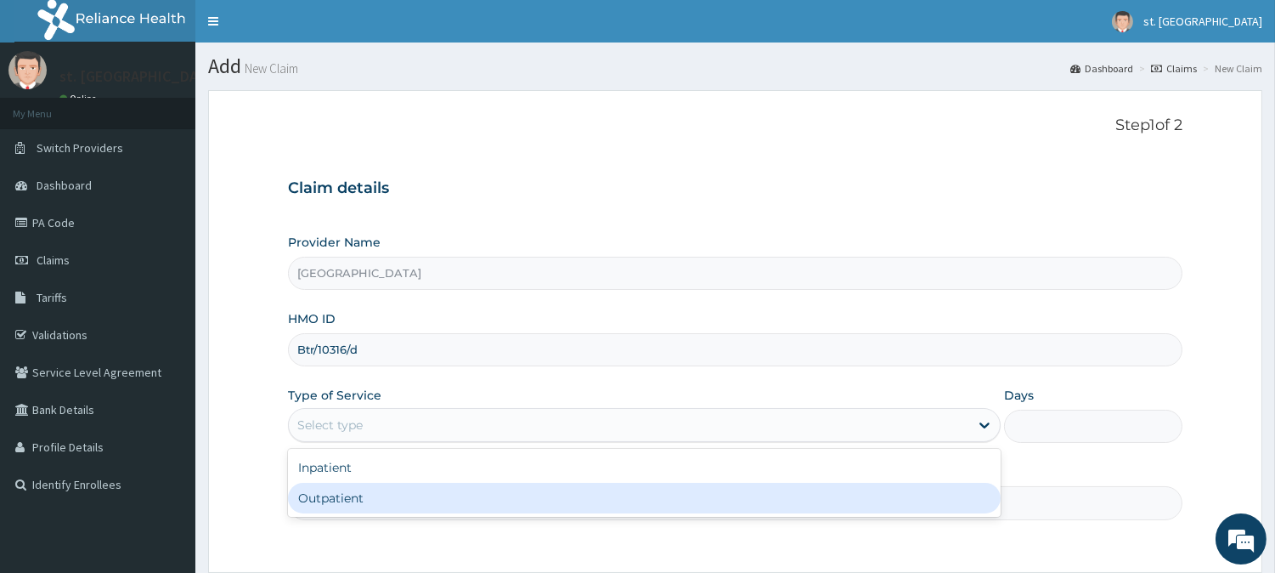
click at [337, 499] on div "Outpatient" at bounding box center [644, 497] width 713 height 31
type input "1"
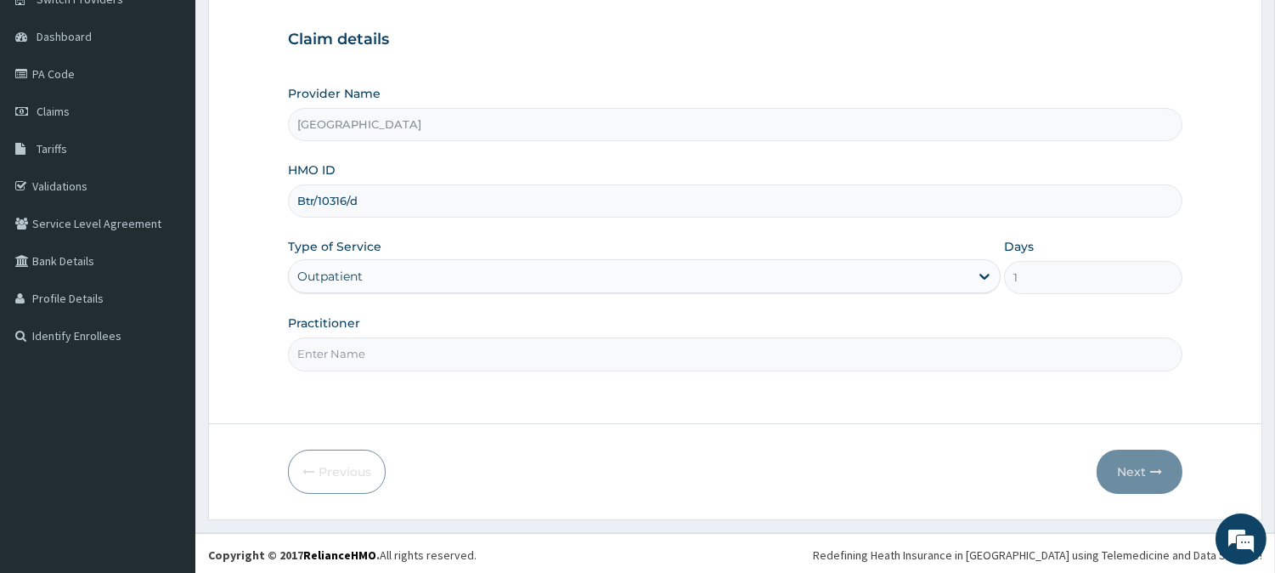
scroll to position [151, 0]
click at [497, 348] on input "Practitioner" at bounding box center [735, 351] width 894 height 33
type input "DR OLUFUNSO"
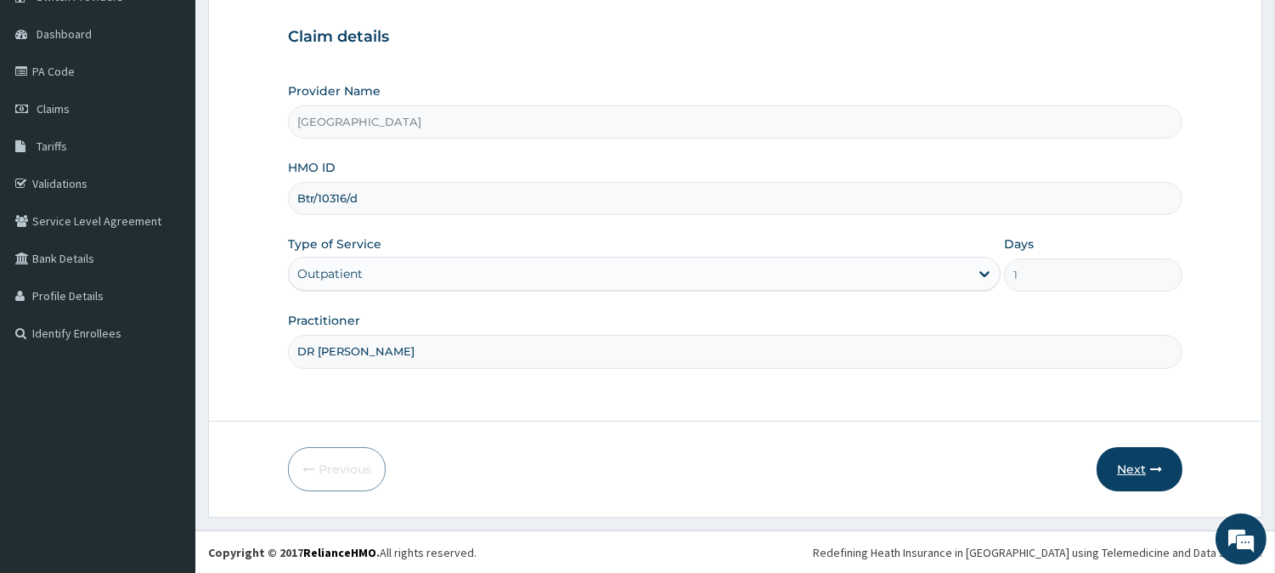
click at [1105, 455] on button "Next" at bounding box center [1140, 469] width 86 height 44
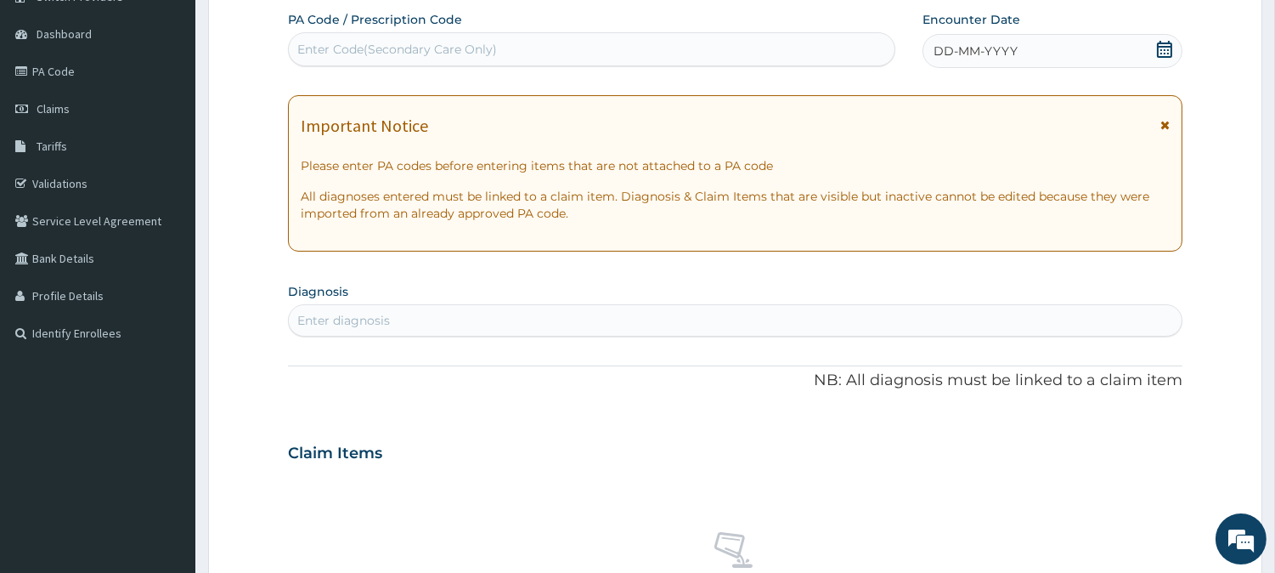
scroll to position [0, 0]
click at [1166, 54] on icon at bounding box center [1164, 49] width 17 height 17
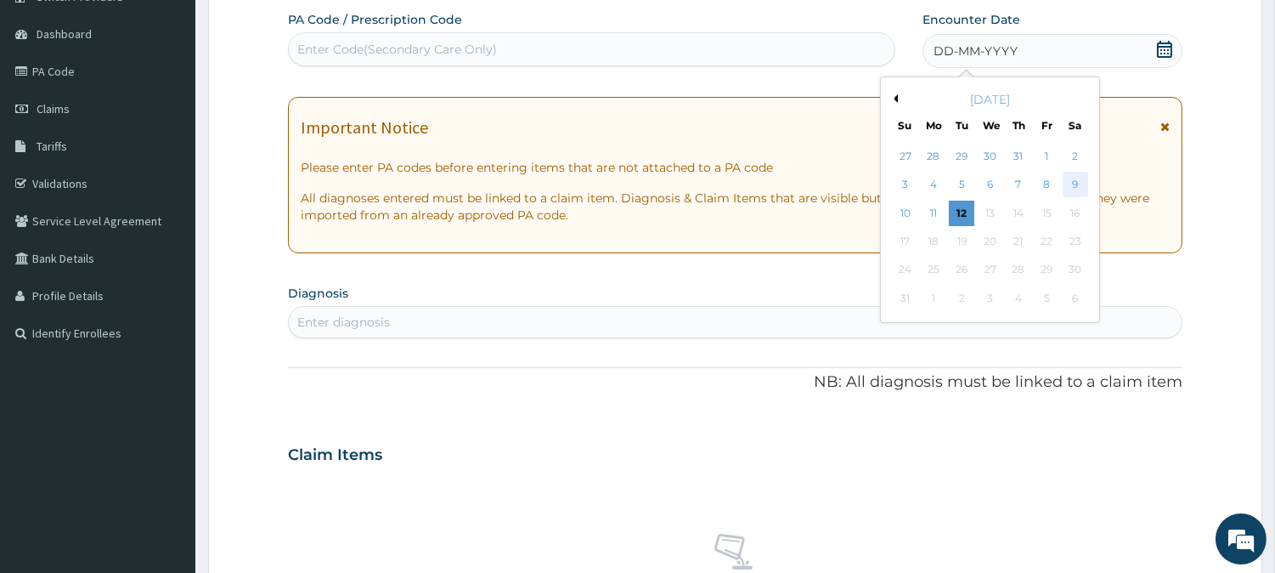
click at [1070, 187] on div "9" at bounding box center [1074, 184] width 25 height 25
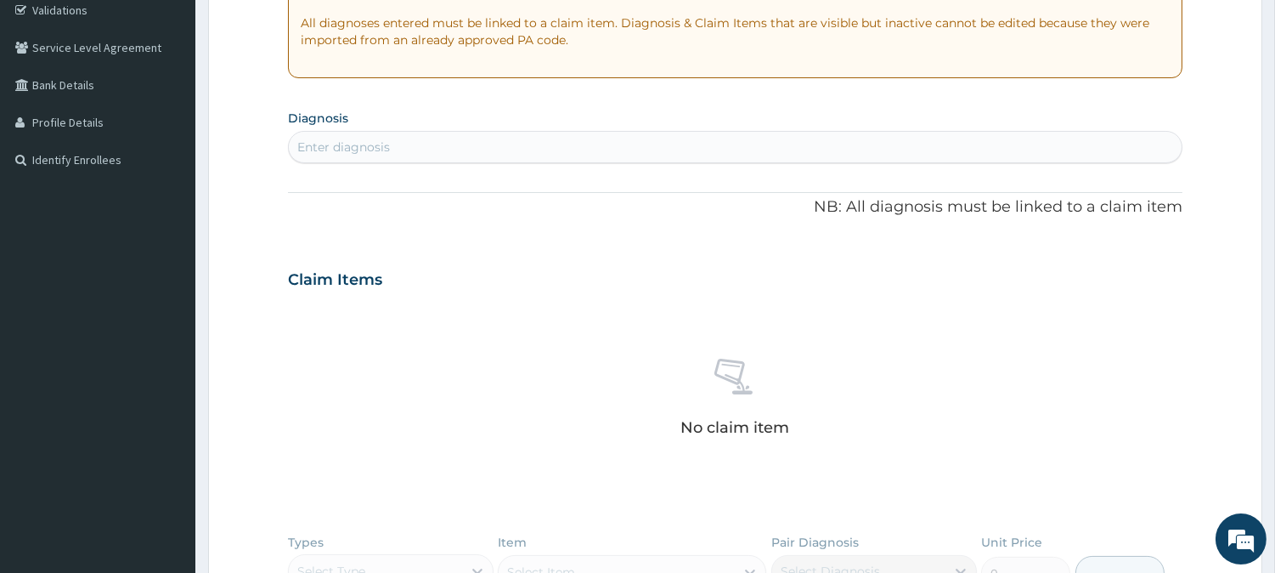
scroll to position [354, 0]
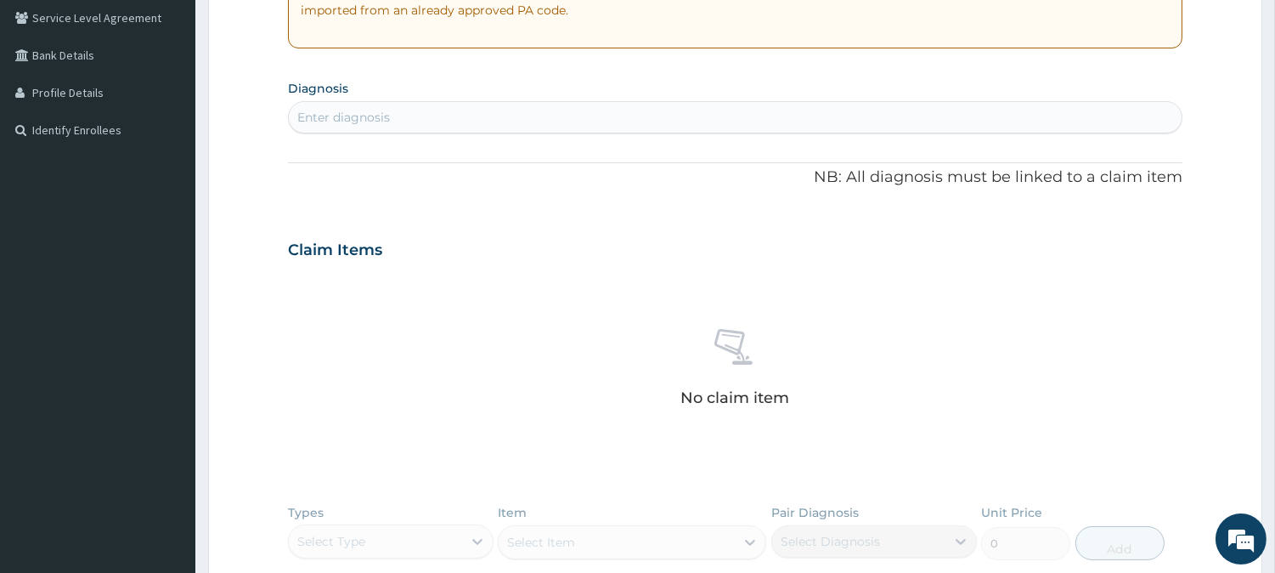
click at [701, 121] on div "Enter diagnosis" at bounding box center [735, 117] width 893 height 27
type input "PLASMOD"
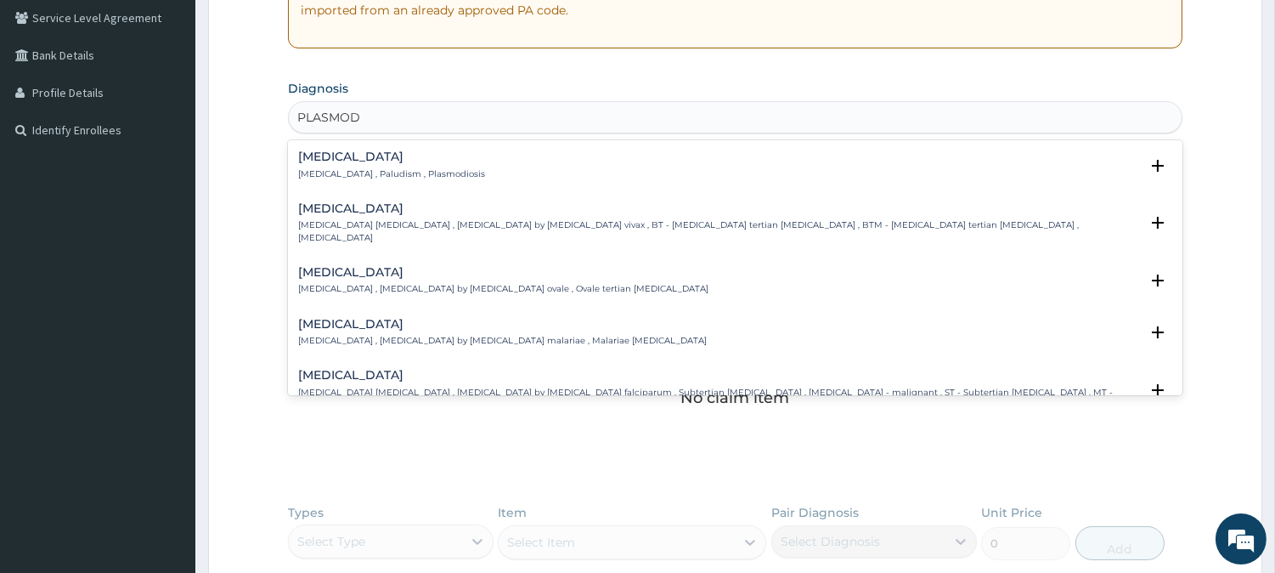
click at [422, 166] on div "Malaria Malaria , Paludism , Plasmodiosis" at bounding box center [391, 165] width 187 height 30
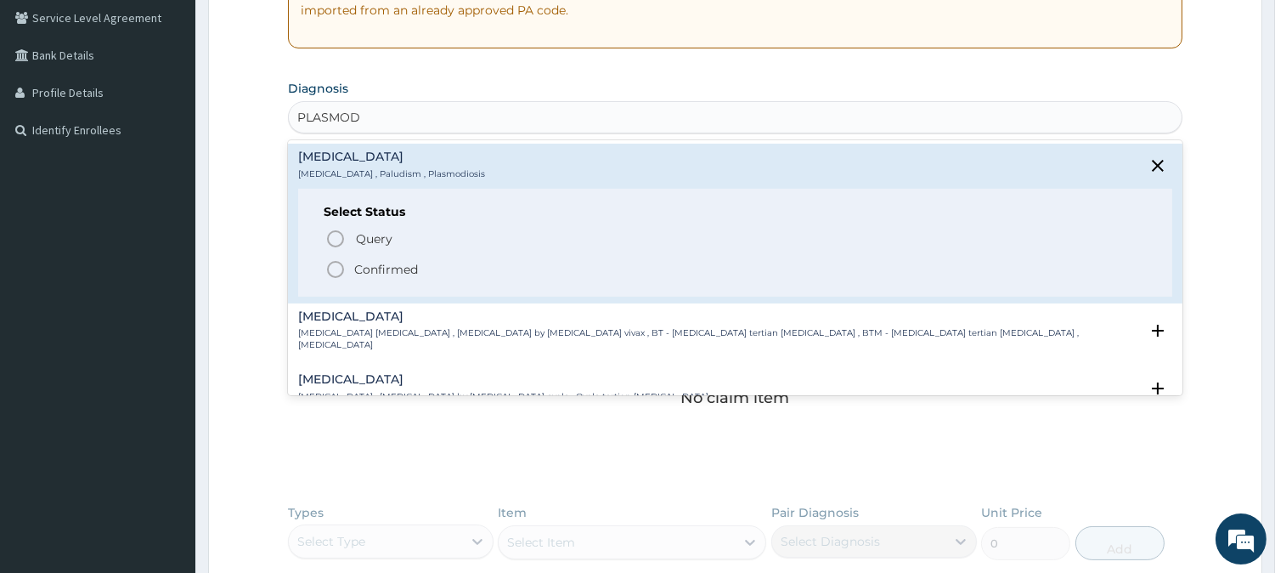
click at [341, 266] on icon "status option filled" at bounding box center [335, 269] width 20 height 20
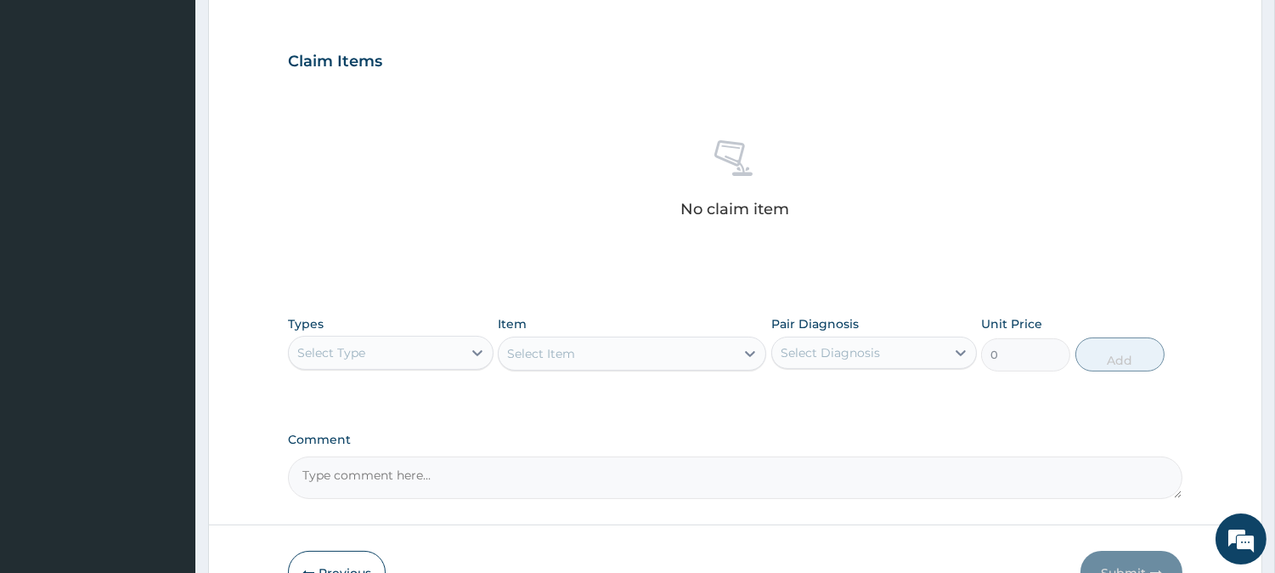
scroll to position [652, 0]
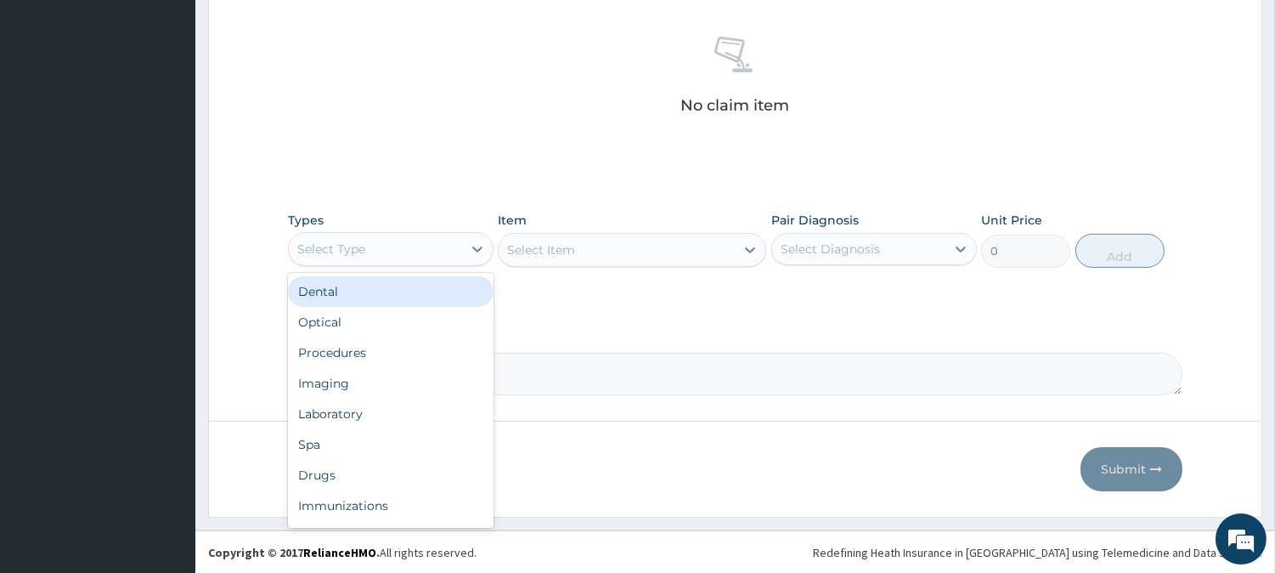
click at [449, 243] on div "Select Type" at bounding box center [375, 248] width 173 height 27
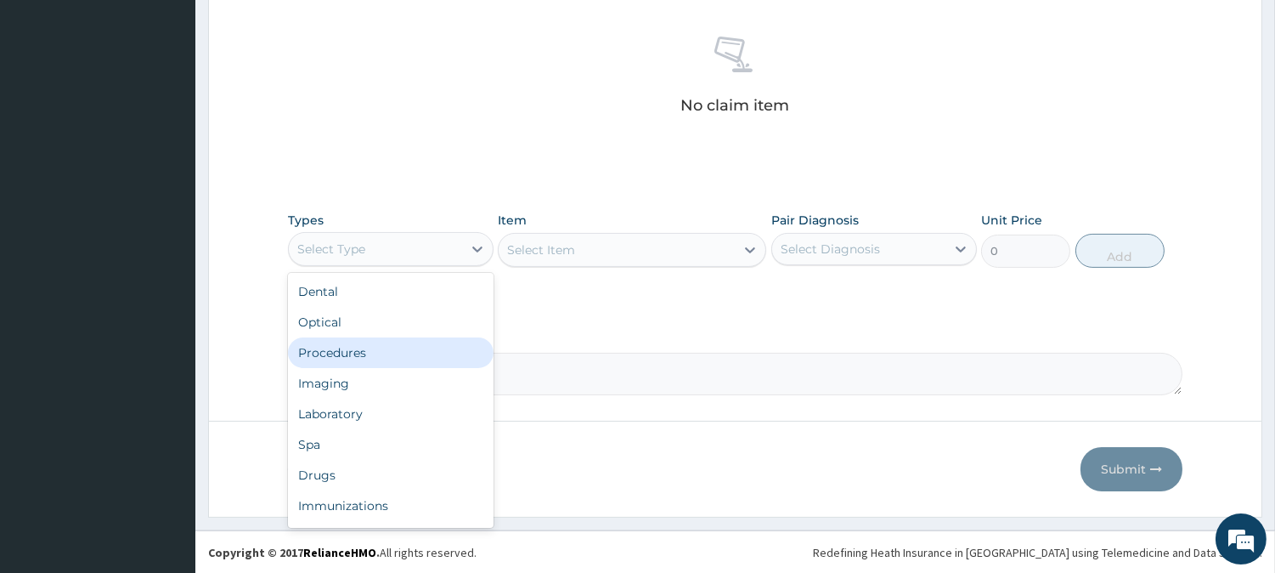
click at [372, 348] on div "Procedures" at bounding box center [391, 352] width 206 height 31
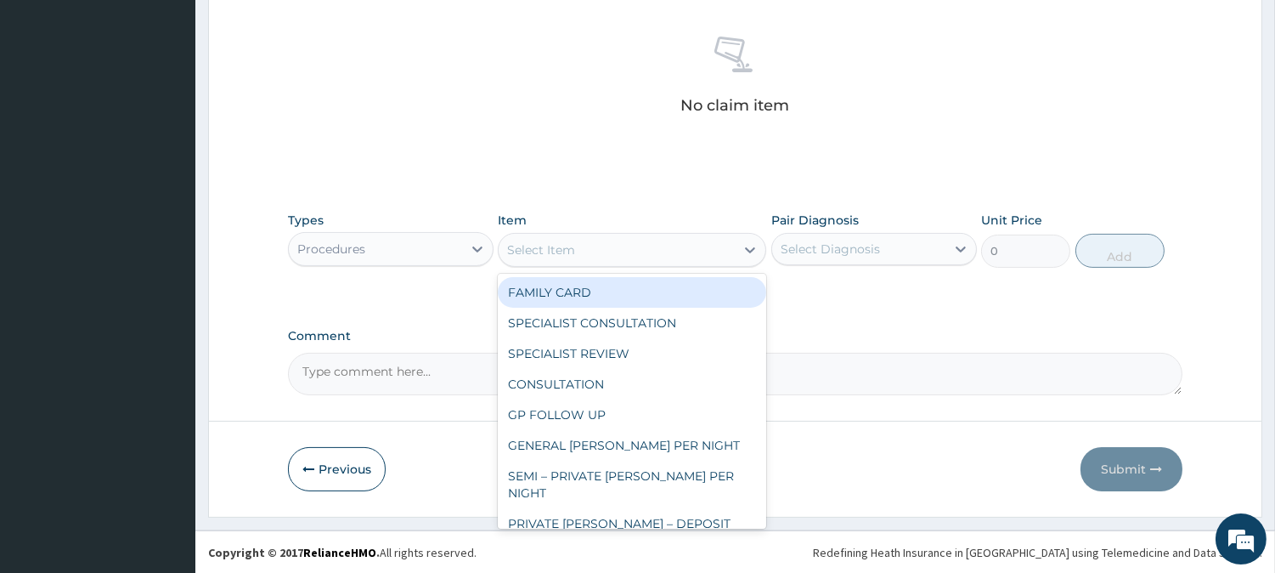
click at [697, 250] on div "Select Item" at bounding box center [617, 249] width 236 height 27
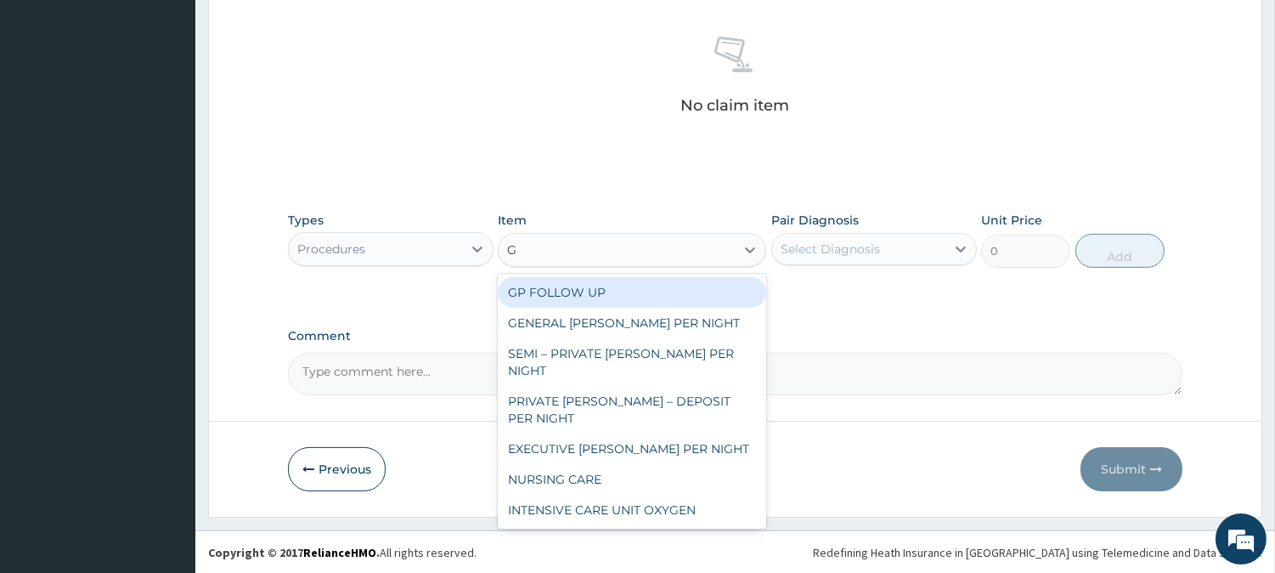
type input "GP"
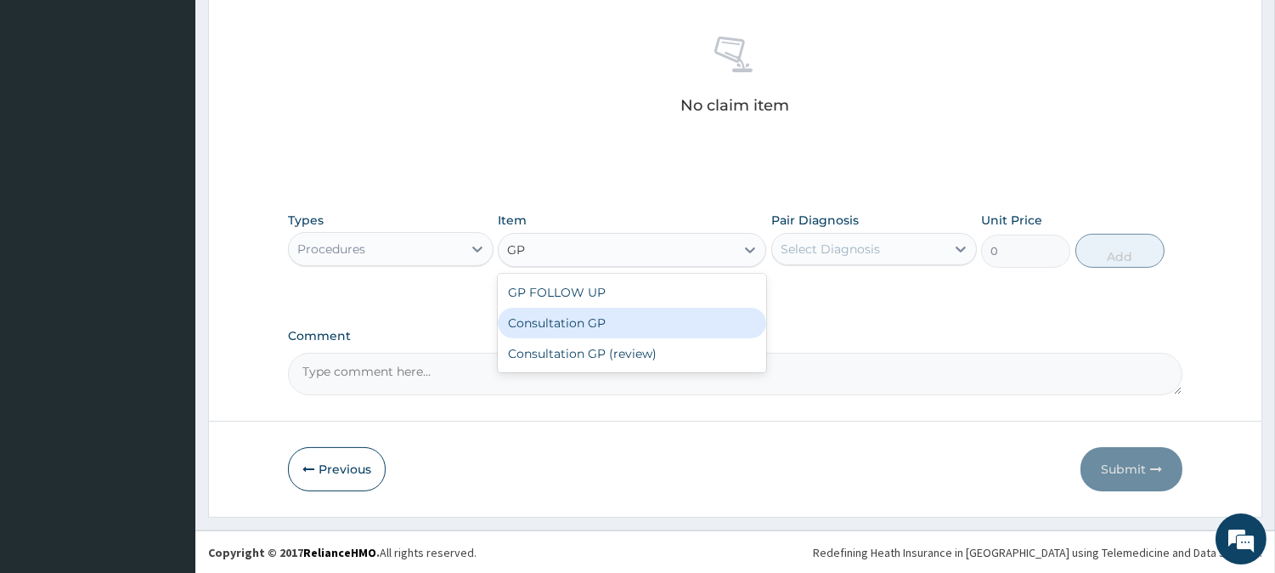
click at [656, 318] on div "Consultation GP" at bounding box center [632, 322] width 268 height 31
type input "2500"
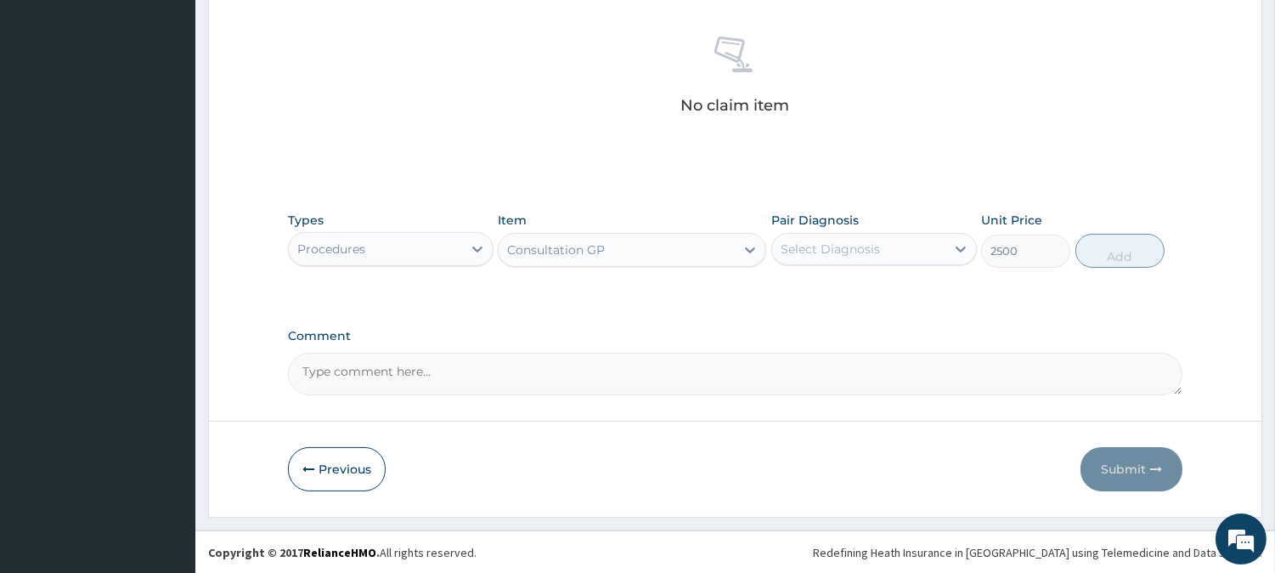
click at [828, 263] on div "Select Diagnosis" at bounding box center [874, 249] width 206 height 32
click at [820, 291] on label "Malaria" at bounding box center [851, 290] width 105 height 17
checkbox input "true"
click at [1107, 252] on button "Add" at bounding box center [1119, 251] width 89 height 34
type input "0"
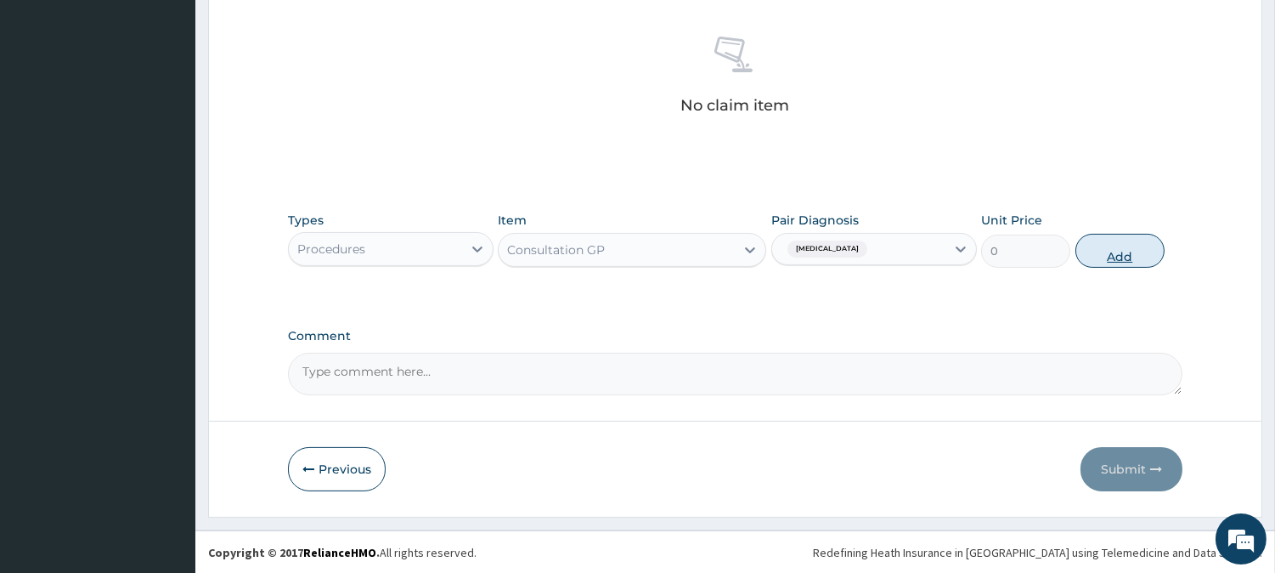
scroll to position [570, 0]
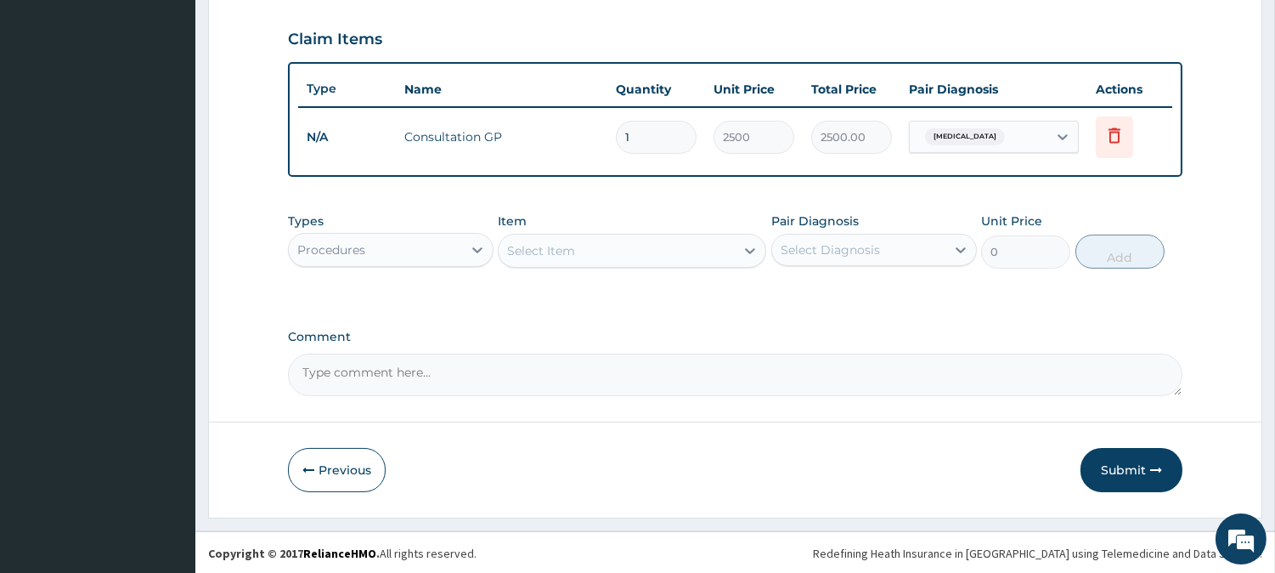
click at [413, 242] on div "Procedures" at bounding box center [375, 249] width 173 height 27
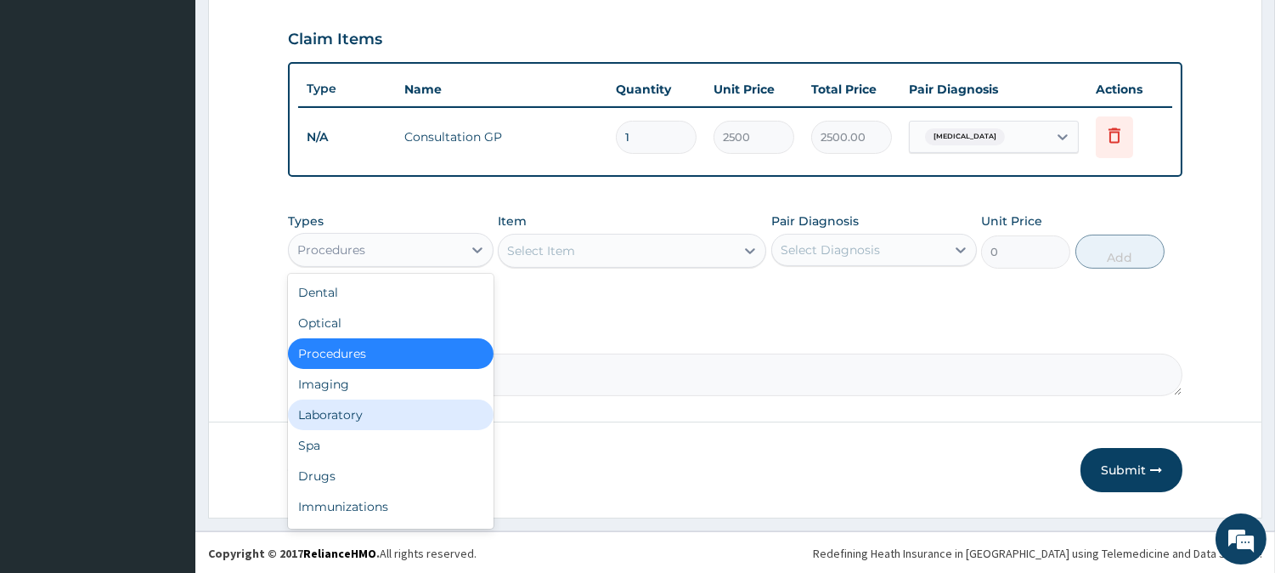
click at [344, 413] on div "Laboratory" at bounding box center [391, 414] width 206 height 31
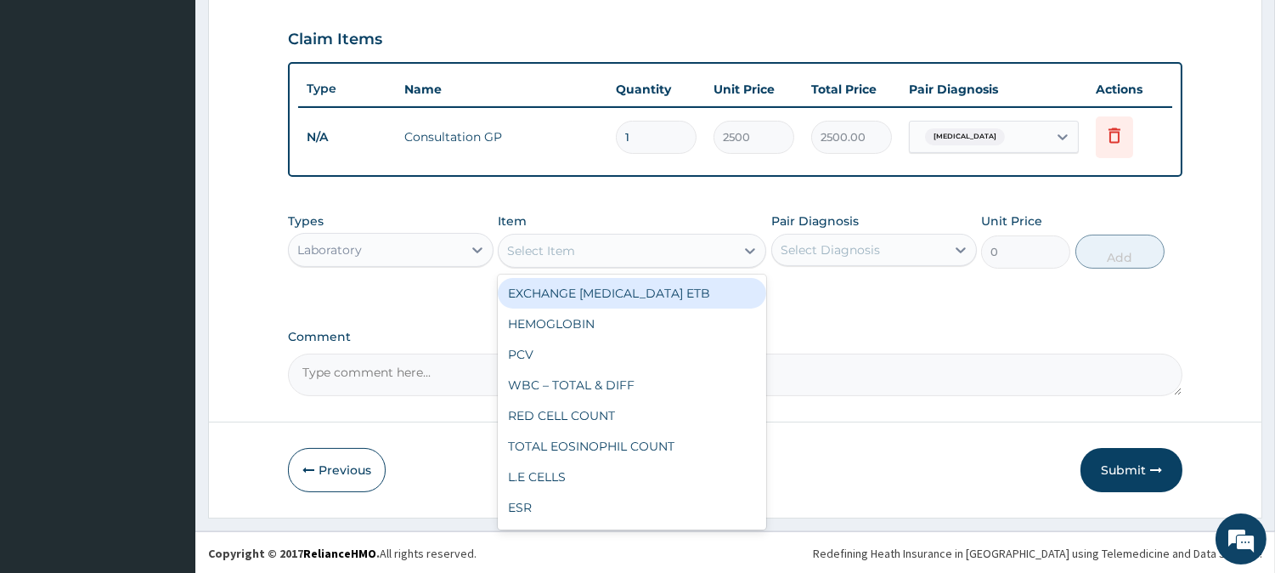
click at [656, 244] on div "Select Item" at bounding box center [617, 250] width 236 height 27
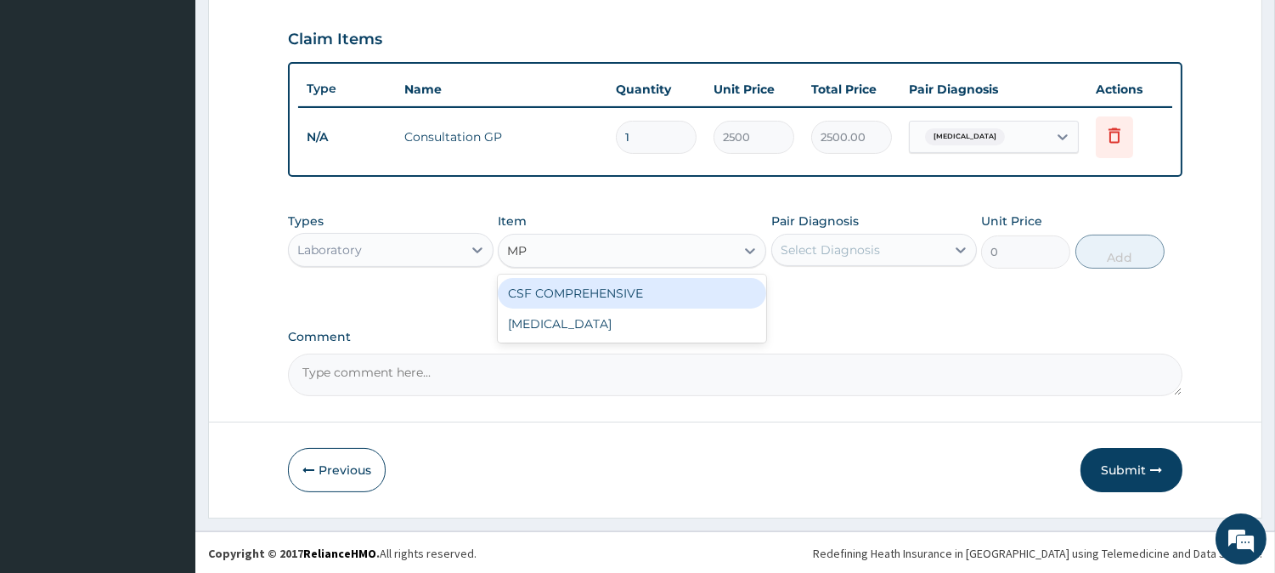
type input "M"
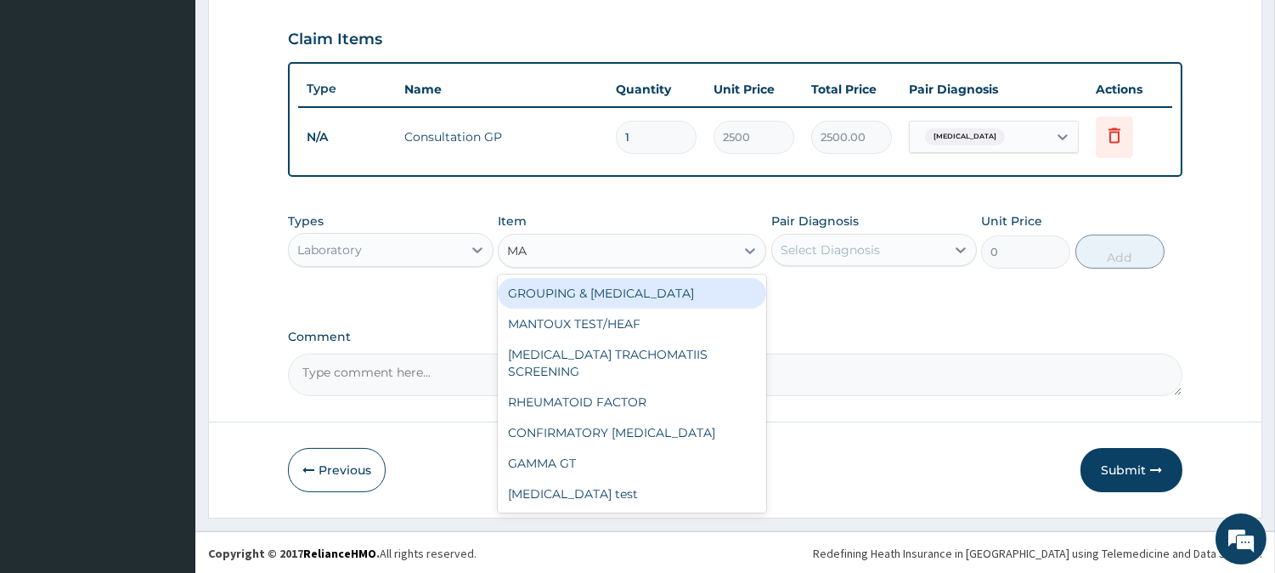
type input "MAL"
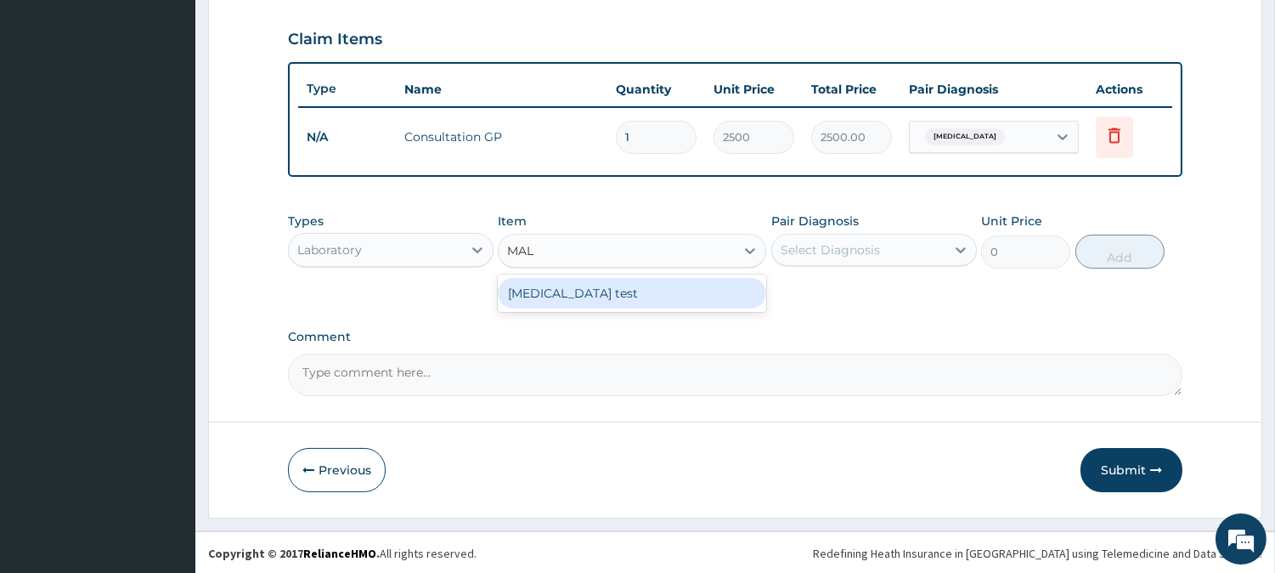
click at [643, 287] on div "Malaria test" at bounding box center [632, 293] width 268 height 31
type input "700"
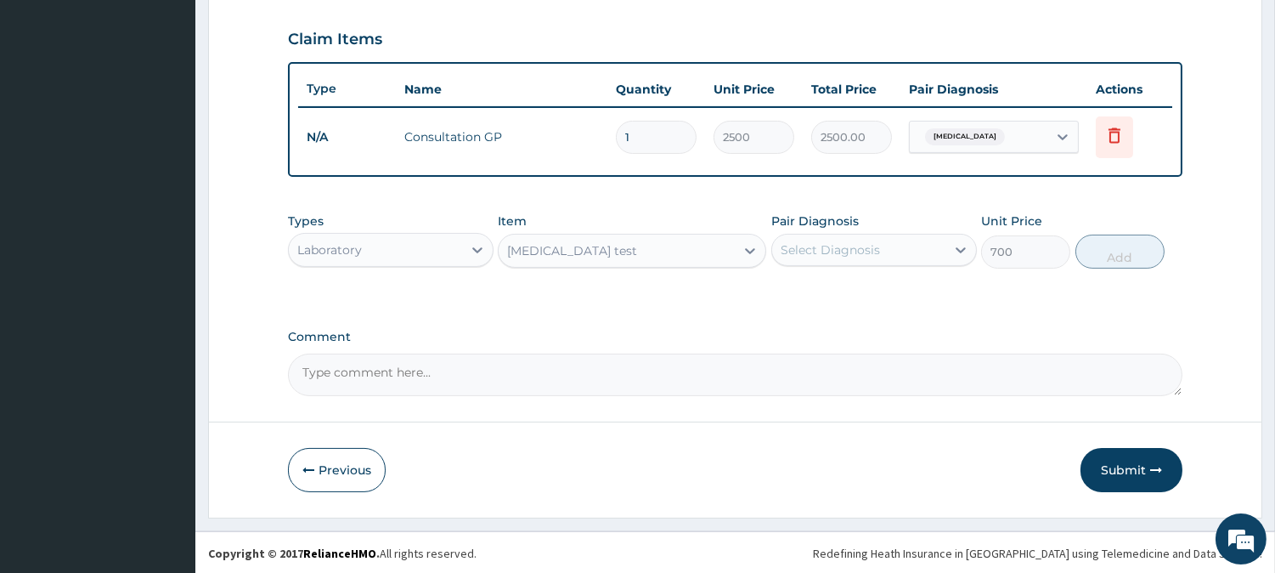
click at [830, 241] on div "Select Diagnosis" at bounding box center [830, 249] width 99 height 17
click at [831, 292] on label "Malaria" at bounding box center [851, 291] width 105 height 17
checkbox input "true"
click at [1110, 255] on button "Add" at bounding box center [1119, 251] width 89 height 34
type input "0"
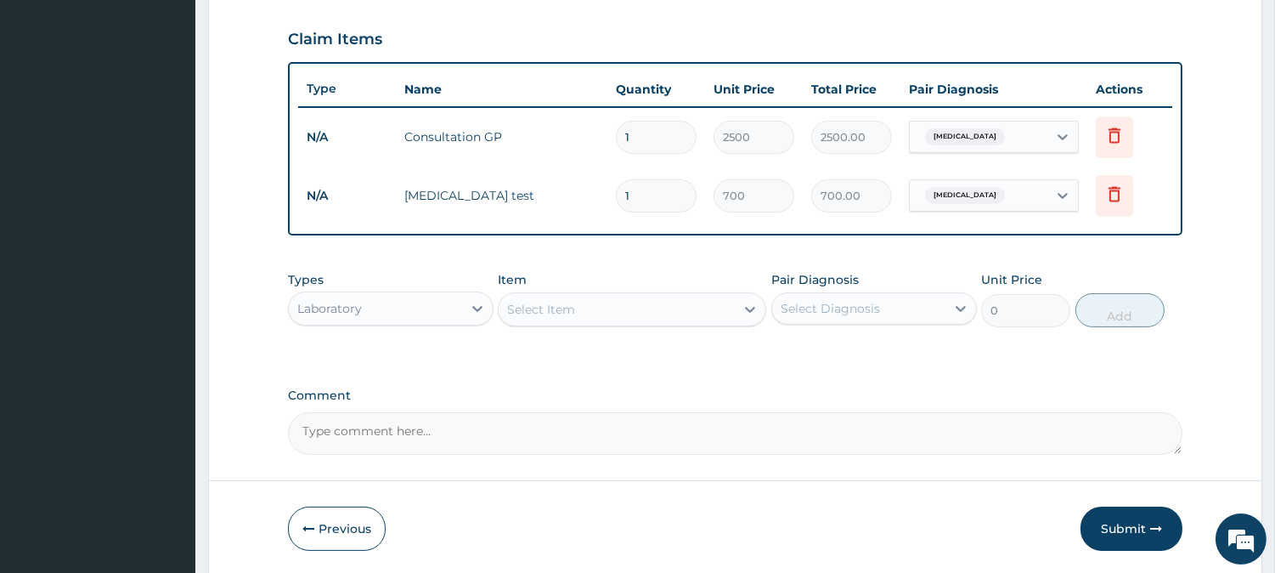
scroll to position [629, 0]
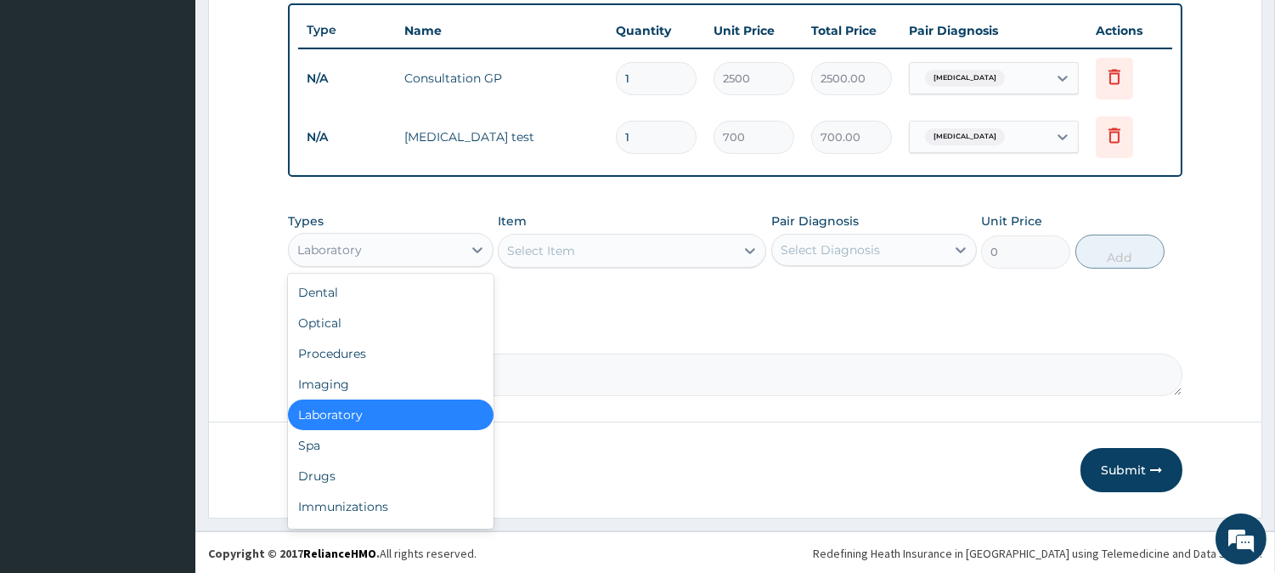
click at [359, 255] on div "Laboratory" at bounding box center [329, 249] width 65 height 17
click at [327, 476] on div "Drugs" at bounding box center [391, 475] width 206 height 31
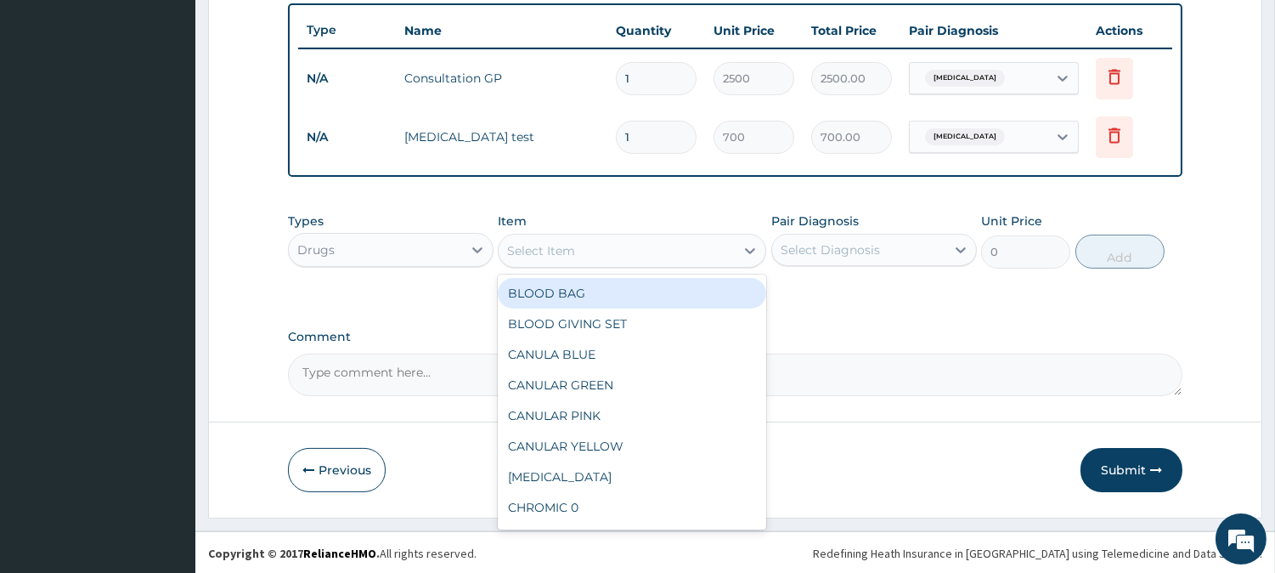
click at [581, 251] on div "Select Item" at bounding box center [617, 250] width 236 height 27
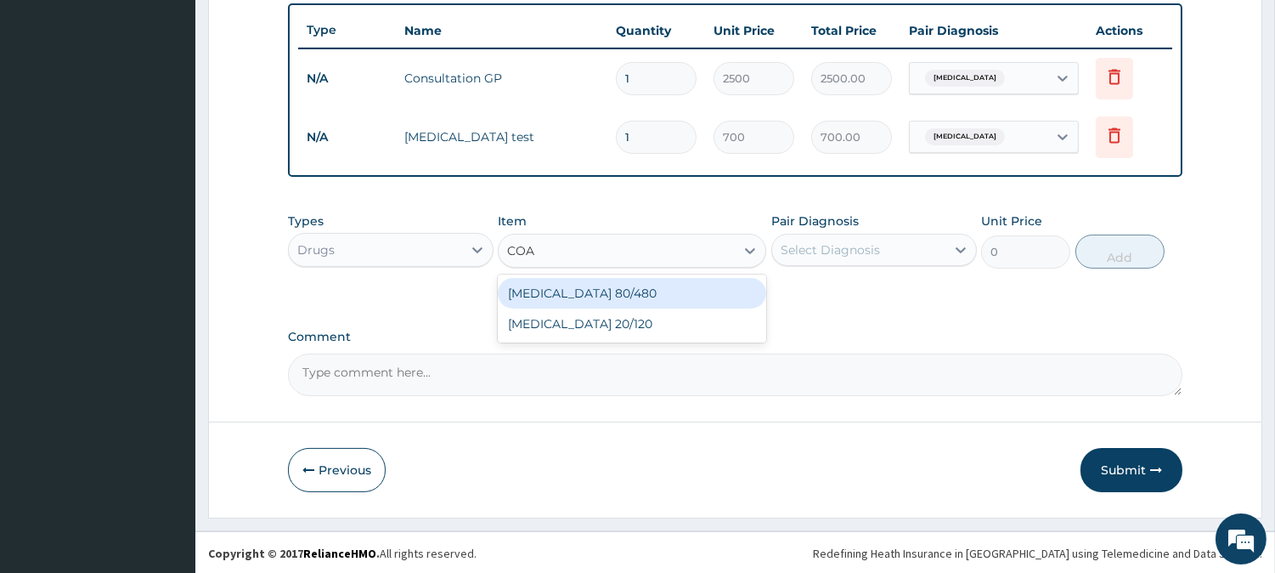
type input "COAR"
click at [567, 294] on div "Coartem 80/480" at bounding box center [632, 293] width 268 height 31
type input "250"
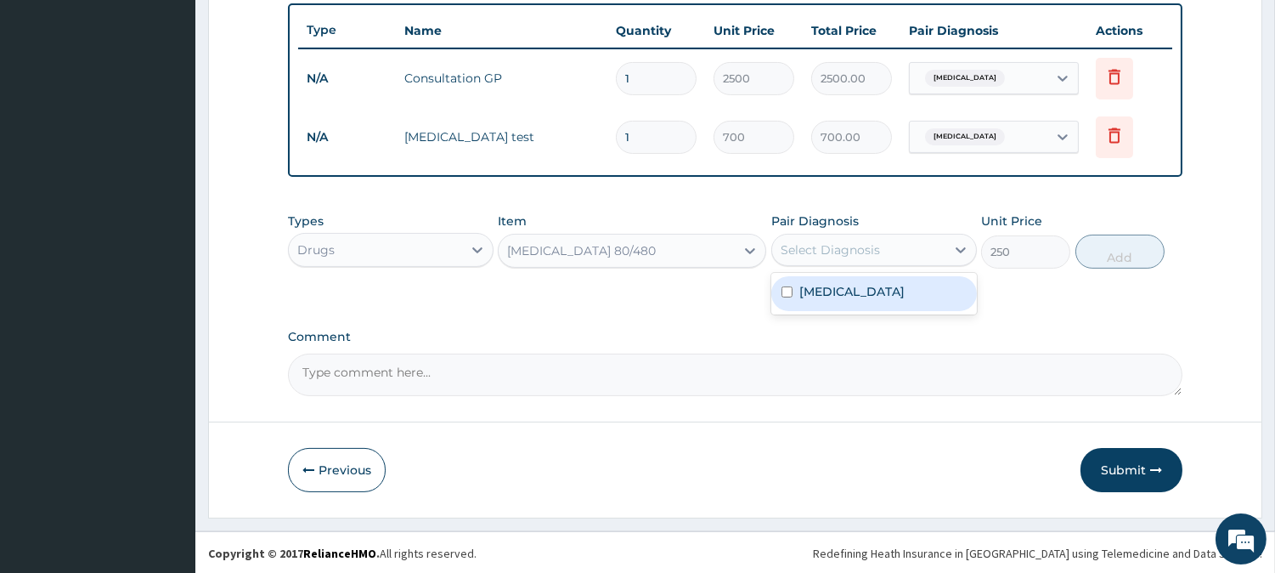
click at [835, 246] on div "Select Diagnosis" at bounding box center [830, 249] width 99 height 17
click at [827, 292] on label "Malaria" at bounding box center [851, 291] width 105 height 17
checkbox input "true"
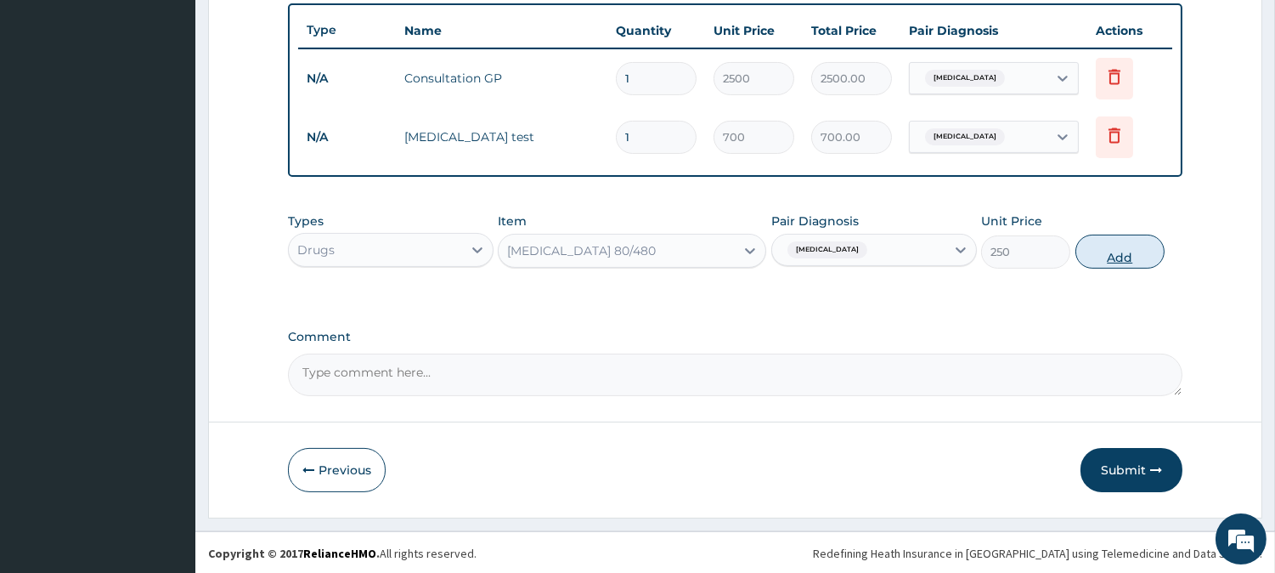
click at [1124, 251] on button "Add" at bounding box center [1119, 251] width 89 height 34
type input "0"
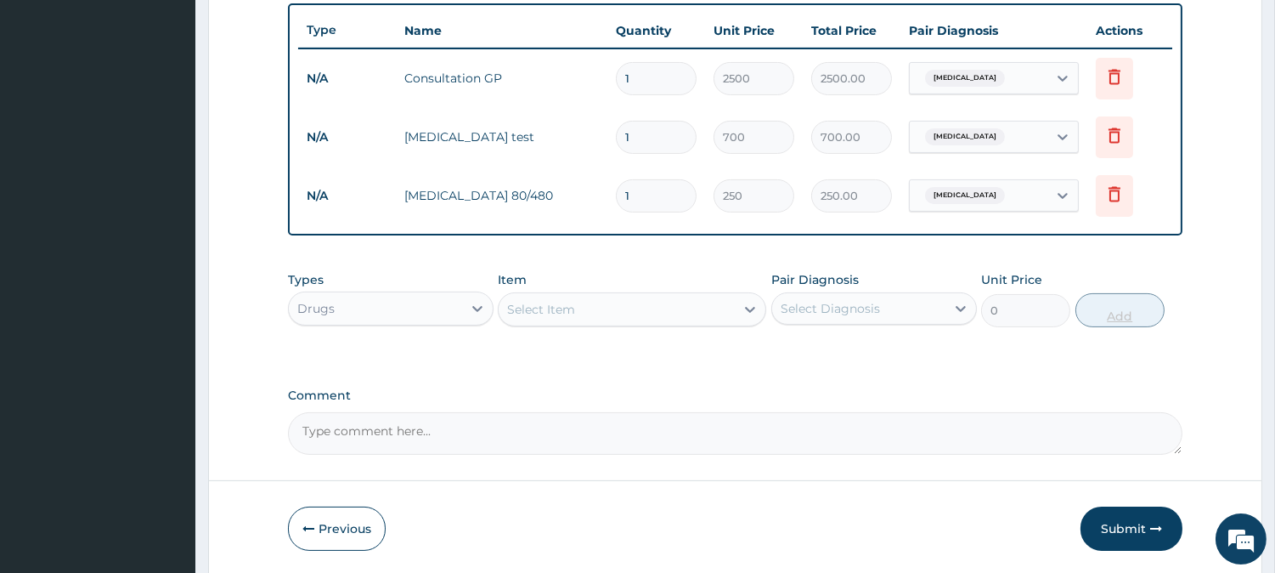
type input "0.00"
type input "6"
type input "1500.00"
type input "6"
click at [642, 303] on div "Select Item" at bounding box center [617, 309] width 236 height 27
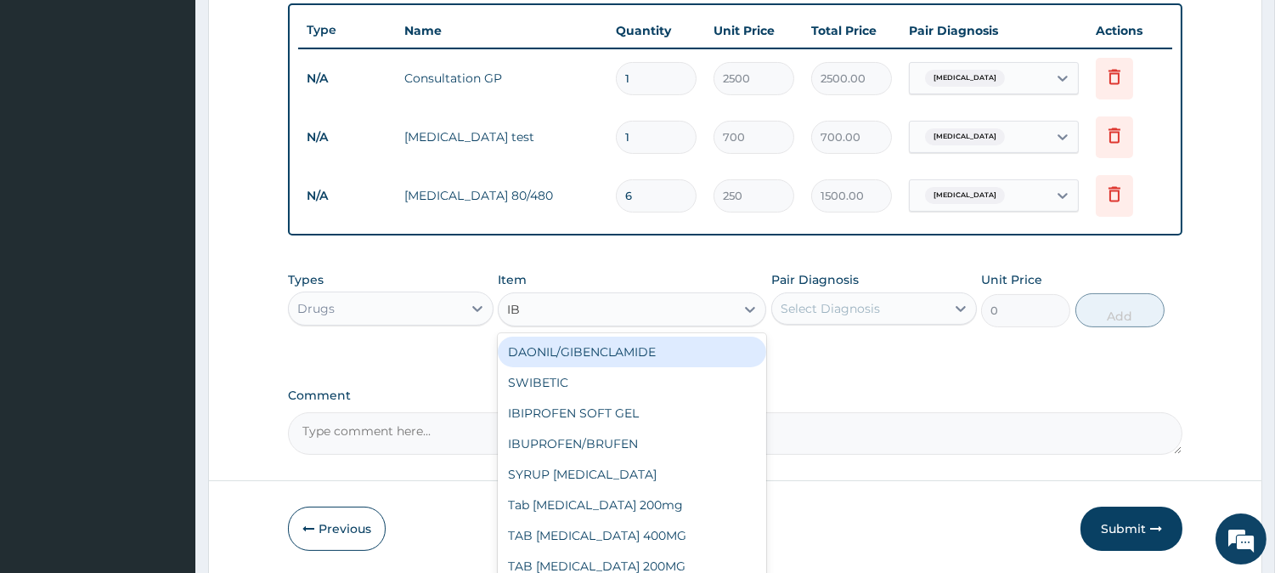
type input "IBU"
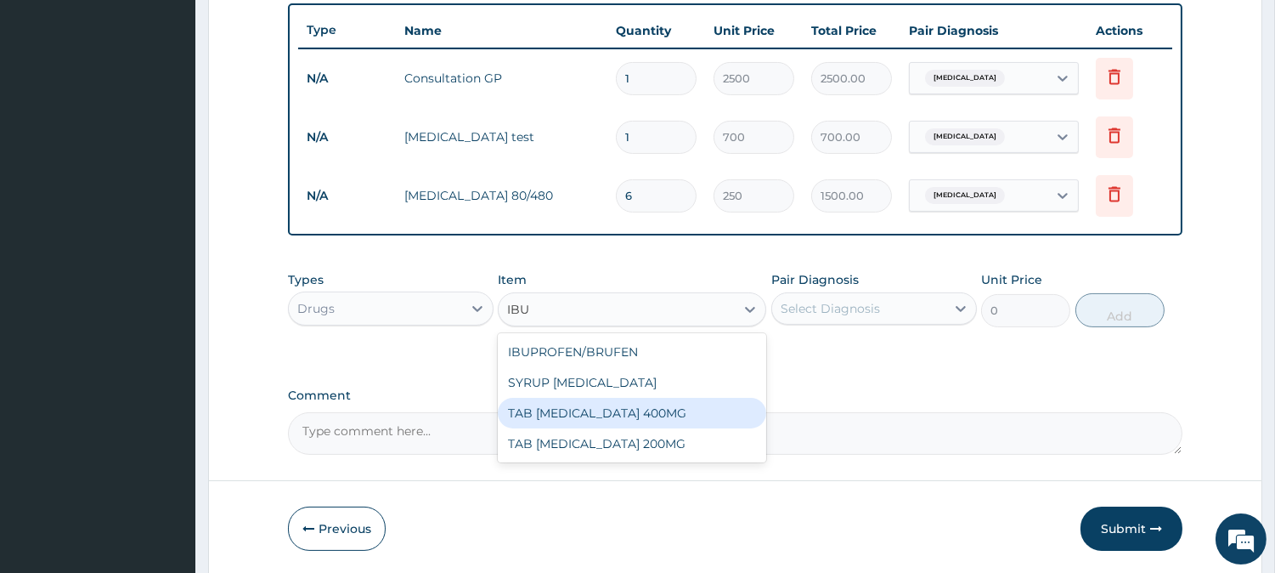
click at [622, 403] on div "TAB IBUPROFEN 400MG" at bounding box center [632, 413] width 268 height 31
type input "50"
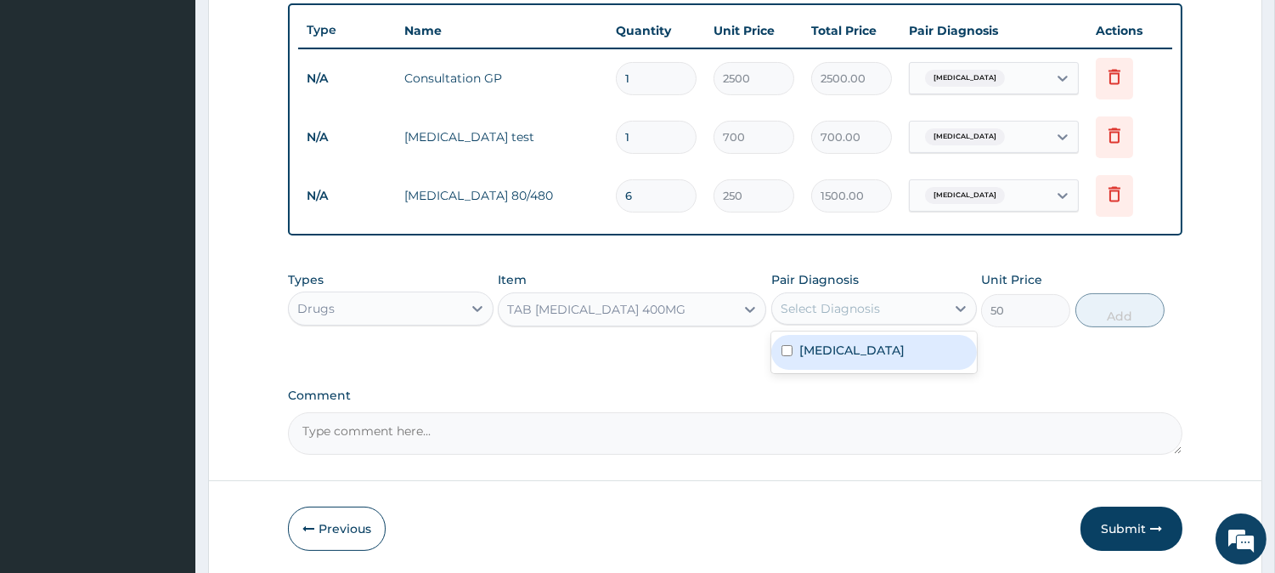
click at [859, 309] on div "Select Diagnosis" at bounding box center [830, 308] width 99 height 17
click at [865, 367] on div "Malaria" at bounding box center [874, 352] width 206 height 35
checkbox input "true"
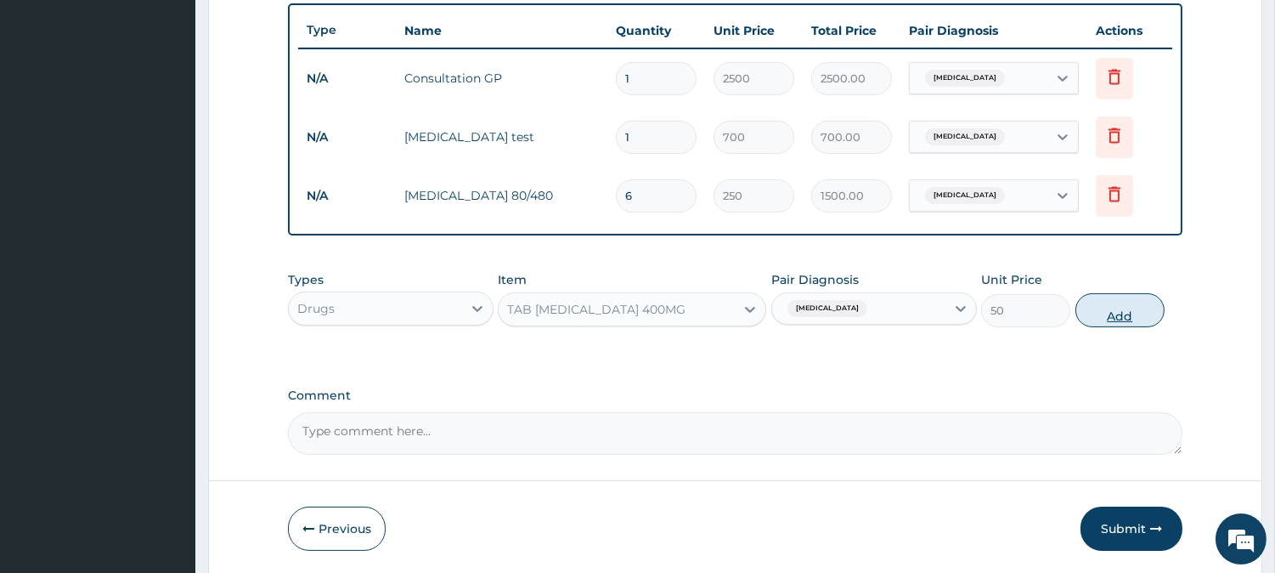
click at [1125, 318] on button "Add" at bounding box center [1119, 310] width 89 height 34
type input "0"
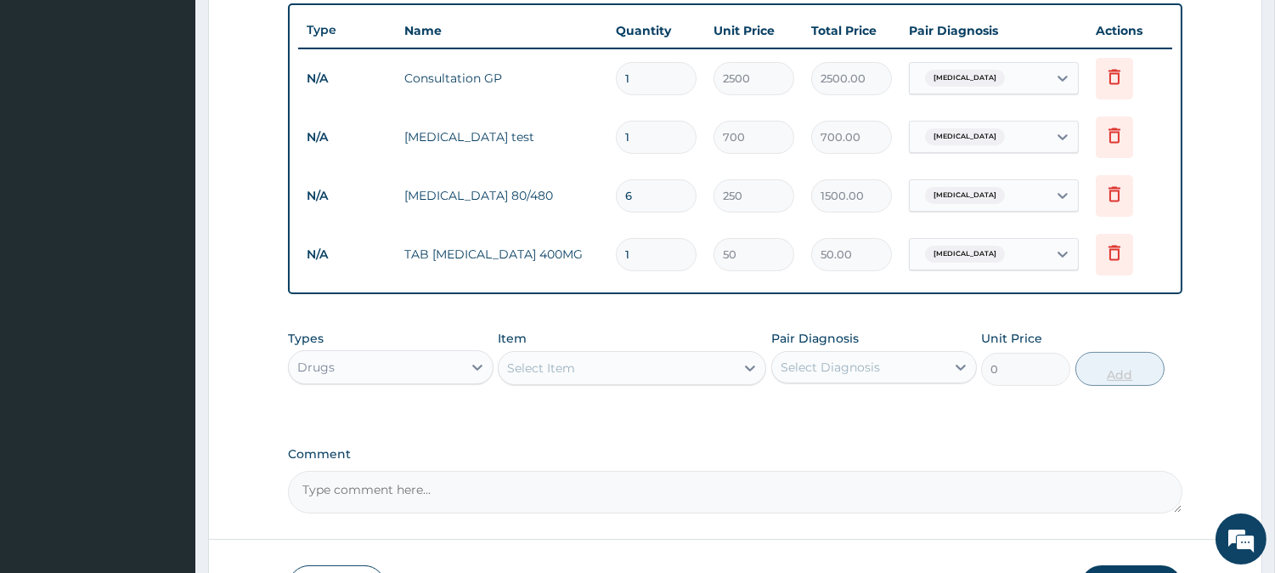
type input "10"
type input "500.00"
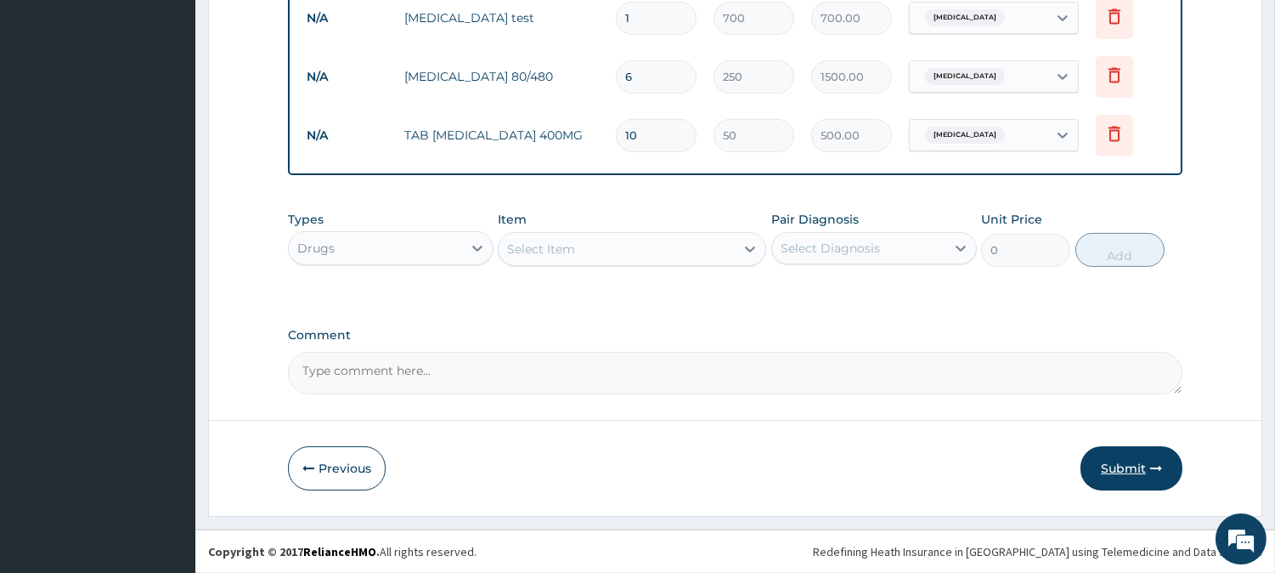
type input "10"
click at [1130, 465] on button "Submit" at bounding box center [1131, 468] width 102 height 44
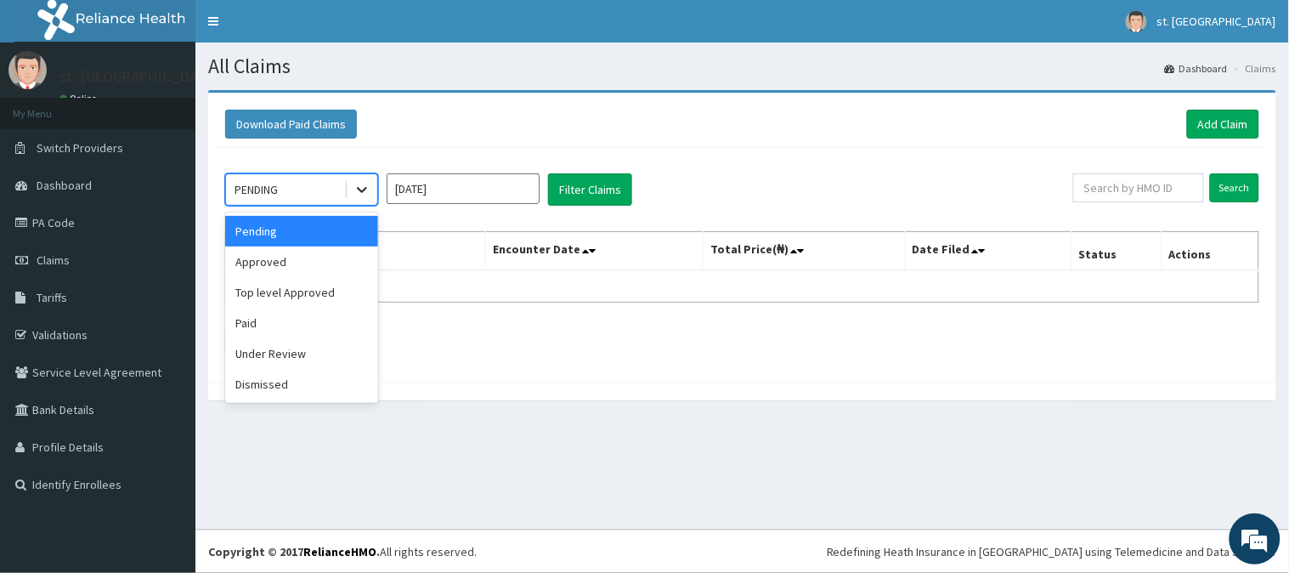
click at [363, 191] on icon at bounding box center [362, 191] width 10 height 6
click at [292, 256] on div "Approved" at bounding box center [301, 261] width 153 height 31
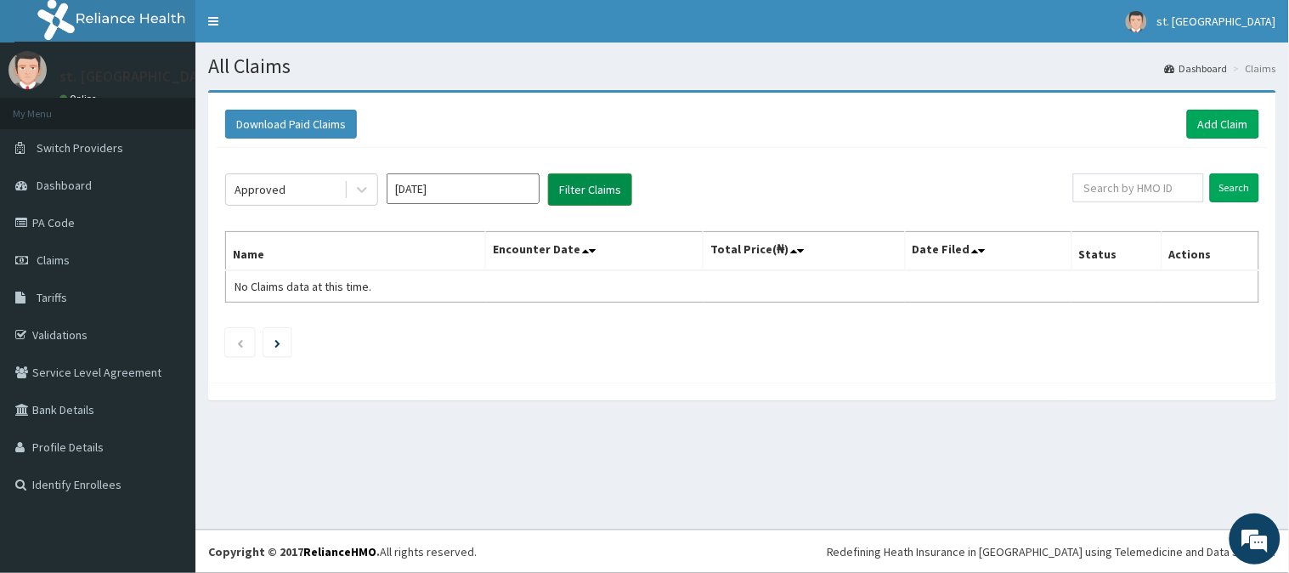
click at [557, 190] on button "Filter Claims" at bounding box center [590, 189] width 84 height 32
